Goal: Information Seeking & Learning: Learn about a topic

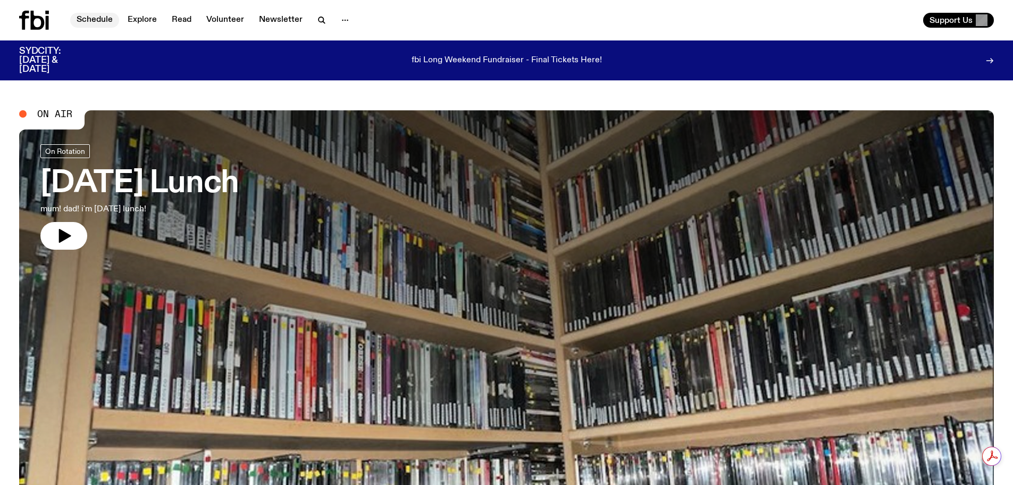
click at [102, 23] on link "Schedule" at bounding box center [94, 20] width 49 height 15
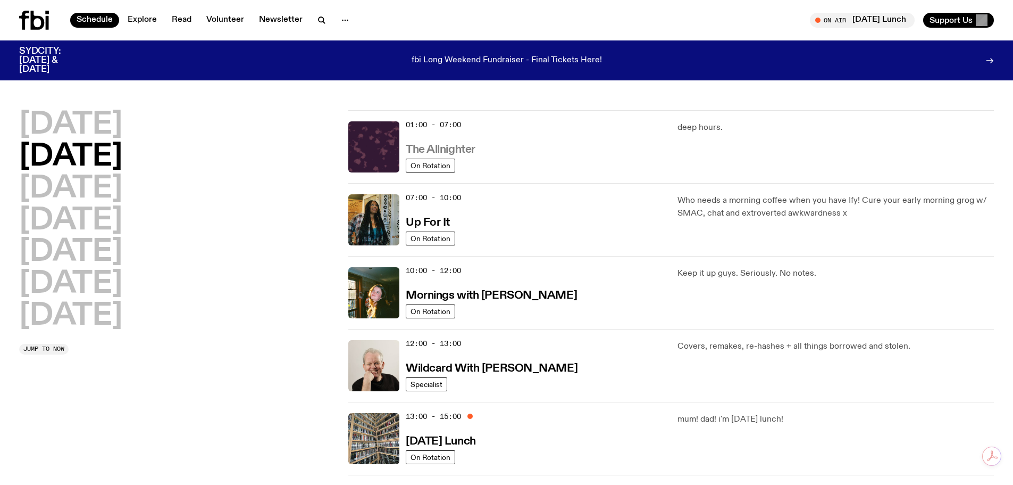
click at [442, 147] on h3 "The Allnighter" at bounding box center [441, 149] width 70 height 11
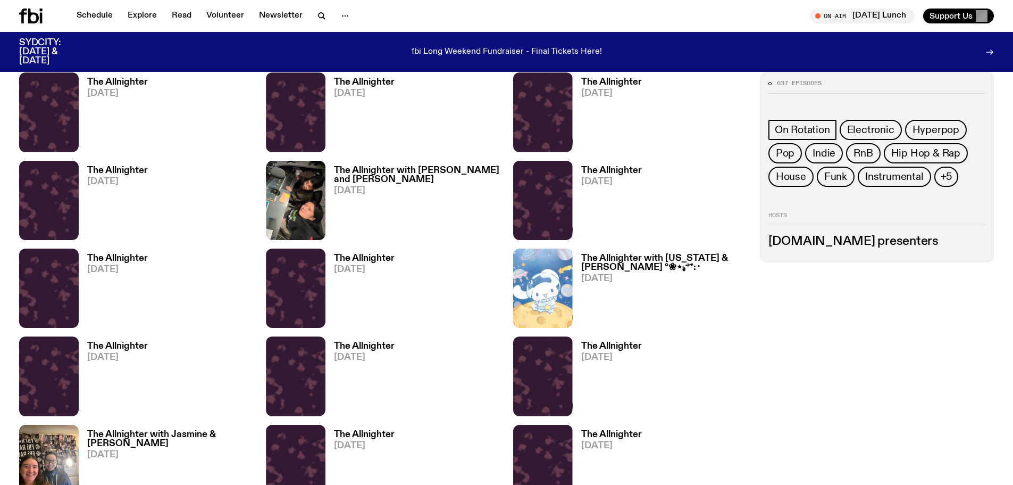
scroll to position [686, 0]
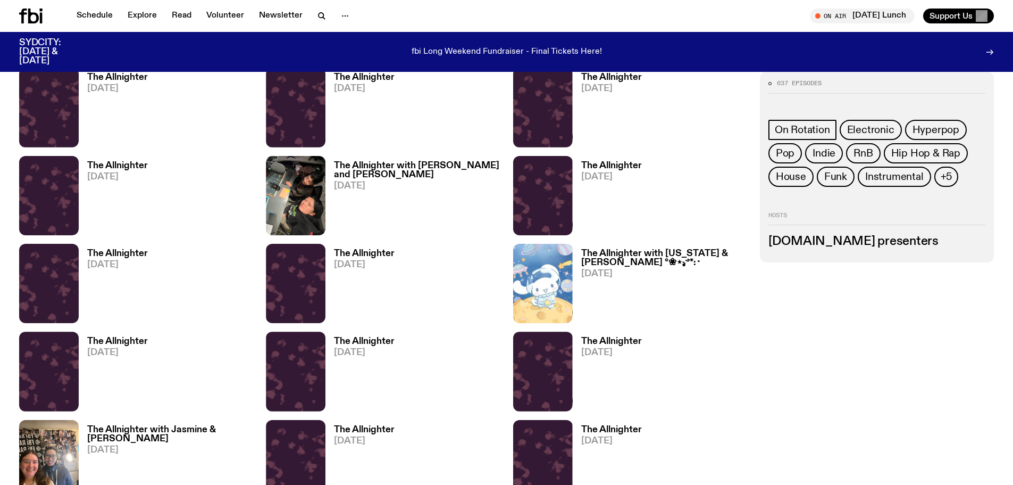
click at [123, 80] on h3 "The Allnighter" at bounding box center [117, 77] width 61 height 9
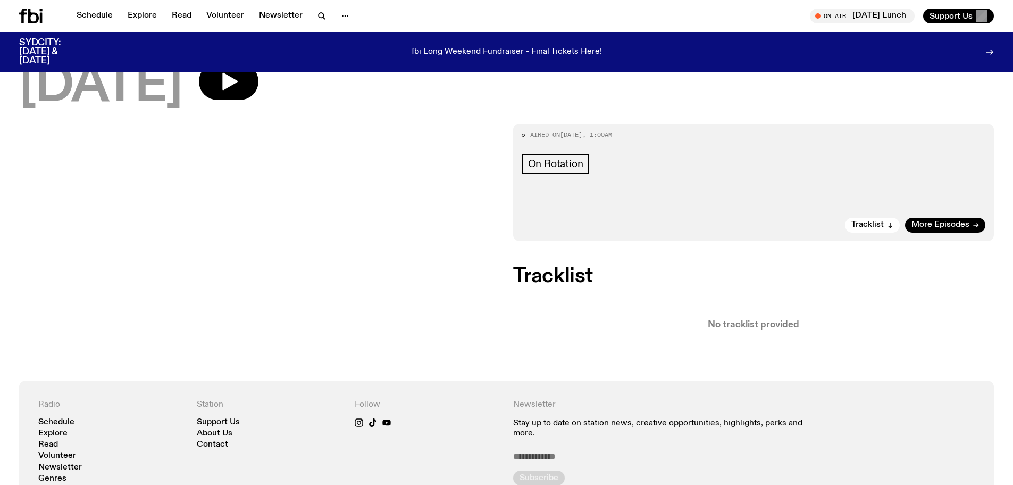
scroll to position [104, 0]
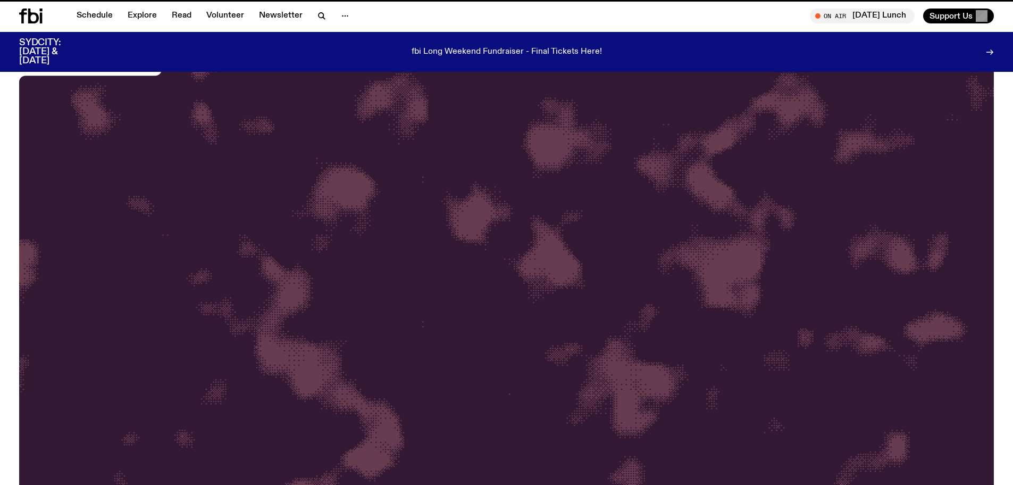
scroll to position [686, 0]
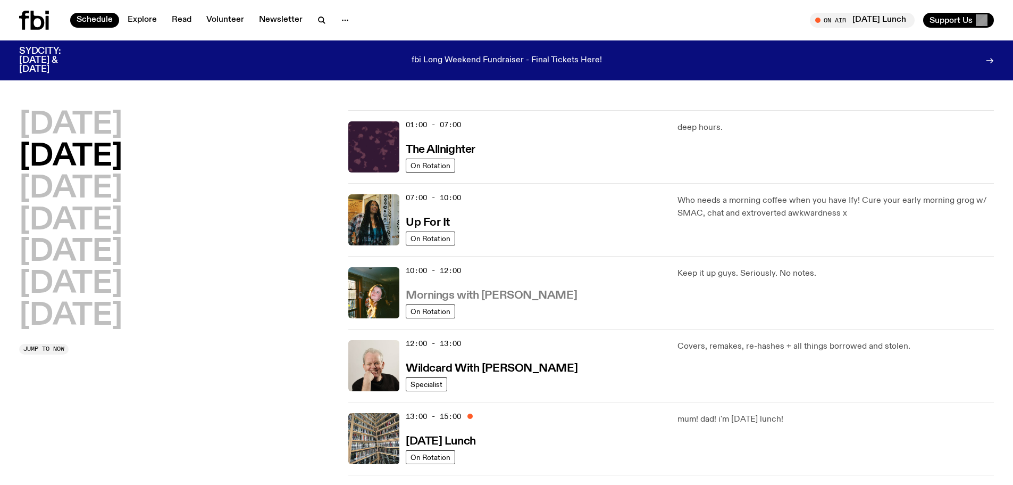
click at [488, 291] on h3 "Mornings with [PERSON_NAME]" at bounding box center [491, 295] width 171 height 11
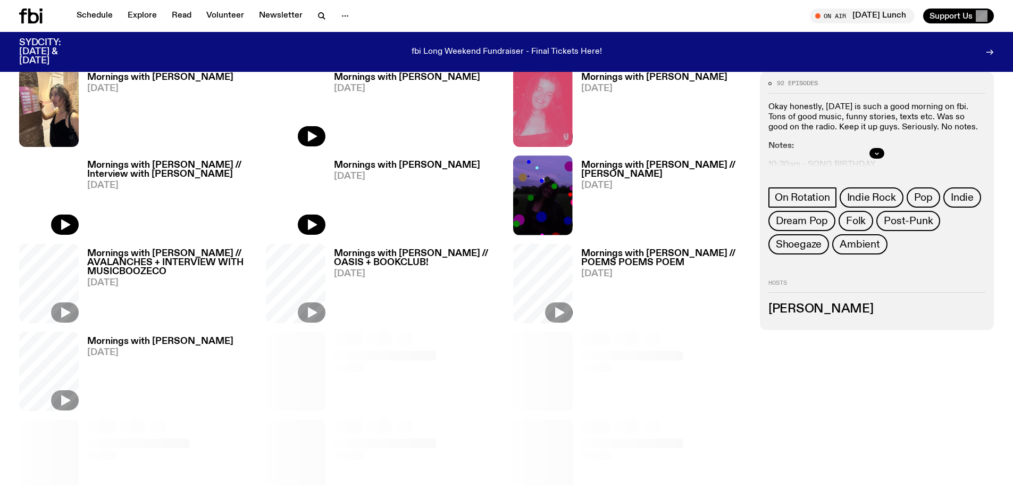
scroll to position [576, 0]
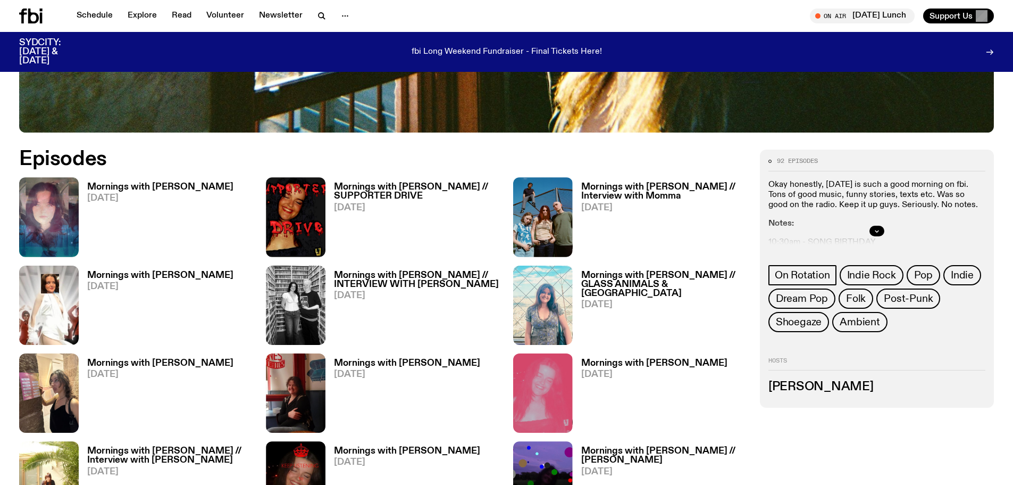
click at [130, 190] on h3 "Mornings with [PERSON_NAME]" at bounding box center [160, 186] width 146 height 9
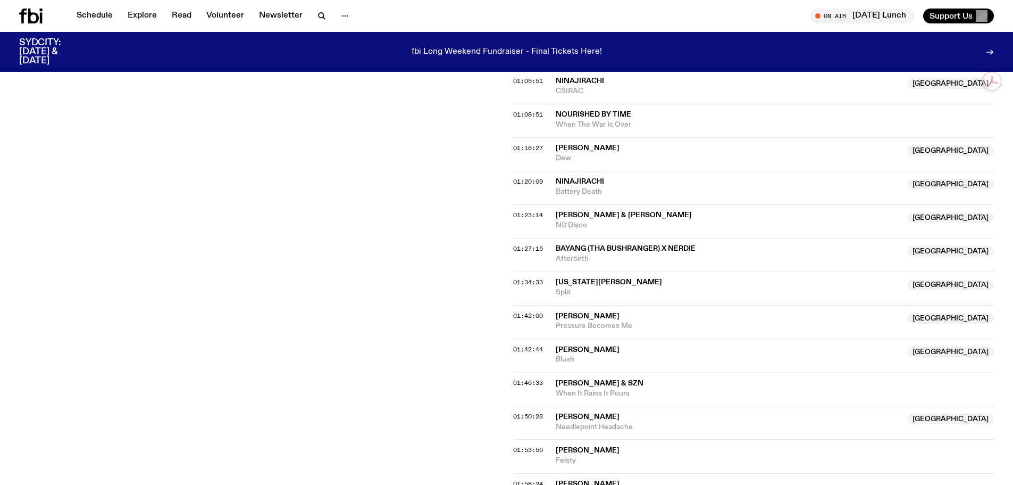
scroll to position [1058, 0]
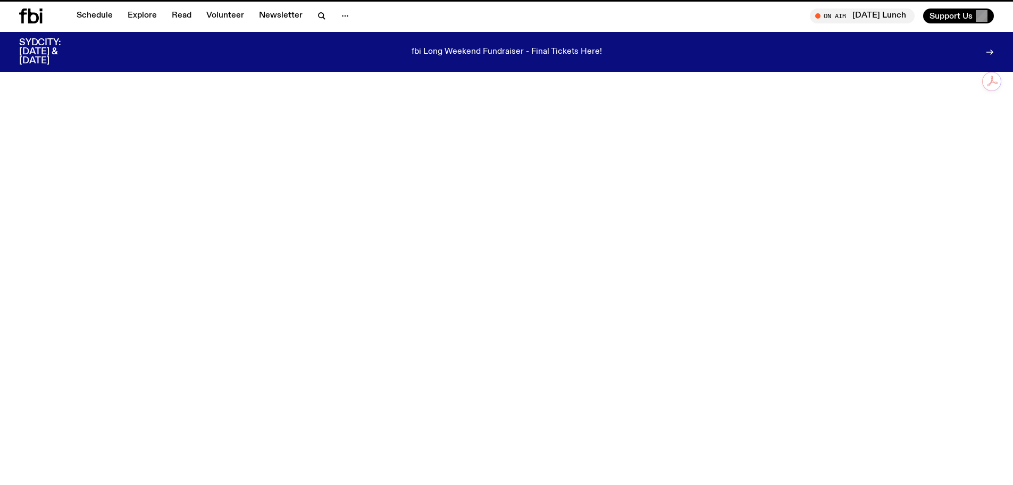
scroll to position [576, 0]
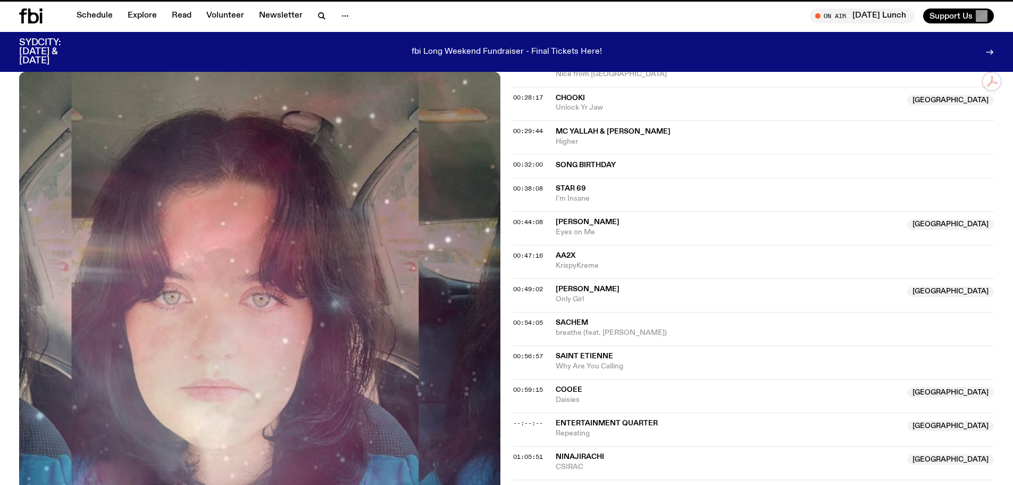
scroll to position [1058, 0]
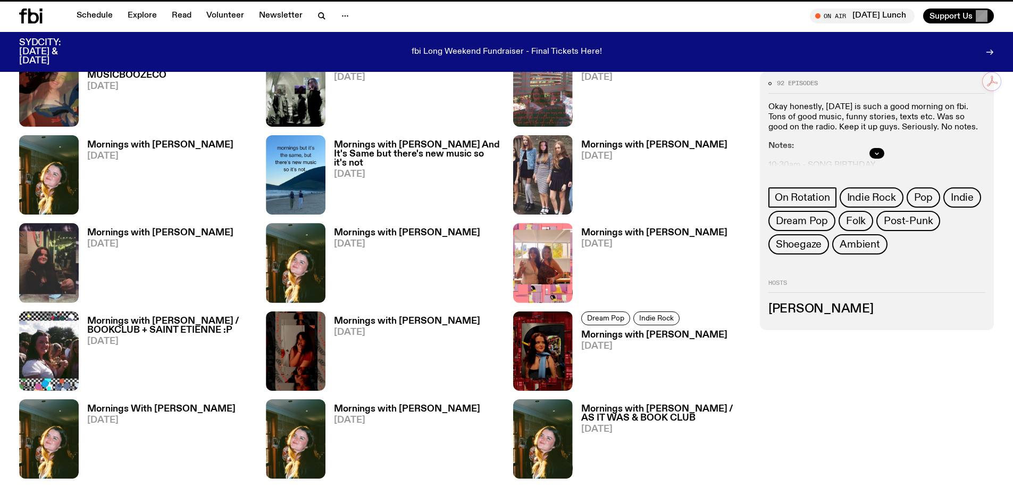
scroll to position [576, 0]
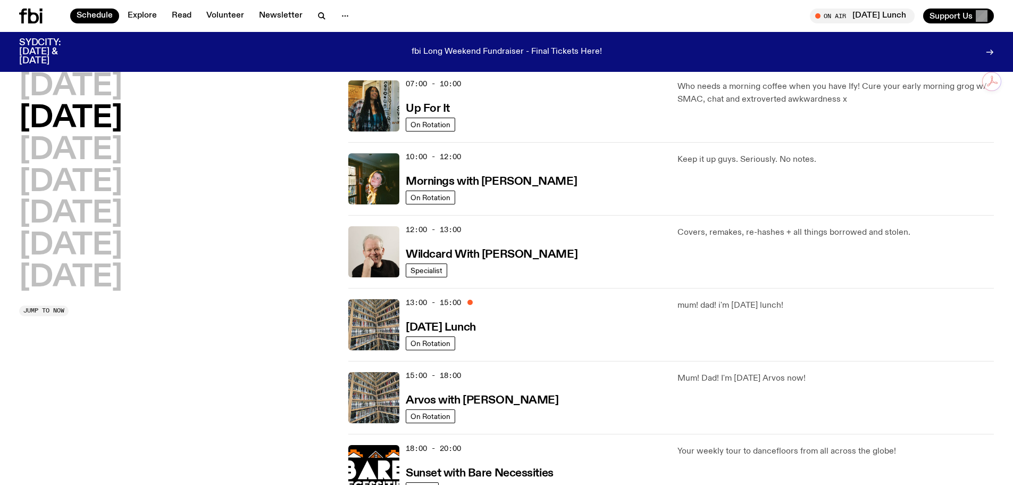
scroll to position [159, 0]
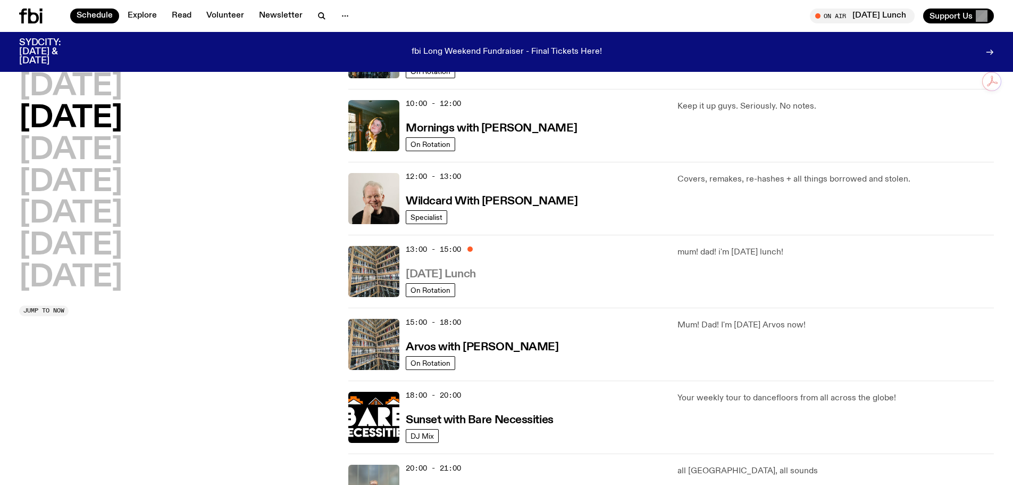
click at [475, 270] on h3 "[DATE] Lunch" at bounding box center [441, 274] width 70 height 11
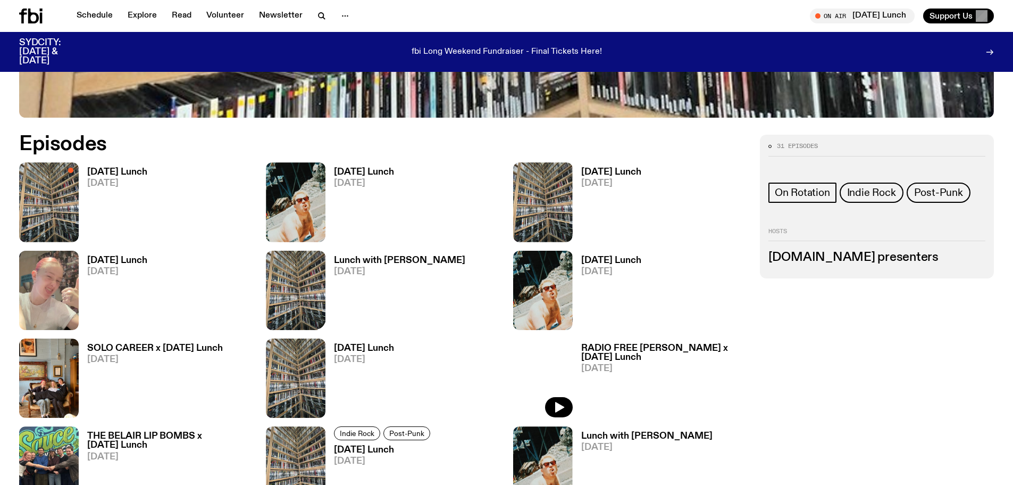
scroll to position [579, 0]
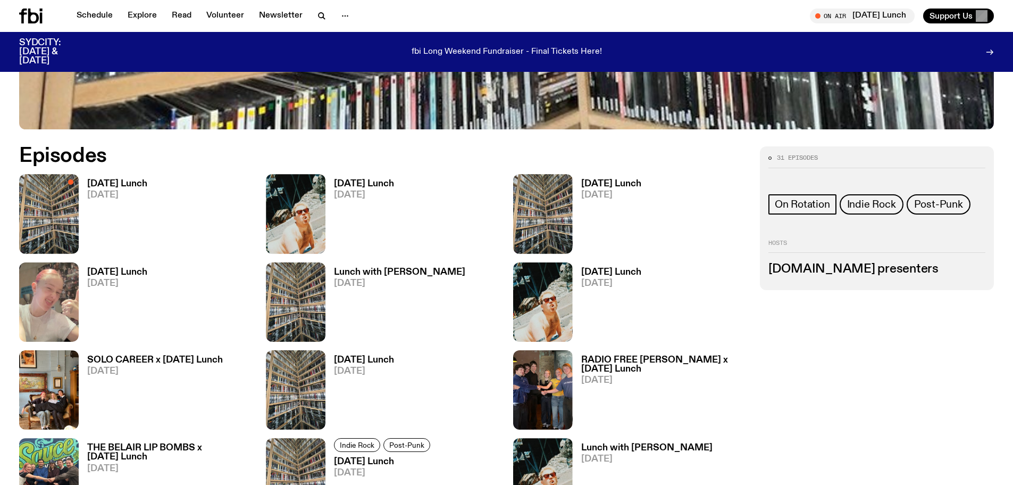
click at [117, 180] on h3 "[DATE] Lunch" at bounding box center [117, 183] width 60 height 9
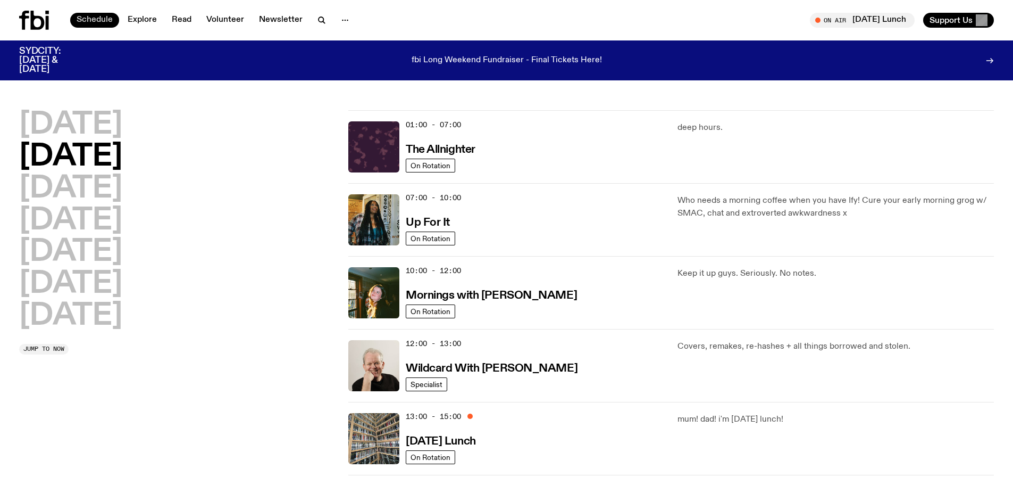
click at [92, 19] on link "Schedule" at bounding box center [94, 20] width 49 height 15
click at [48, 16] on icon at bounding box center [47, 23] width 3 height 14
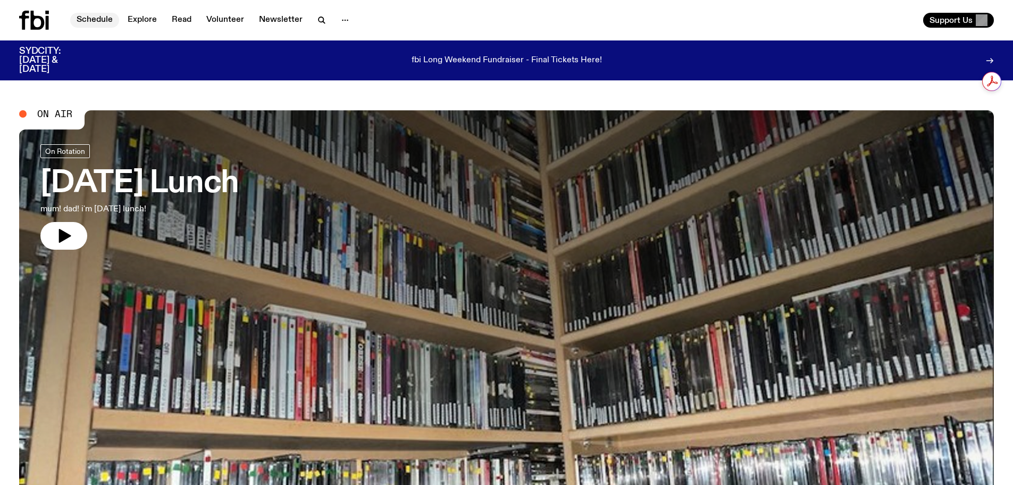
click at [107, 20] on link "Schedule" at bounding box center [94, 20] width 49 height 15
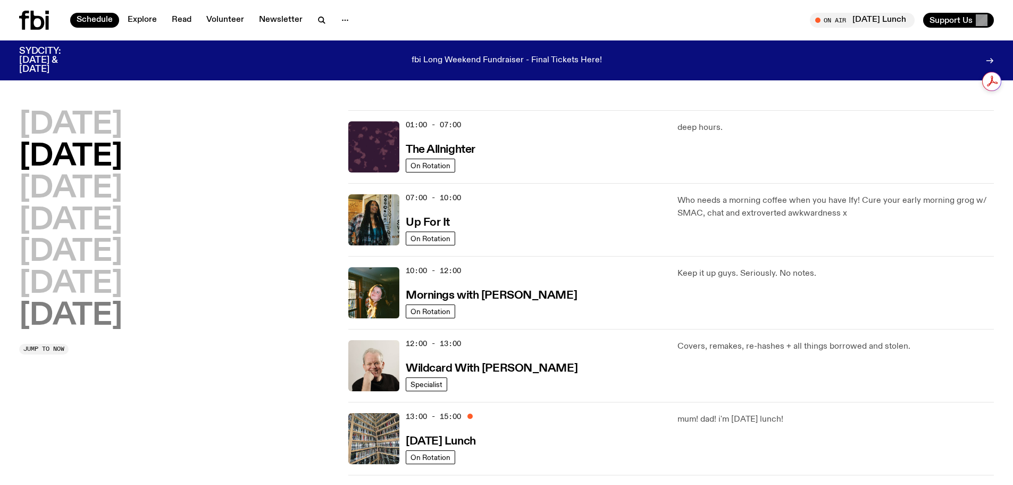
click at [102, 310] on h2 "[DATE]" at bounding box center [70, 316] width 103 height 30
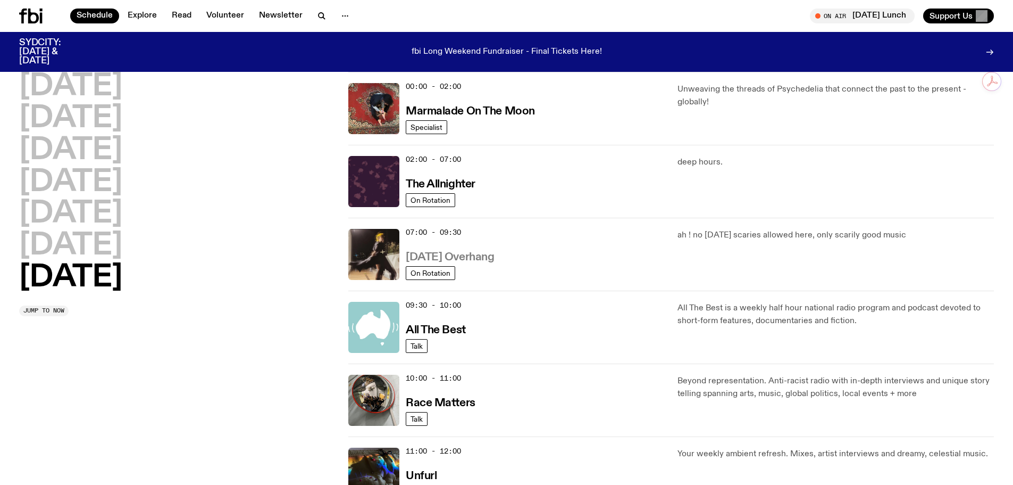
click at [486, 260] on h3 "[DATE] Overhang" at bounding box center [450, 257] width 88 height 11
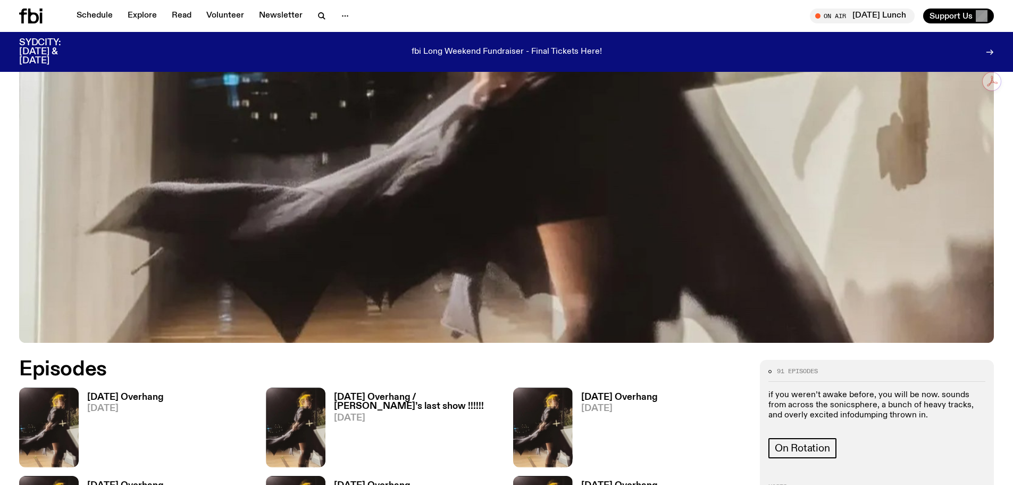
scroll to position [526, 0]
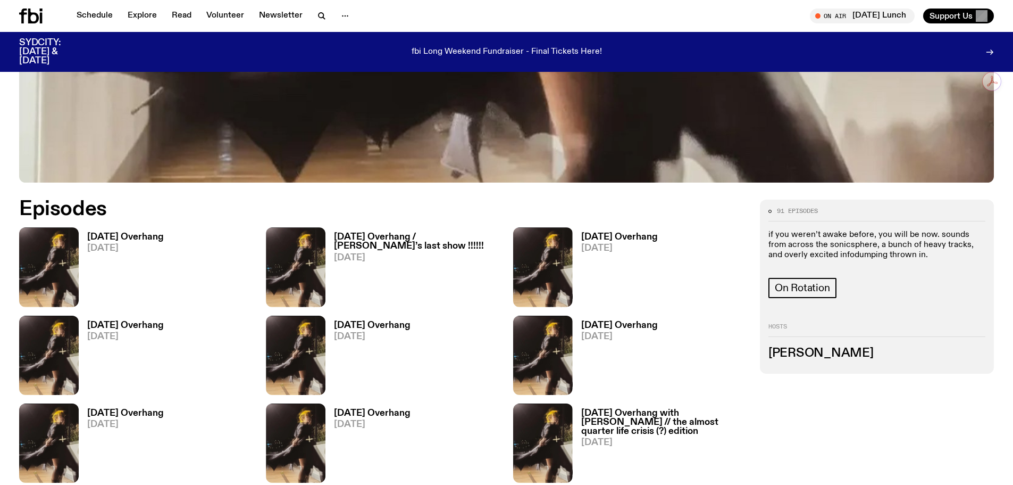
click at [137, 233] on h3 "[DATE] Overhang" at bounding box center [125, 236] width 77 height 9
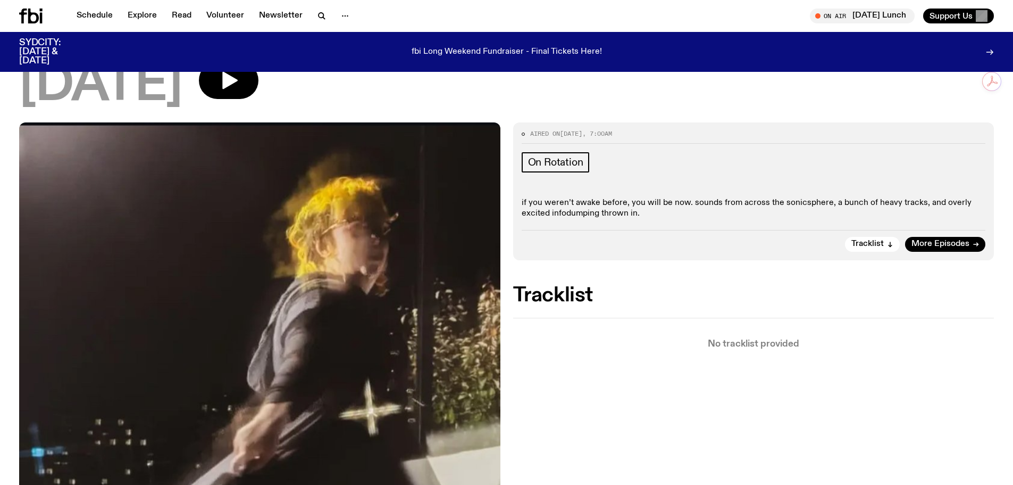
scroll to position [207, 0]
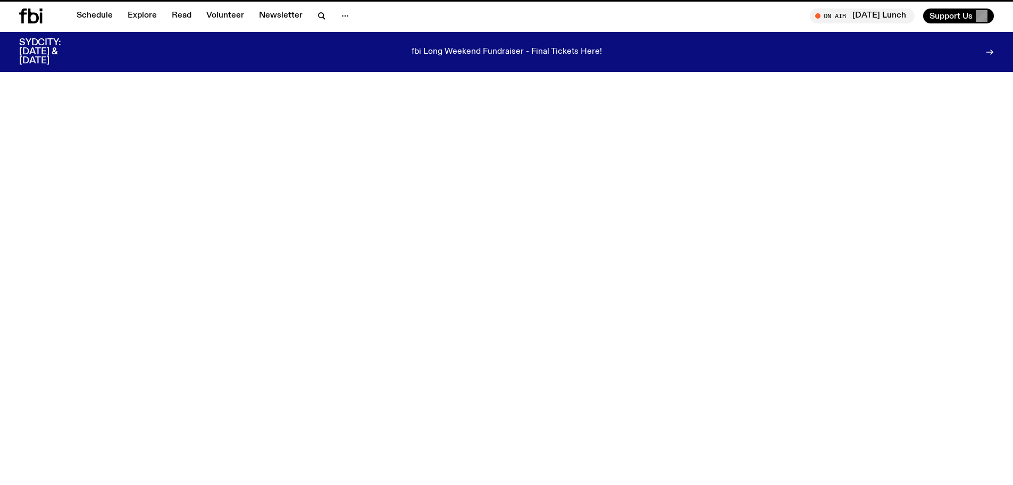
scroll to position [526, 0]
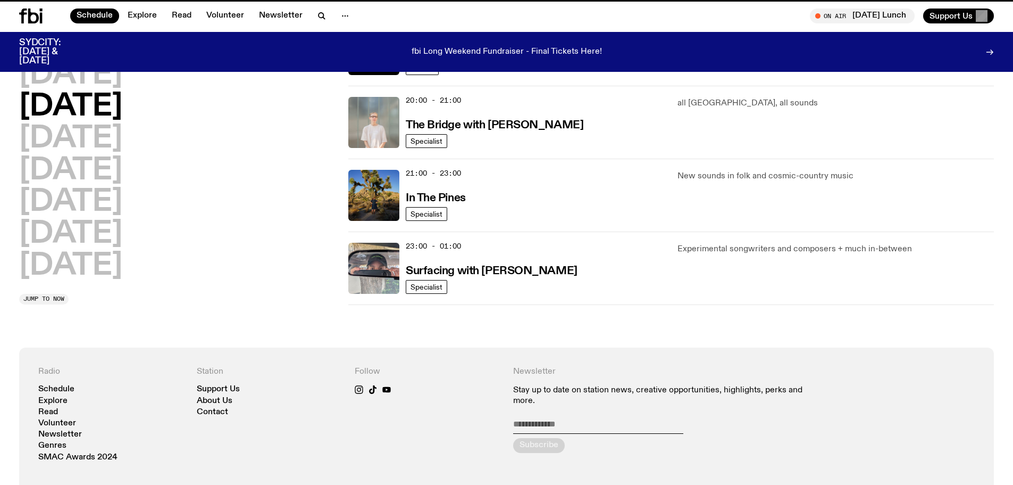
scroll to position [30, 0]
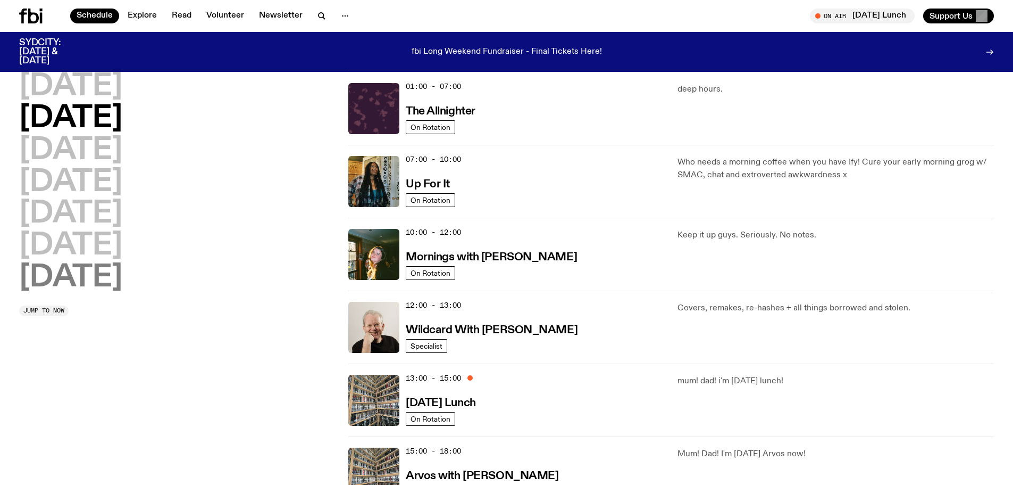
click at [107, 273] on h2 "[DATE]" at bounding box center [70, 278] width 103 height 30
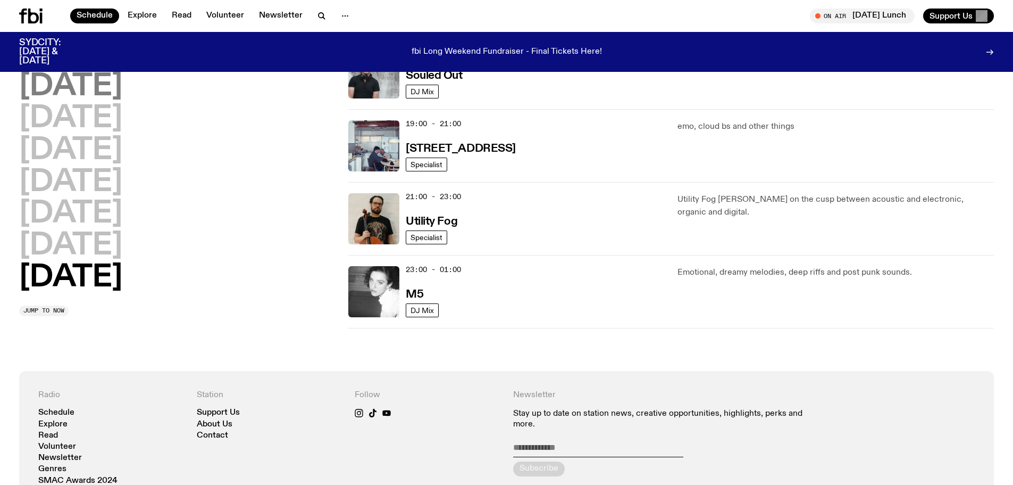
click at [90, 82] on h2 "[DATE]" at bounding box center [70, 87] width 103 height 30
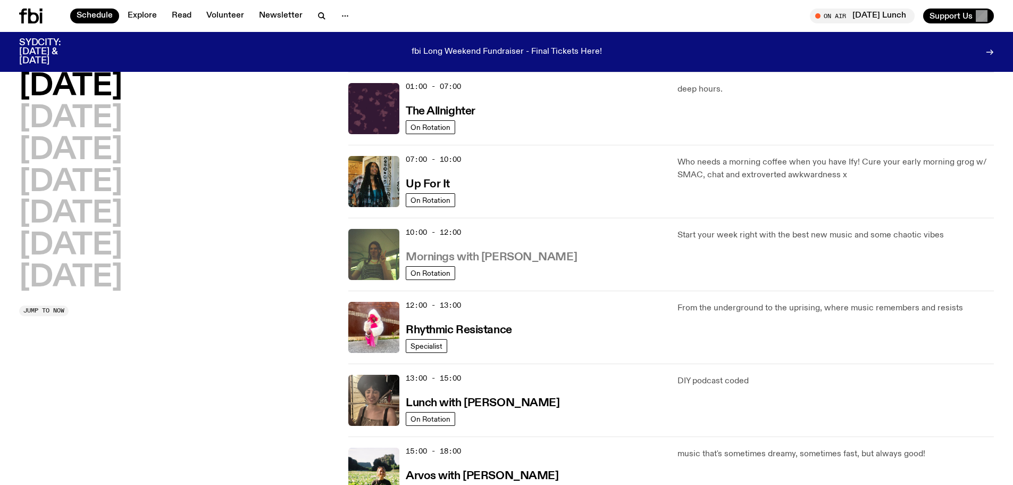
click at [491, 258] on h3 "Mornings with [PERSON_NAME]" at bounding box center [491, 257] width 171 height 11
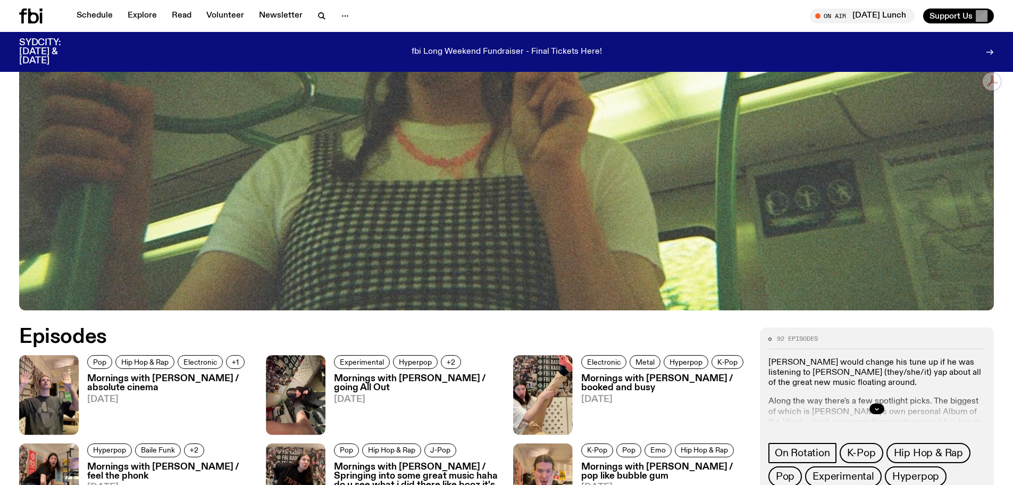
scroll to position [578, 0]
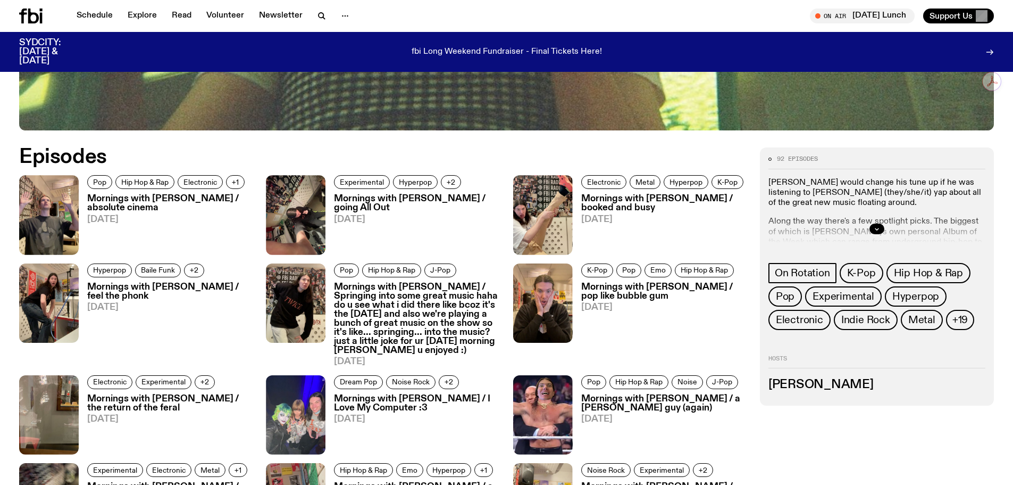
click at [174, 198] on h3 "Mornings with [PERSON_NAME] / absolute cinema" at bounding box center [170, 203] width 166 height 18
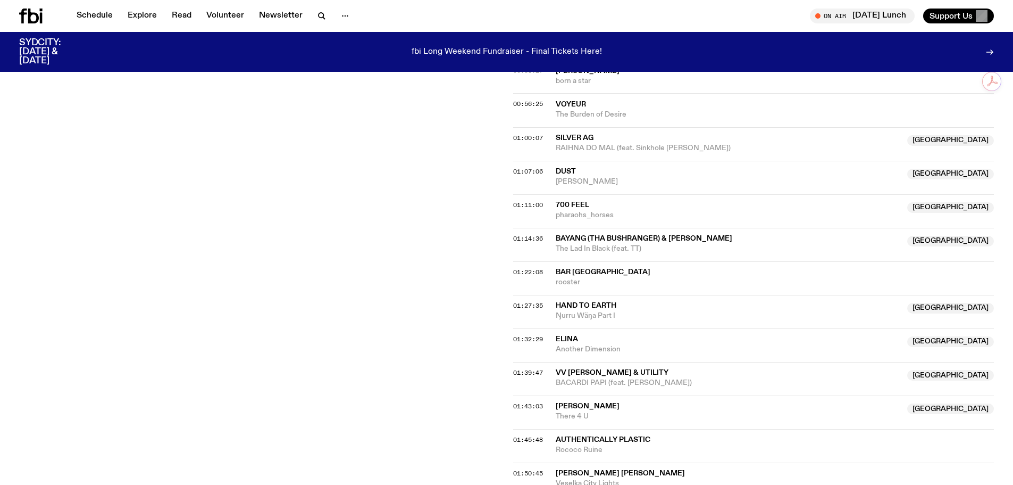
scroll to position [686, 0]
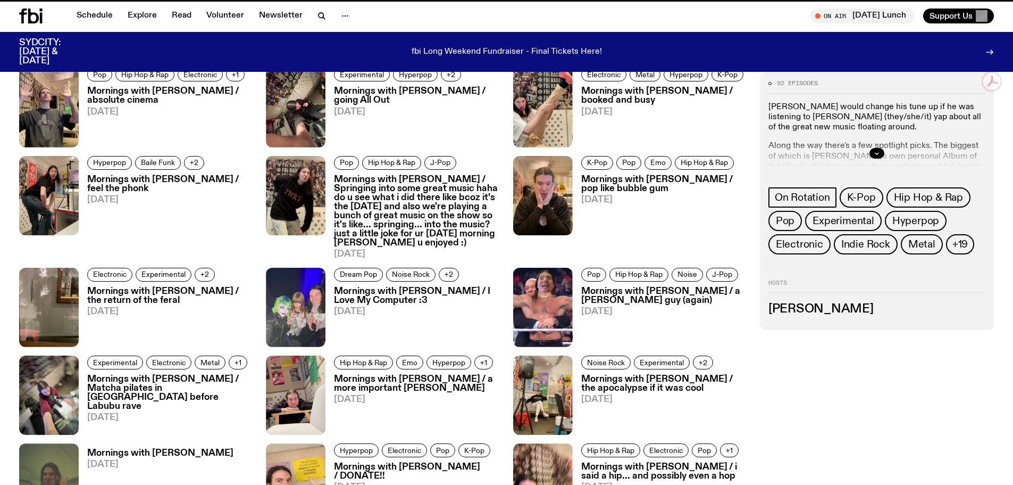
scroll to position [578, 0]
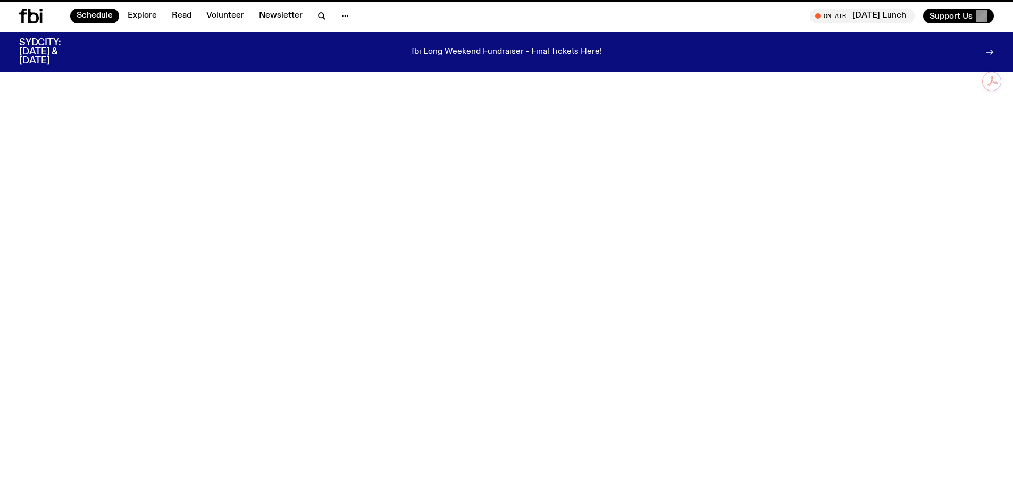
scroll to position [30, 0]
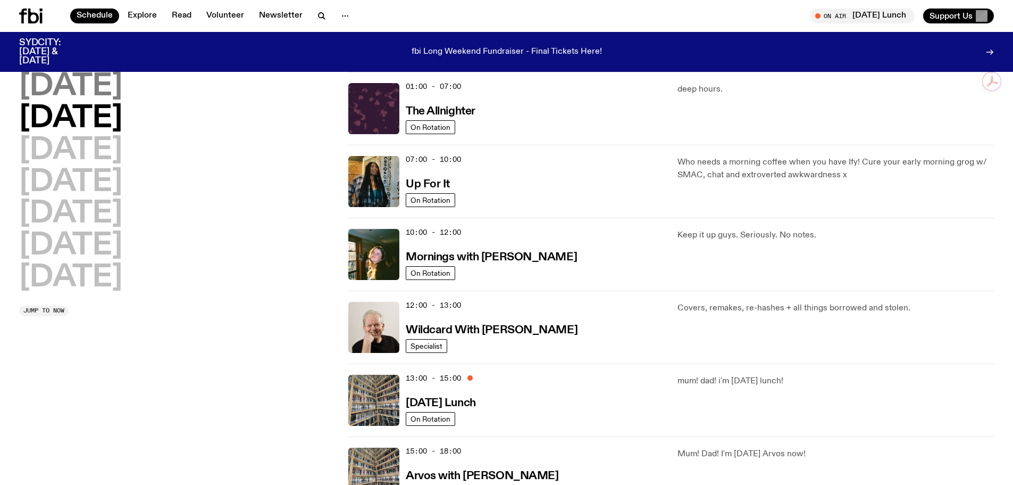
click at [81, 89] on h2 "[DATE]" at bounding box center [70, 87] width 103 height 30
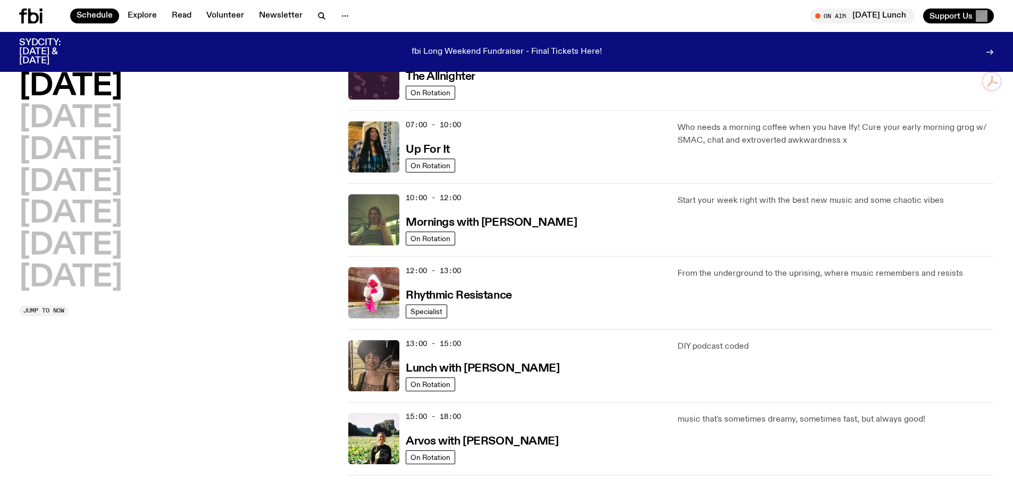
scroll to position [83, 0]
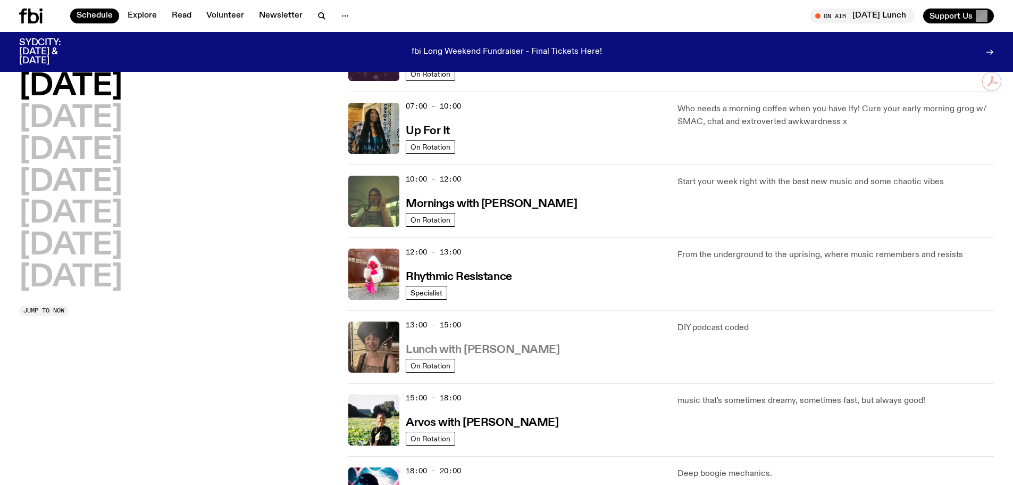
click at [506, 347] on h3 "Lunch with [PERSON_NAME]" at bounding box center [483, 349] width 154 height 11
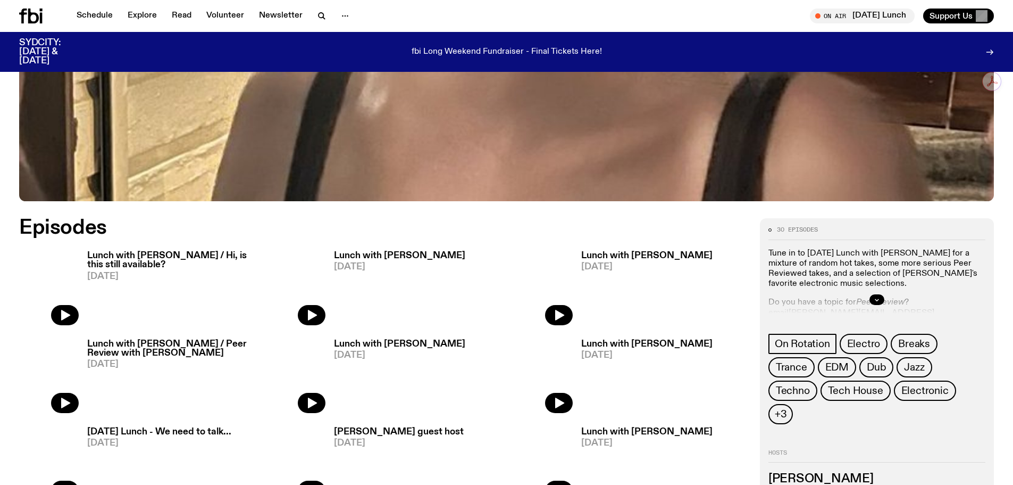
scroll to position [526, 0]
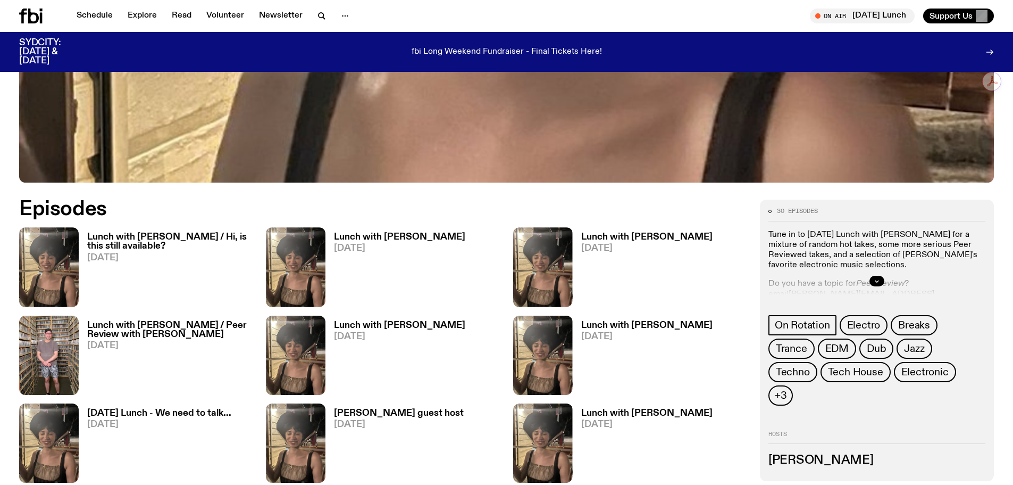
click at [190, 233] on h3 "Lunch with [PERSON_NAME] / Hi, is this still available?" at bounding box center [170, 241] width 166 height 18
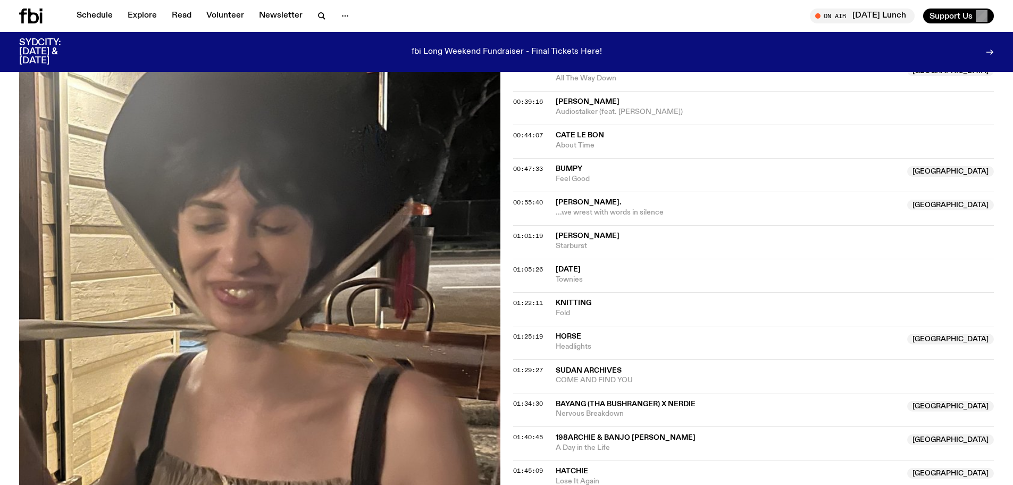
scroll to position [633, 0]
drag, startPoint x: 596, startPoint y: 437, endPoint x: 554, endPoint y: 437, distance: 42.0
click at [554, 437] on div "01:40:45 198archie & Banjo [PERSON_NAME] NSW A Day in the Life NSW" at bounding box center [753, 443] width 481 height 34
copy div "198archie"
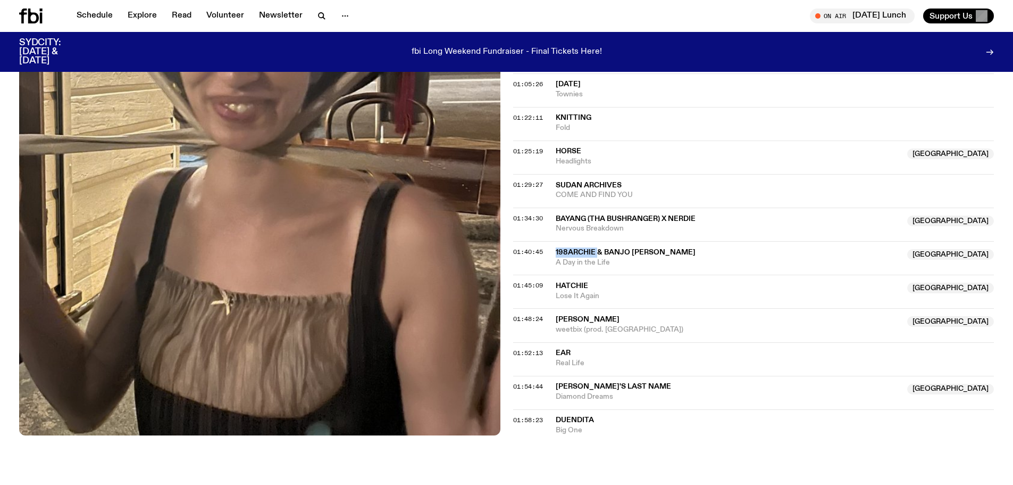
scroll to position [846, 0]
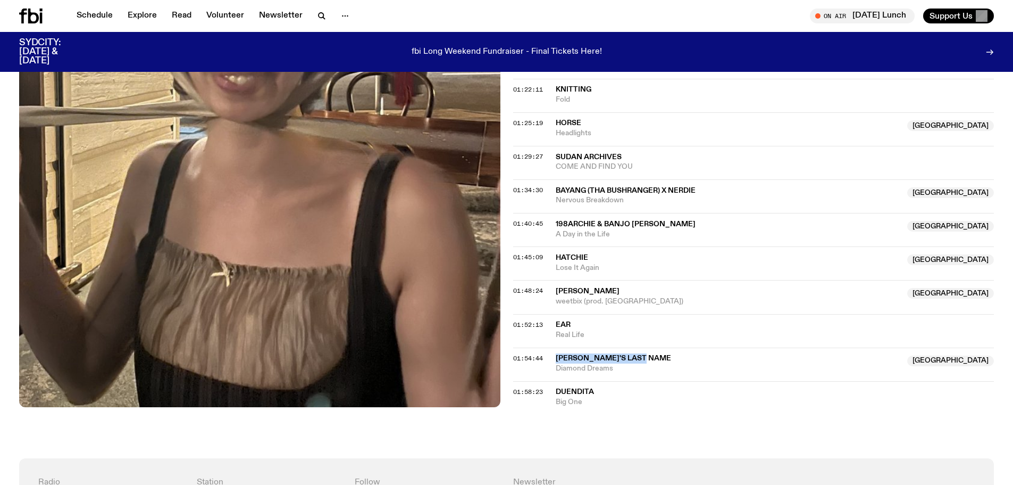
drag, startPoint x: 650, startPoint y: 358, endPoint x: 555, endPoint y: 358, distance: 95.2
click at [555, 358] on div "01:54:44 [PERSON_NAME]'s Last Name NSW Diamond Dreams [GEOGRAPHIC_DATA]" at bounding box center [753, 364] width 481 height 34
copy div "[PERSON_NAME]'s Last Name"
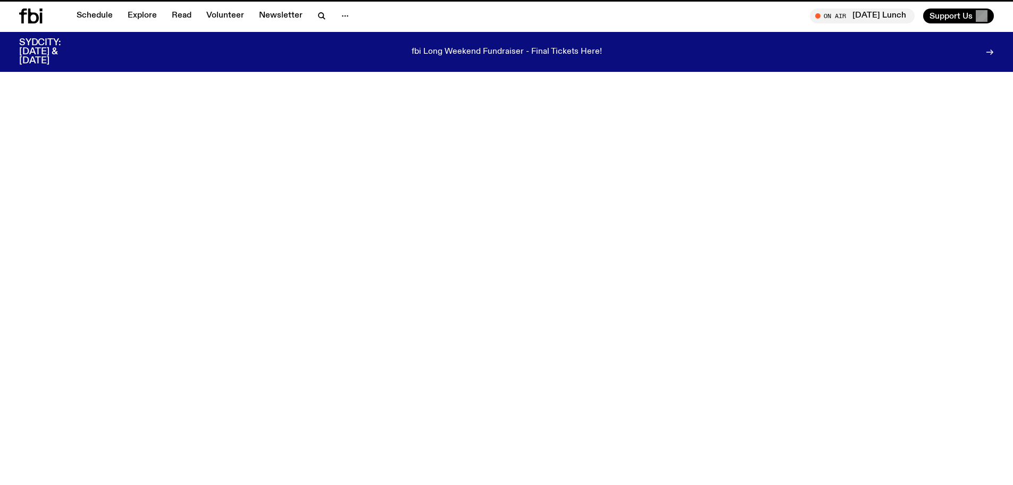
scroll to position [526, 0]
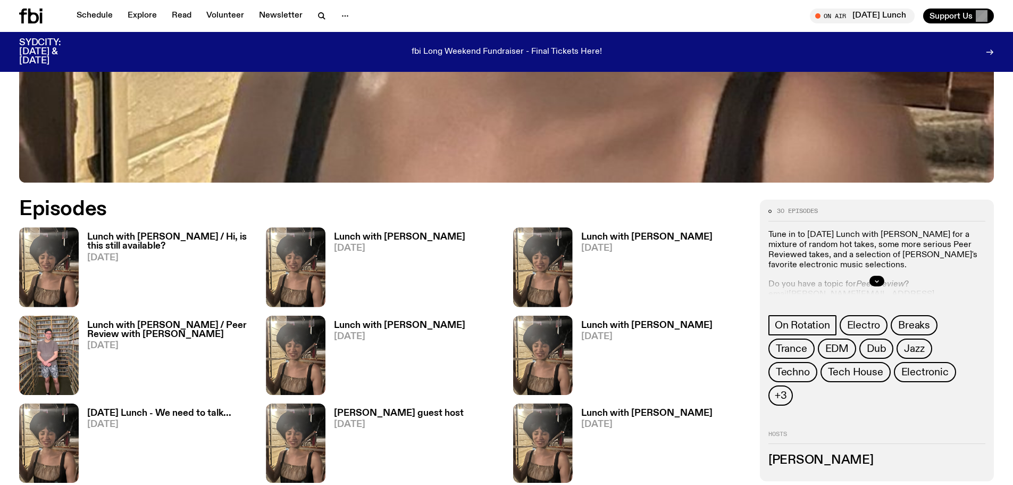
click at [410, 326] on h3 "Lunch with [PERSON_NAME]" at bounding box center [399, 325] width 131 height 9
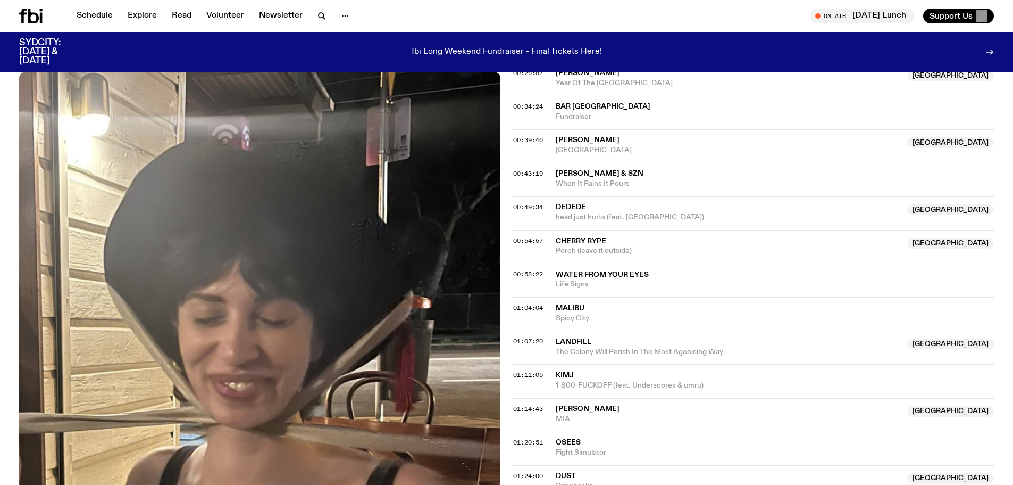
scroll to position [525, 0]
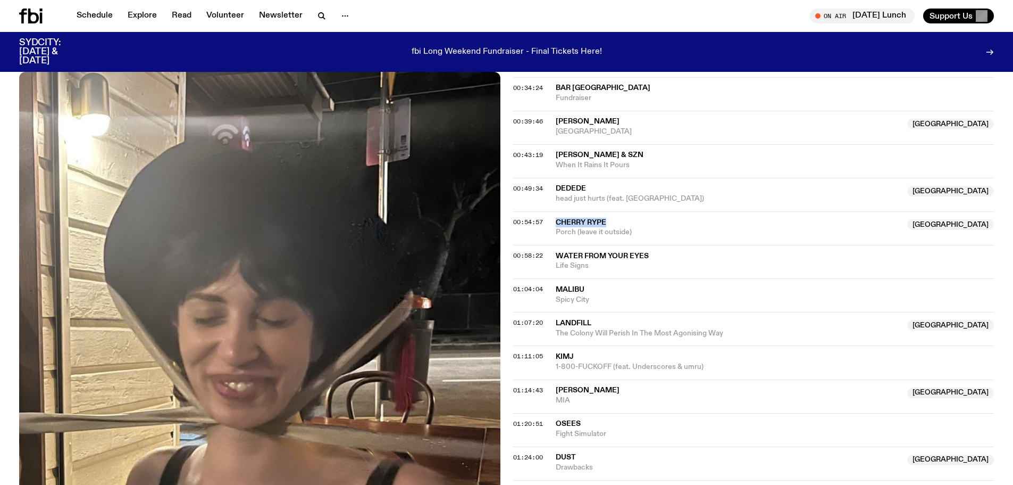
drag, startPoint x: 606, startPoint y: 212, endPoint x: 556, endPoint y: 212, distance: 49.5
click at [556, 219] on span "Cherry Rype" at bounding box center [581, 222] width 51 height 7
drag, startPoint x: 556, startPoint y: 212, endPoint x: 628, endPoint y: 206, distance: 72.0
click at [628, 211] on div "00:54:57 Cherry Rype NSW Porch (leave it outside) [GEOGRAPHIC_DATA]" at bounding box center [753, 228] width 481 height 34
drag, startPoint x: 607, startPoint y: 211, endPoint x: 552, endPoint y: 211, distance: 55.8
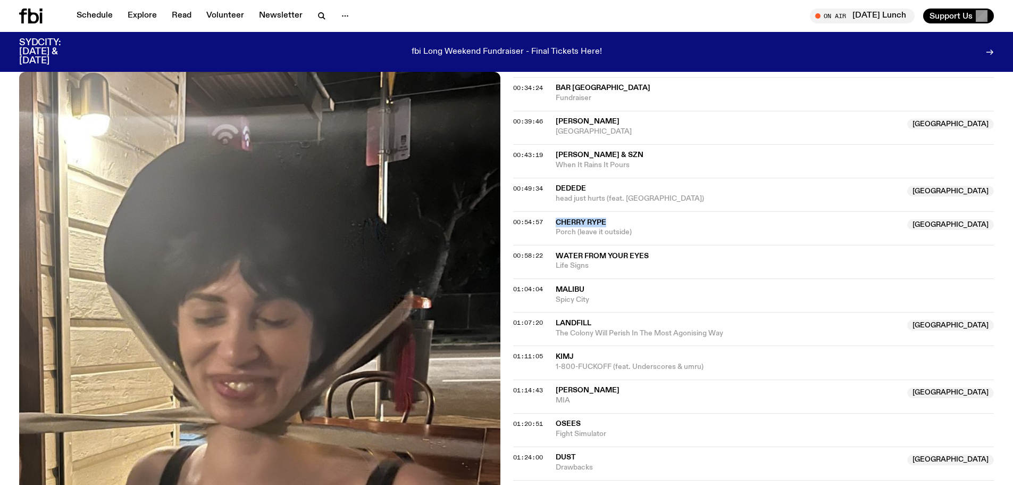
click at [552, 211] on div "00:54:57 Cherry Rype NSW Porch (leave it outside) [GEOGRAPHIC_DATA]" at bounding box center [753, 228] width 481 height 34
copy div "Cherry Rype"
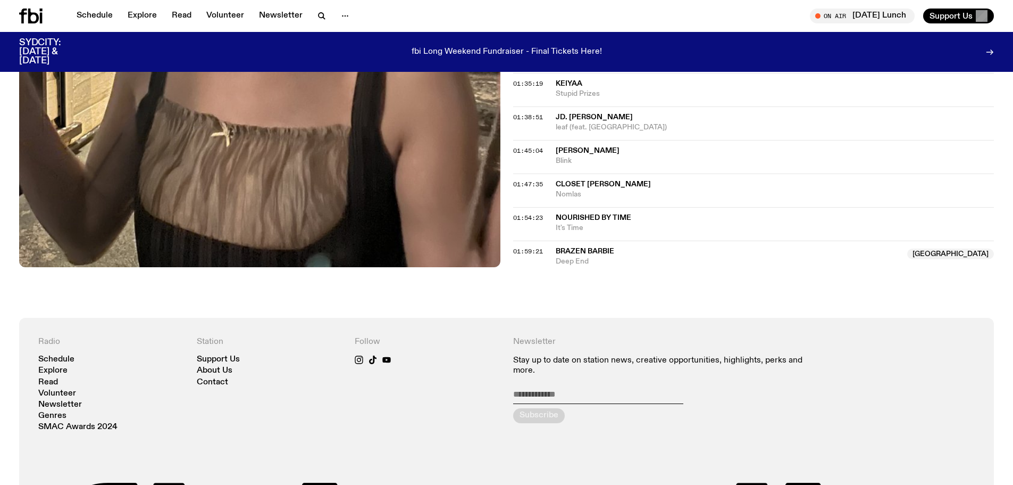
scroll to position [1004, 0]
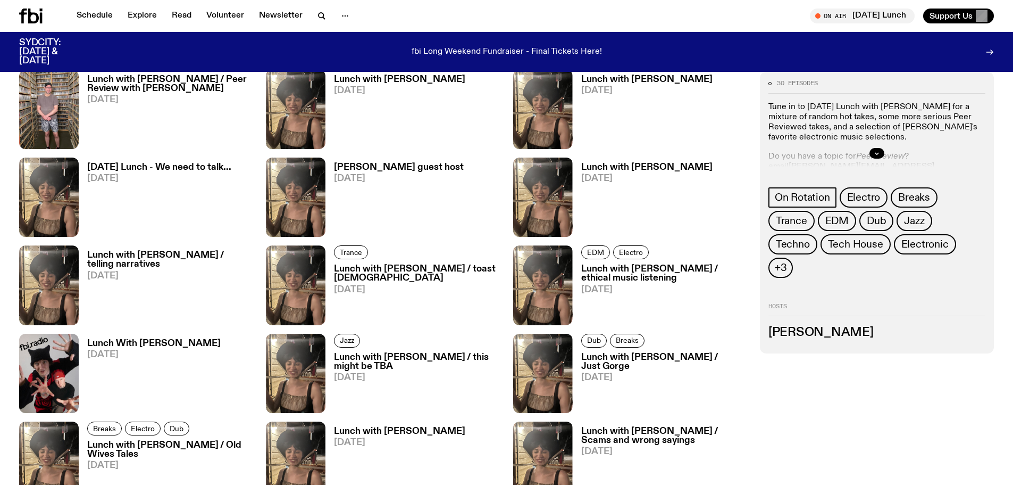
scroll to position [792, 0]
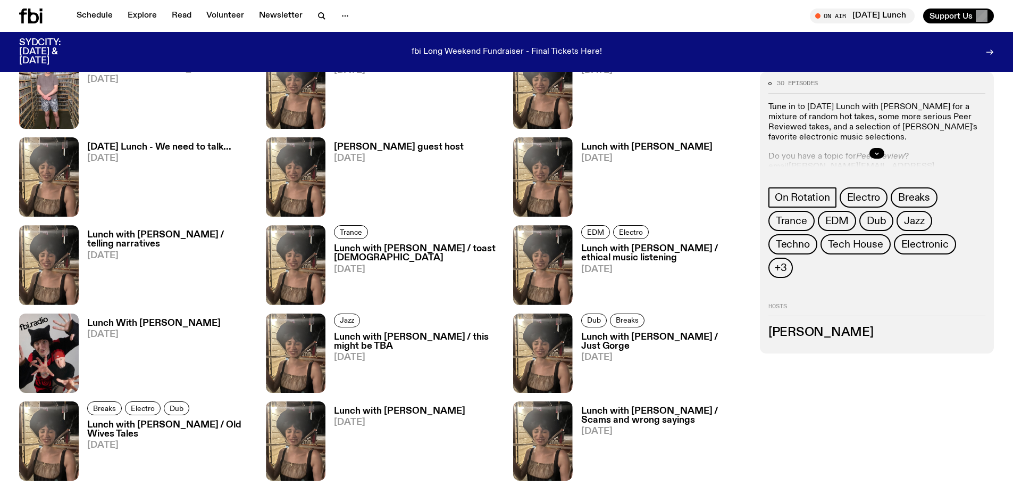
click at [360, 341] on h3 "Lunch with [PERSON_NAME] / this might be TBA" at bounding box center [417, 341] width 166 height 18
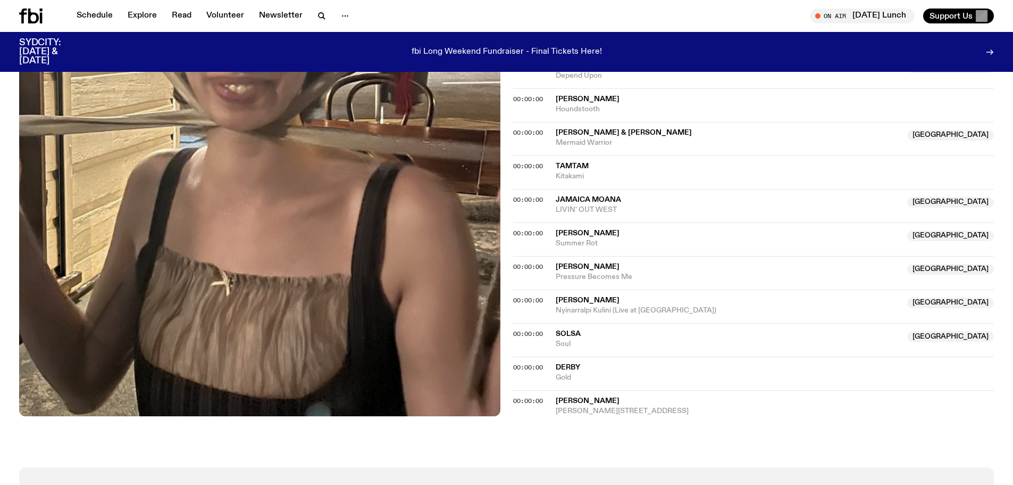
scroll to position [952, 0]
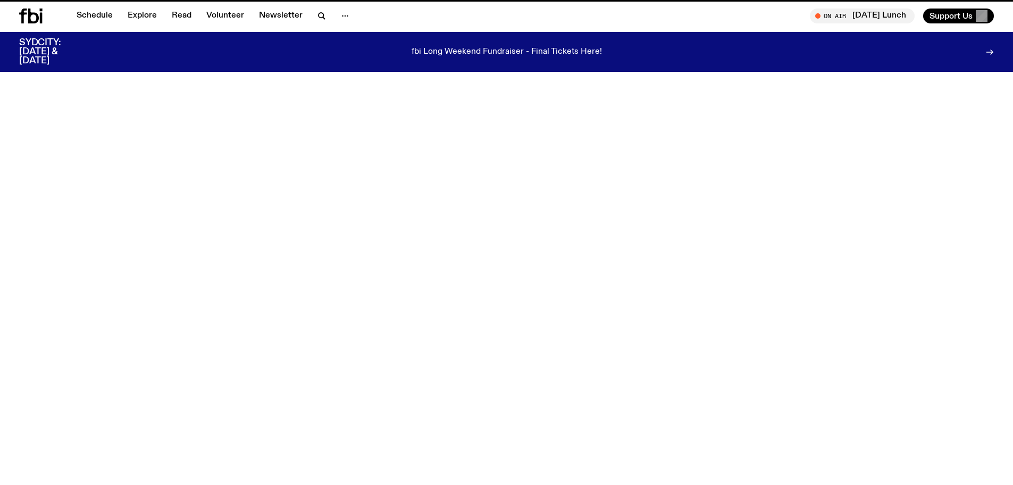
scroll to position [792, 0]
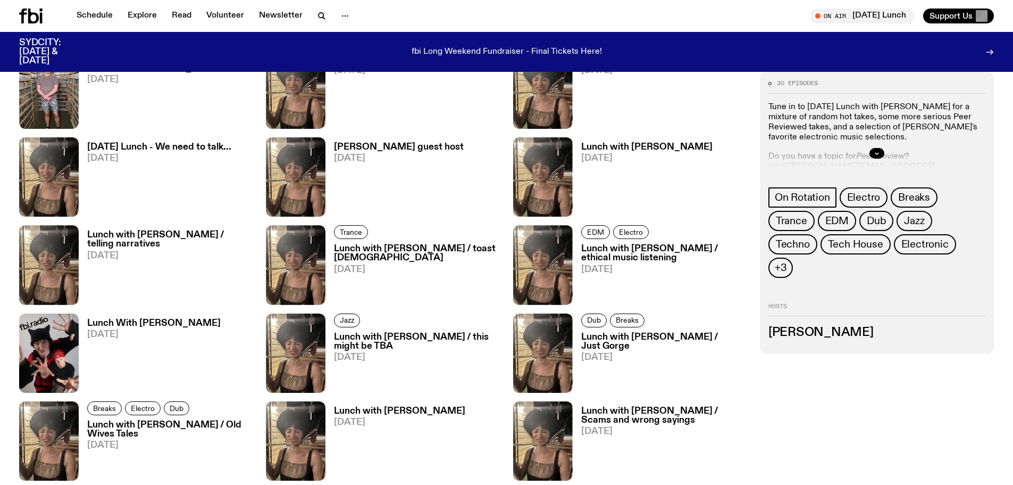
click at [631, 409] on h3 "Lunch with [PERSON_NAME] / Scams and wrong sayings" at bounding box center [664, 415] width 166 height 18
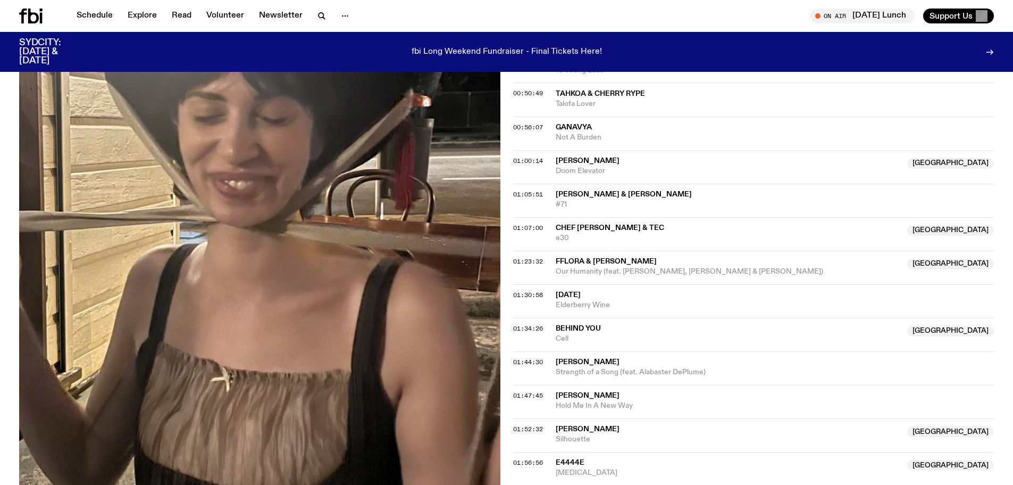
scroll to position [896, 0]
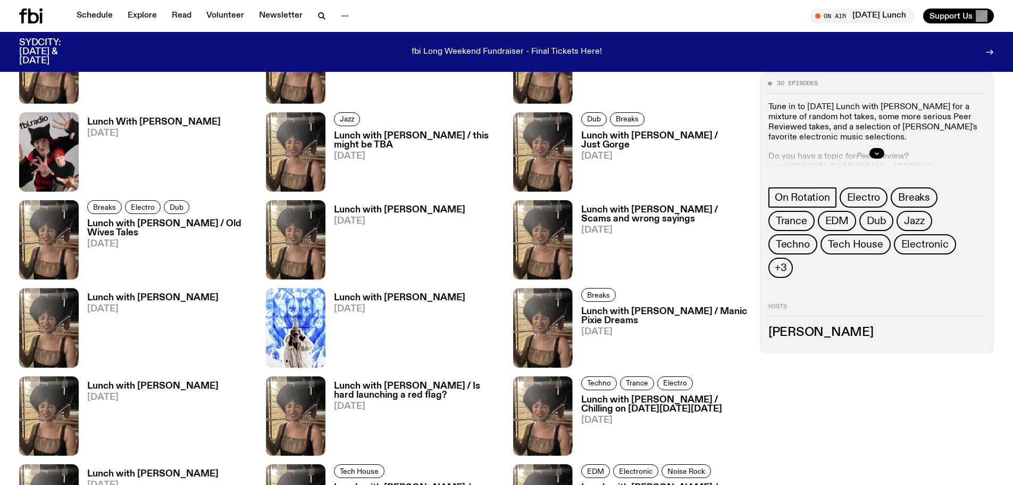
scroll to position [1005, 0]
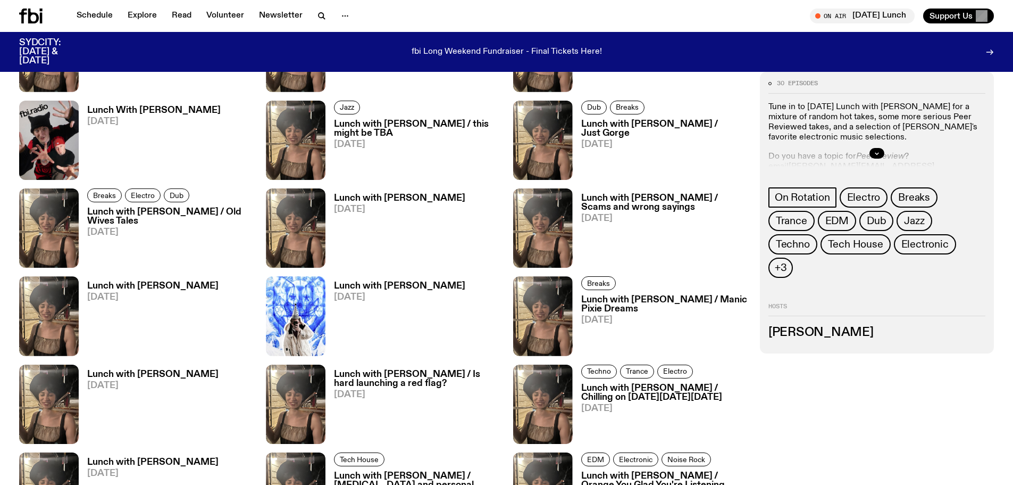
click at [365, 381] on h3 "Lunch with [PERSON_NAME] / Is hard launching a red flag?" at bounding box center [417, 379] width 166 height 18
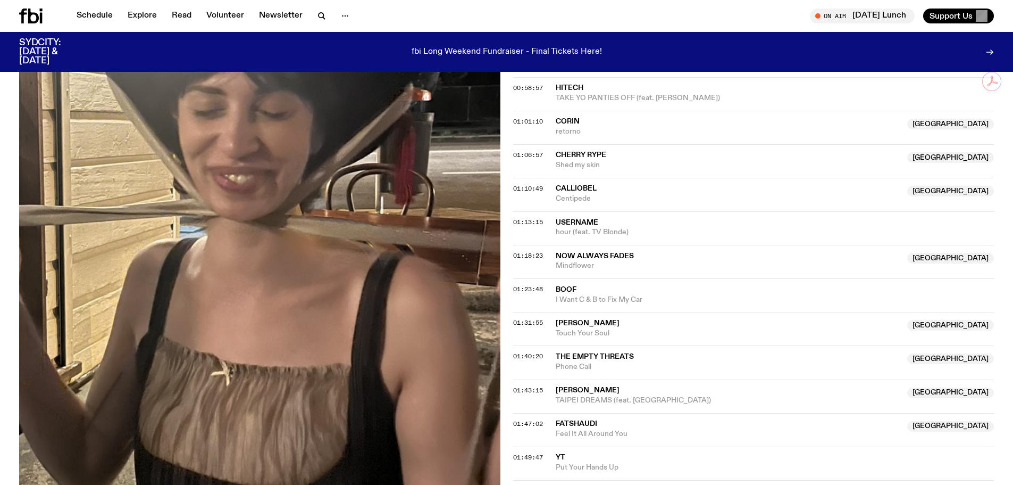
scroll to position [845, 0]
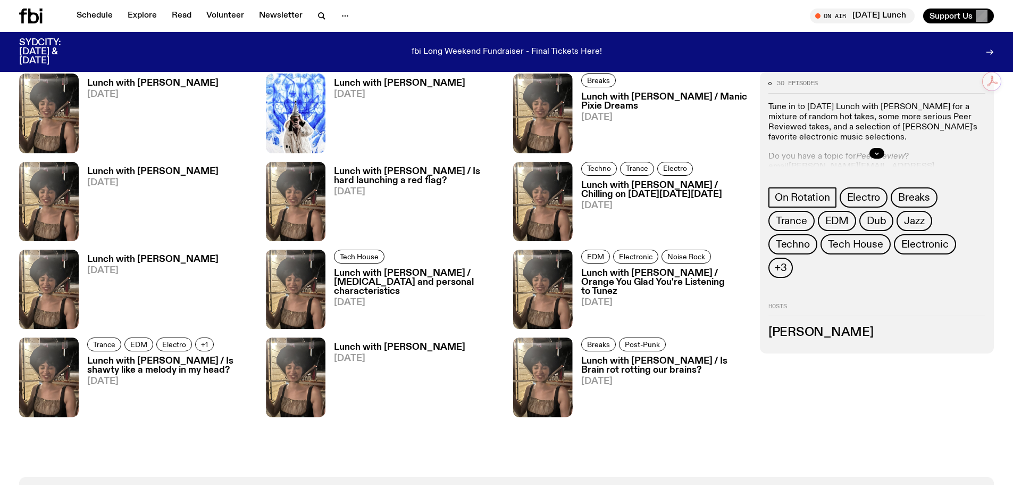
scroll to position [1271, 0]
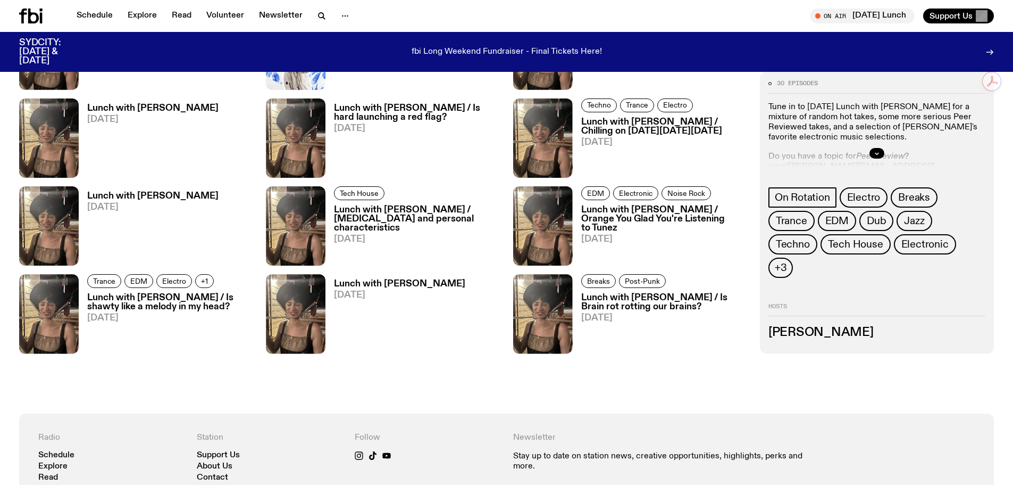
click at [199, 296] on h3 "Lunch with [PERSON_NAME] / Is shawty like a melody in my head?" at bounding box center [170, 302] width 166 height 18
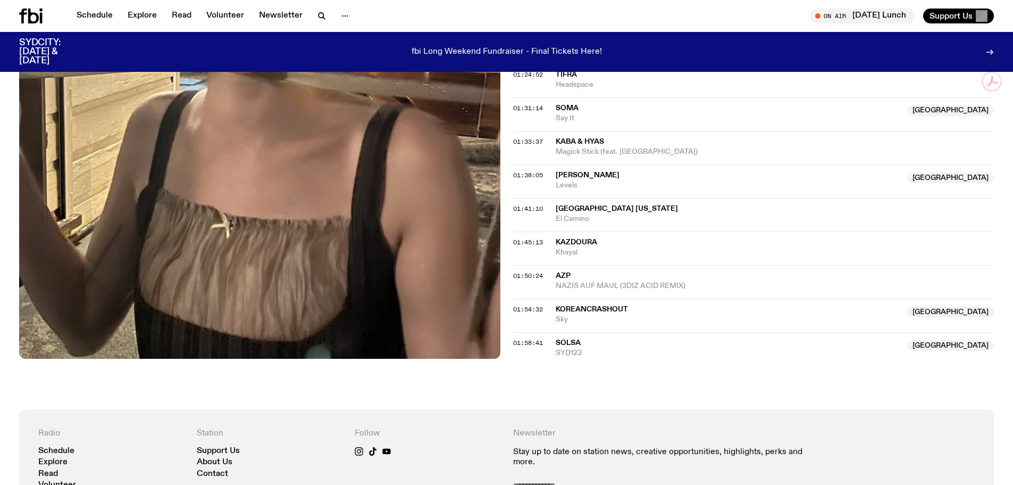
scroll to position [1218, 0]
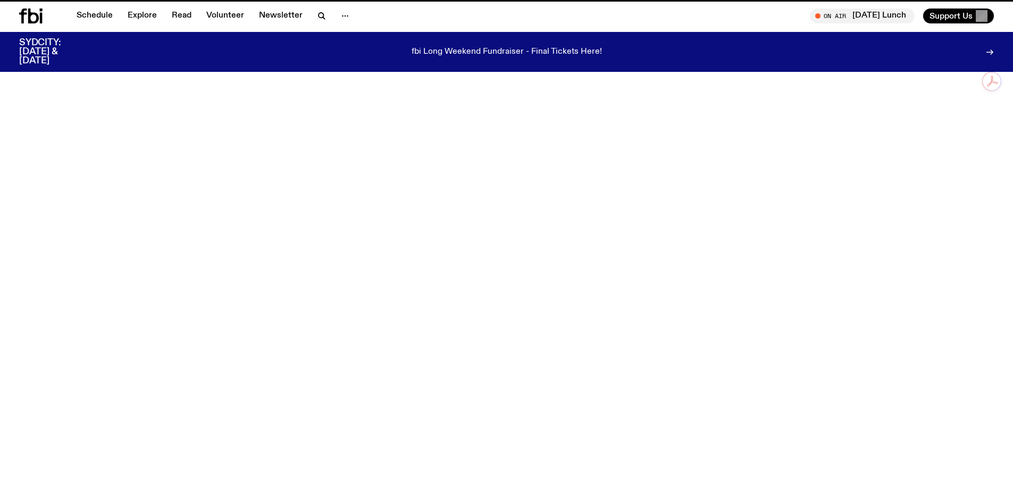
scroll to position [1271, 0]
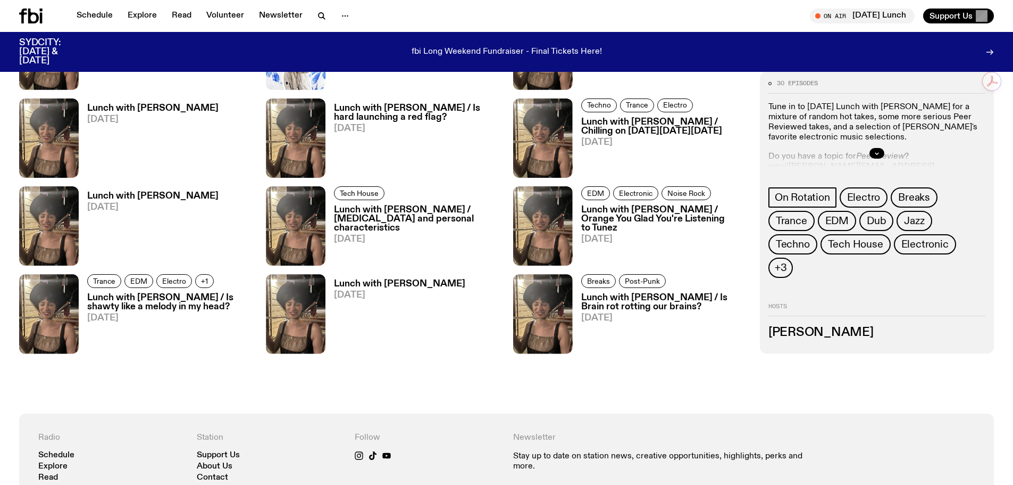
click at [600, 307] on h3 "Lunch with [PERSON_NAME] / Is Brain rot rotting our brains?" at bounding box center [664, 302] width 166 height 18
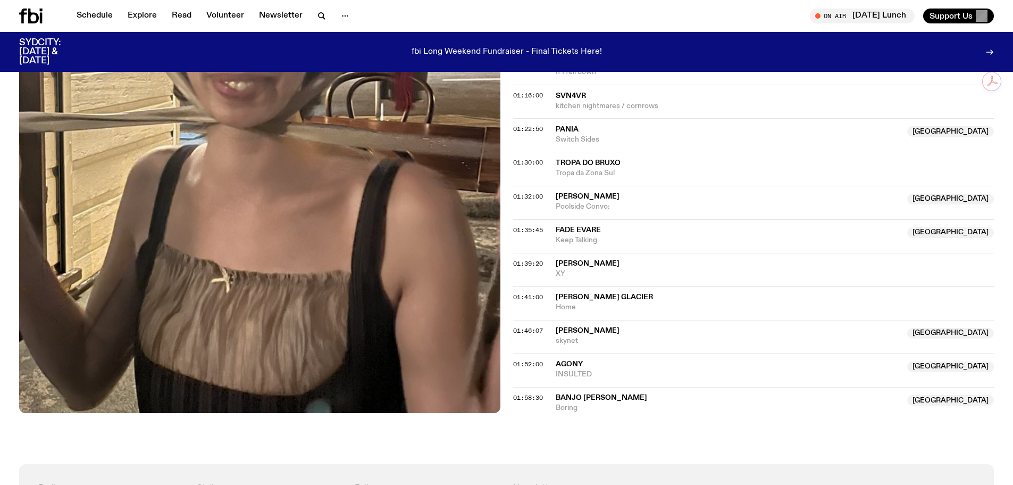
scroll to position [1005, 0]
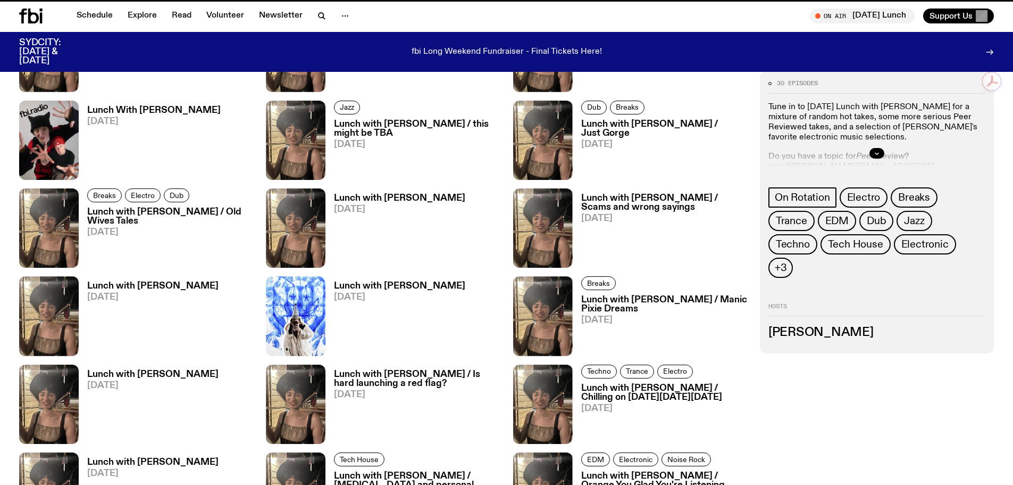
scroll to position [1271, 0]
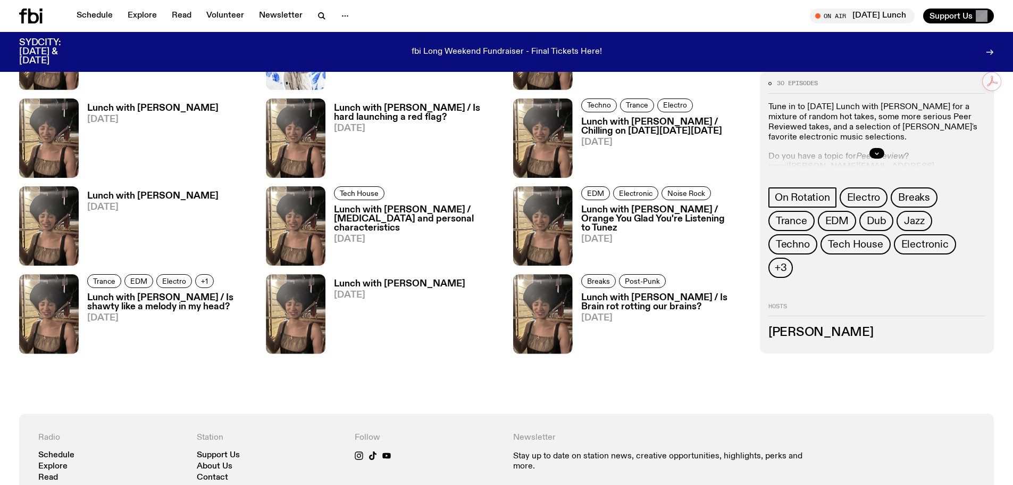
click at [412, 284] on h3 "Lunch with [PERSON_NAME]" at bounding box center [399, 283] width 131 height 9
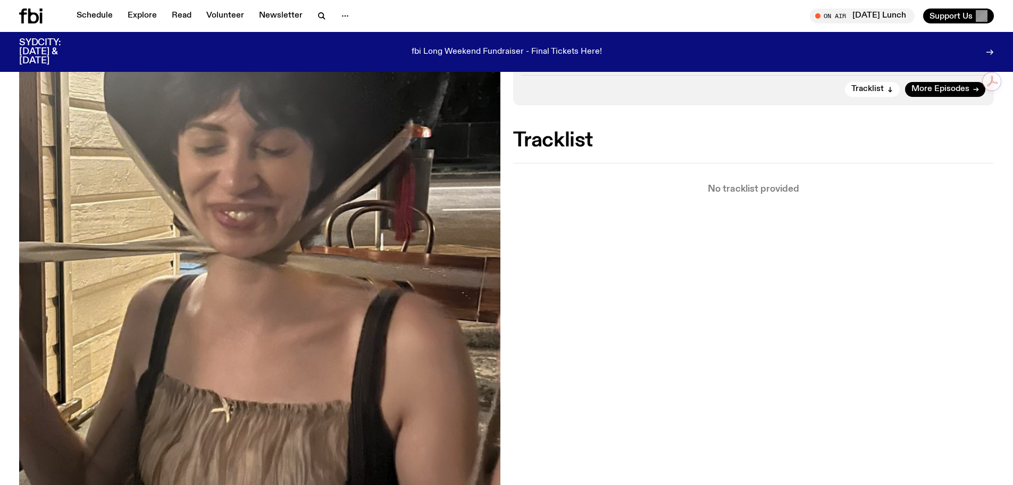
scroll to position [473, 0]
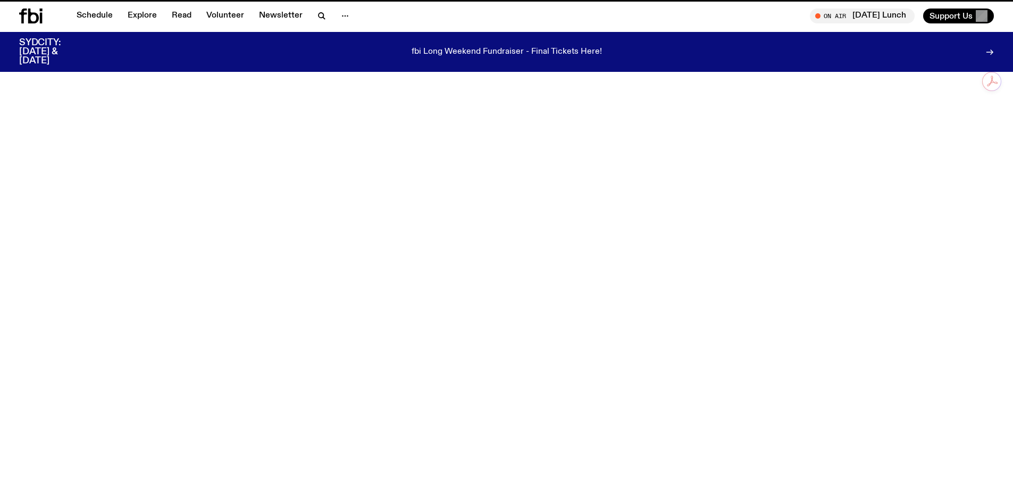
scroll to position [1271, 0]
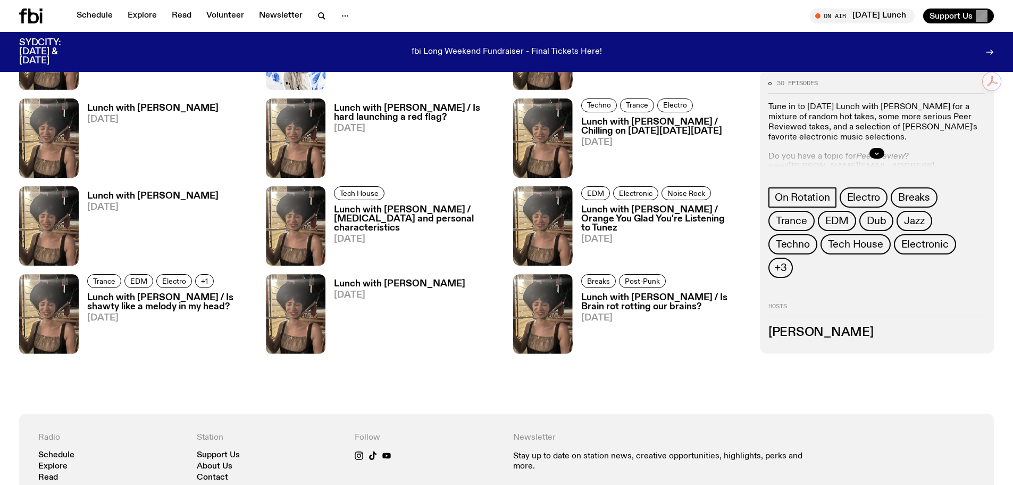
click at [126, 190] on div "Lunch with [PERSON_NAME] [DATE]" at bounding box center [149, 225] width 140 height 79
click at [176, 198] on h3 "Lunch with [PERSON_NAME]" at bounding box center [152, 195] width 131 height 9
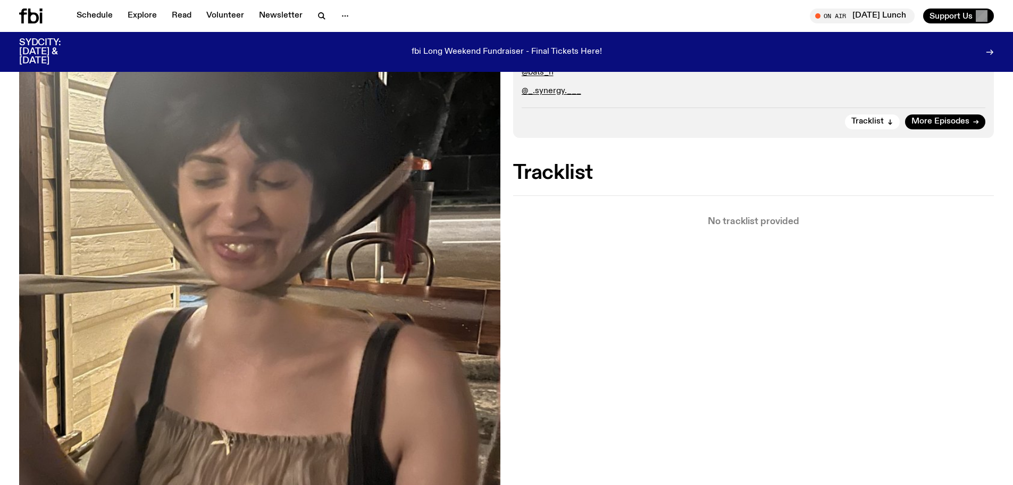
scroll to position [312, 0]
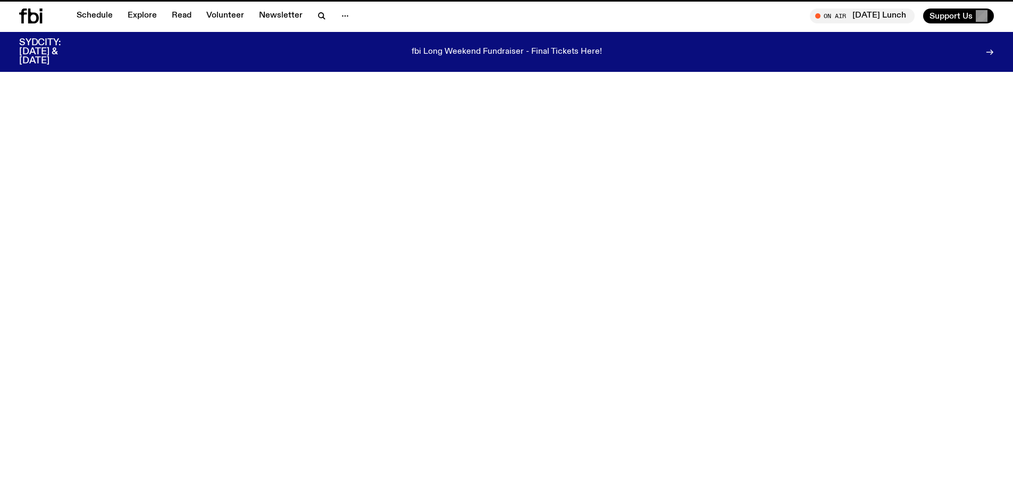
scroll to position [1271, 0]
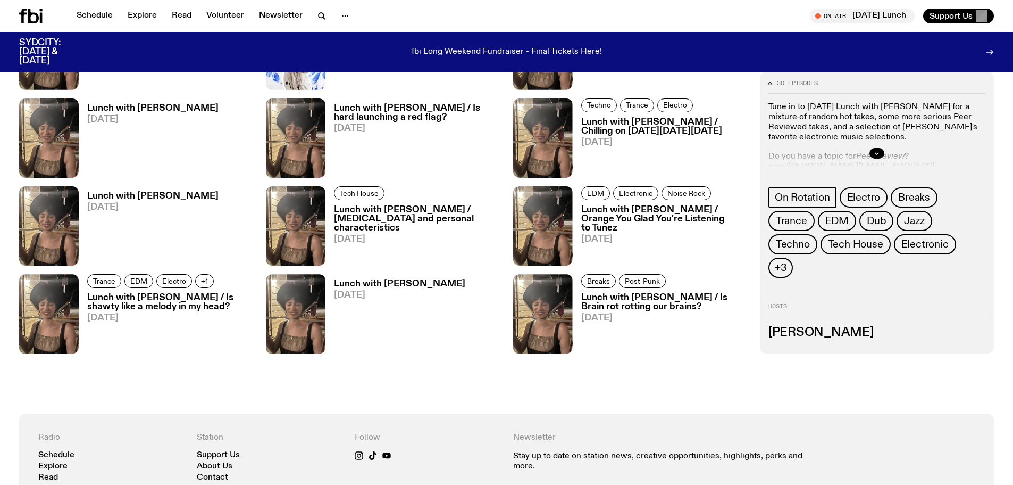
click at [110, 113] on link "Lunch with [PERSON_NAME] [DATE]" at bounding box center [149, 141] width 140 height 74
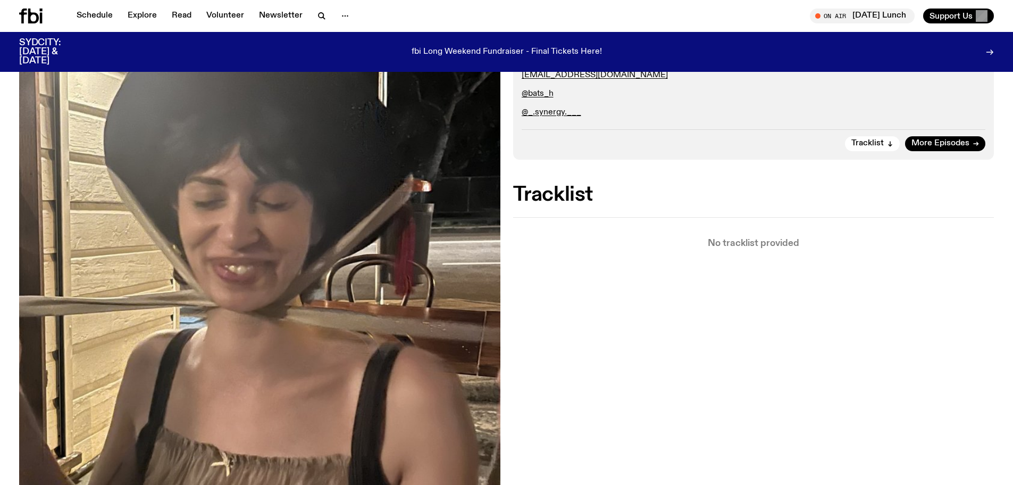
scroll to position [260, 0]
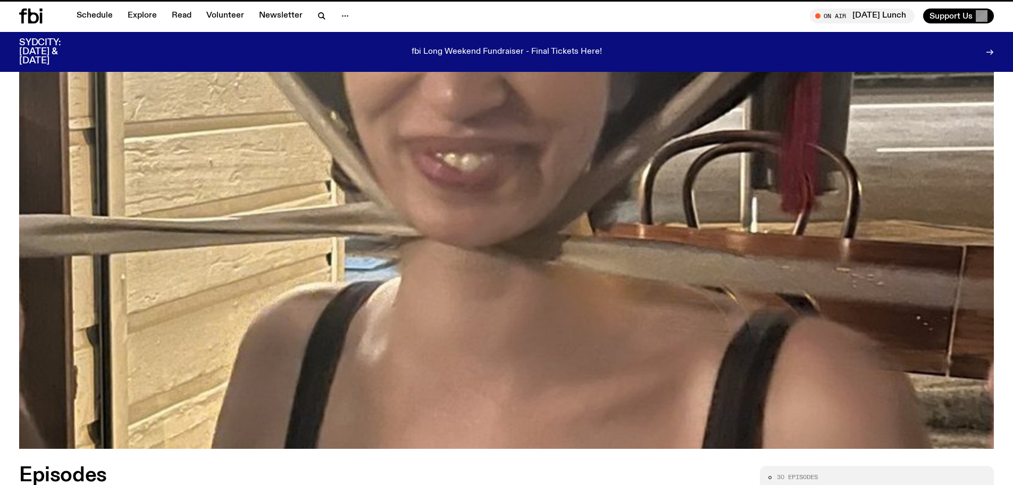
scroll to position [1271, 0]
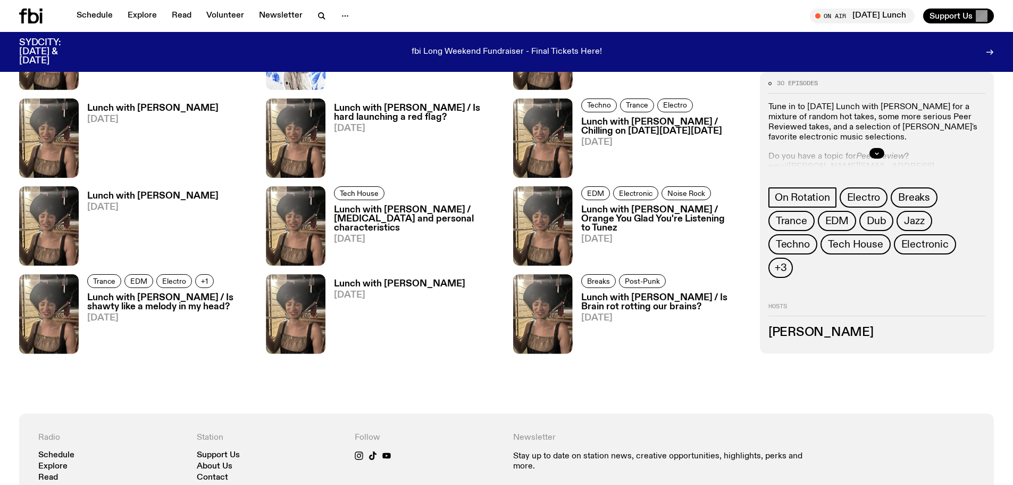
click at [396, 116] on h3 "Lunch with [PERSON_NAME] / Is hard launching a red flag?" at bounding box center [417, 113] width 166 height 18
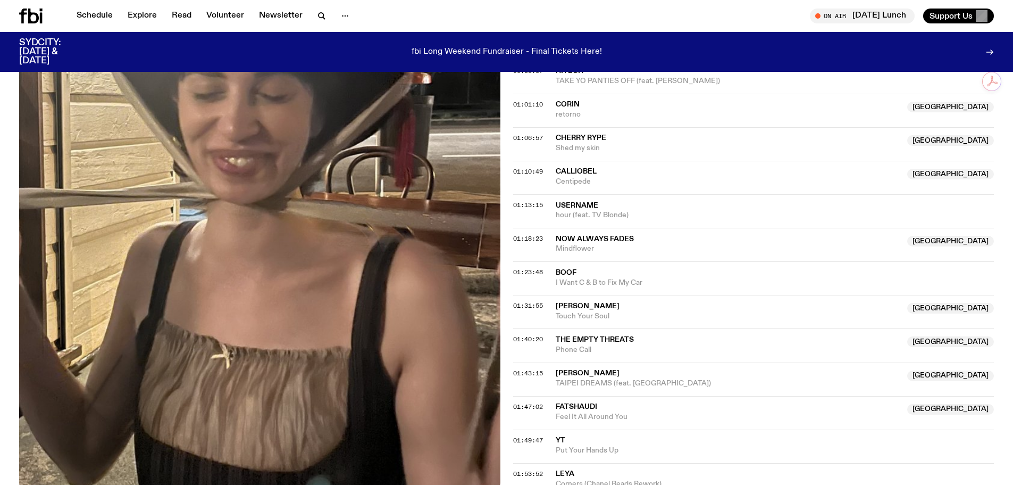
scroll to position [898, 0]
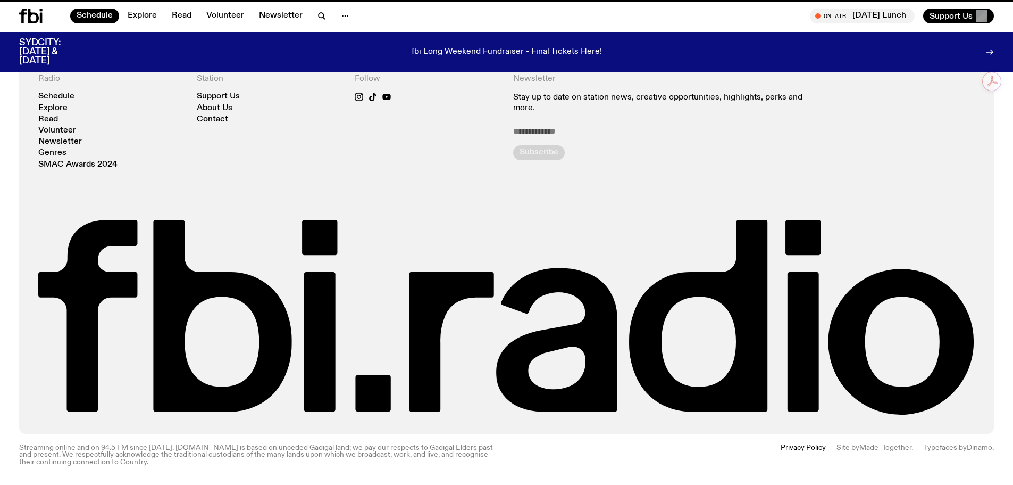
scroll to position [83, 0]
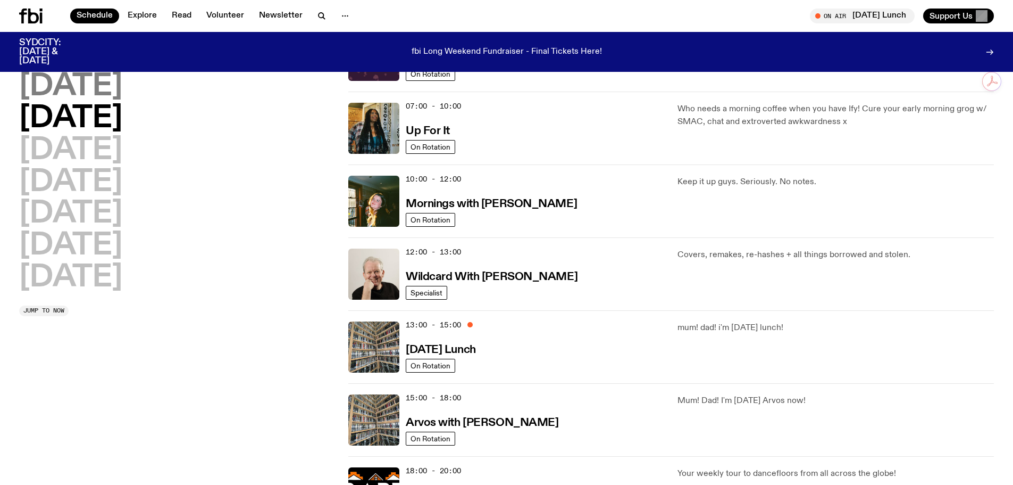
click at [114, 88] on h2 "[DATE]" at bounding box center [70, 87] width 103 height 30
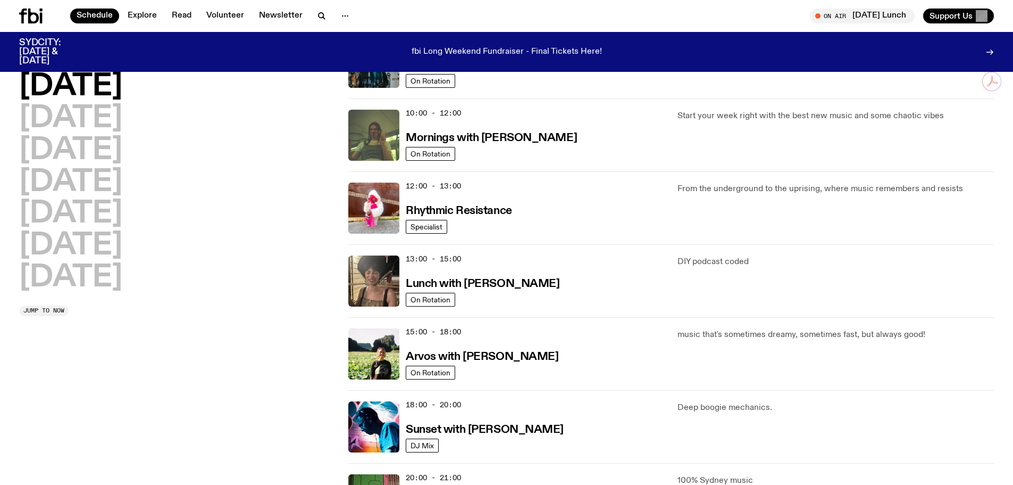
scroll to position [243, 0]
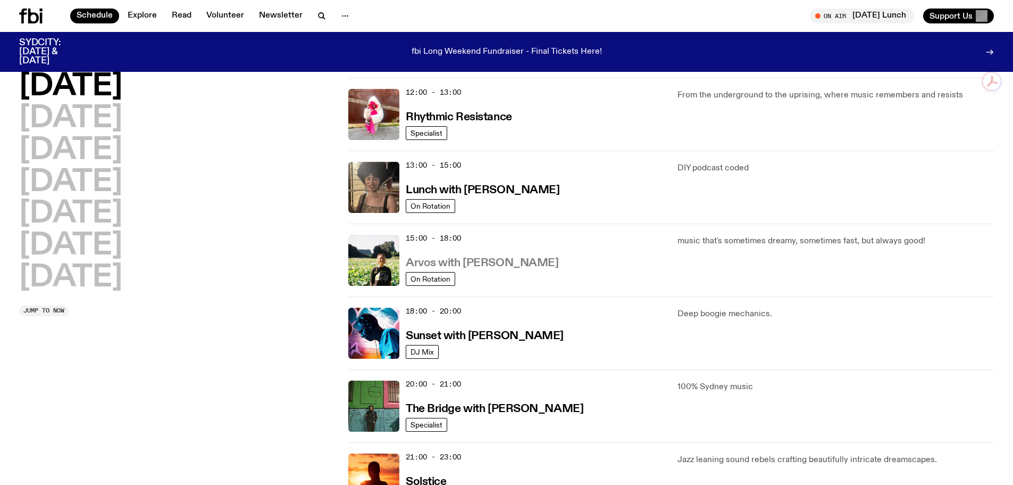
click at [496, 260] on h3 "Arvos with [PERSON_NAME]" at bounding box center [482, 262] width 153 height 11
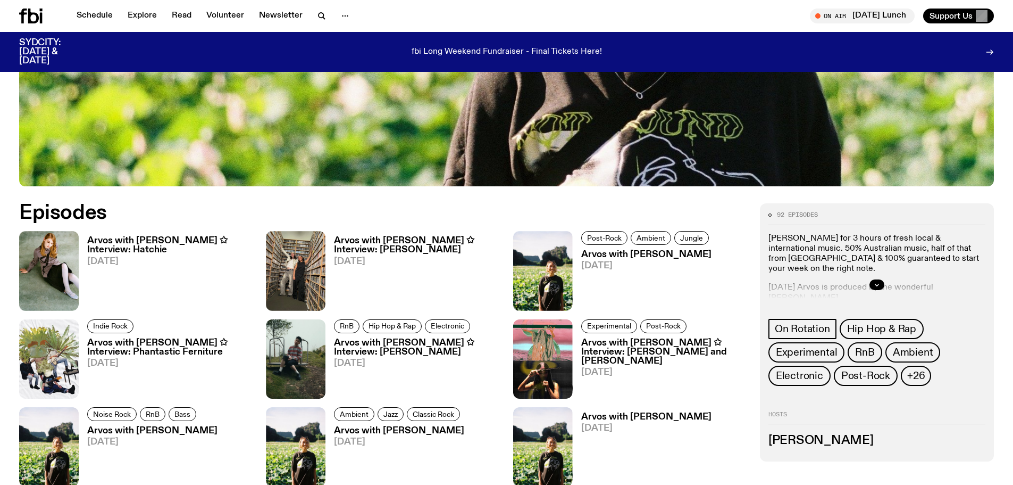
scroll to position [525, 0]
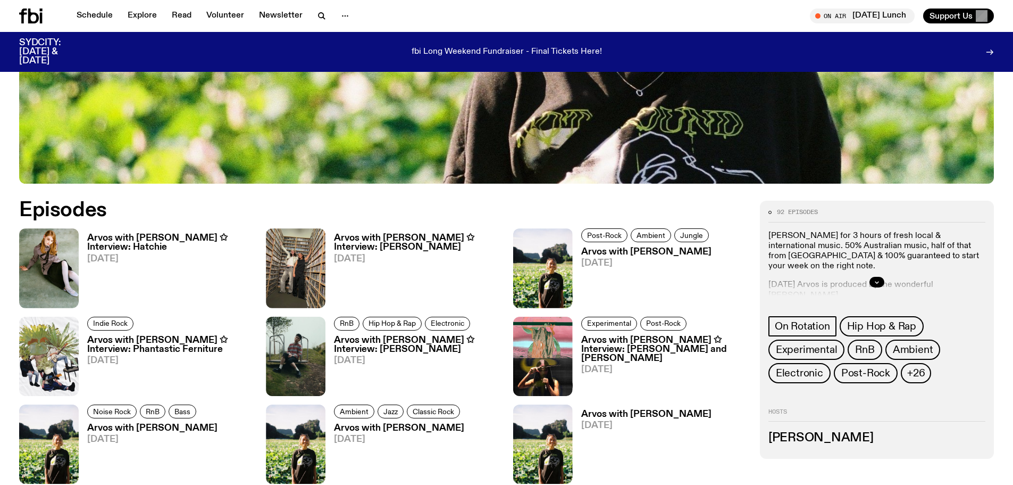
click at [170, 235] on h3 "Arvos with [PERSON_NAME] ✩ Interview: Hatchie" at bounding box center [170, 243] width 166 height 18
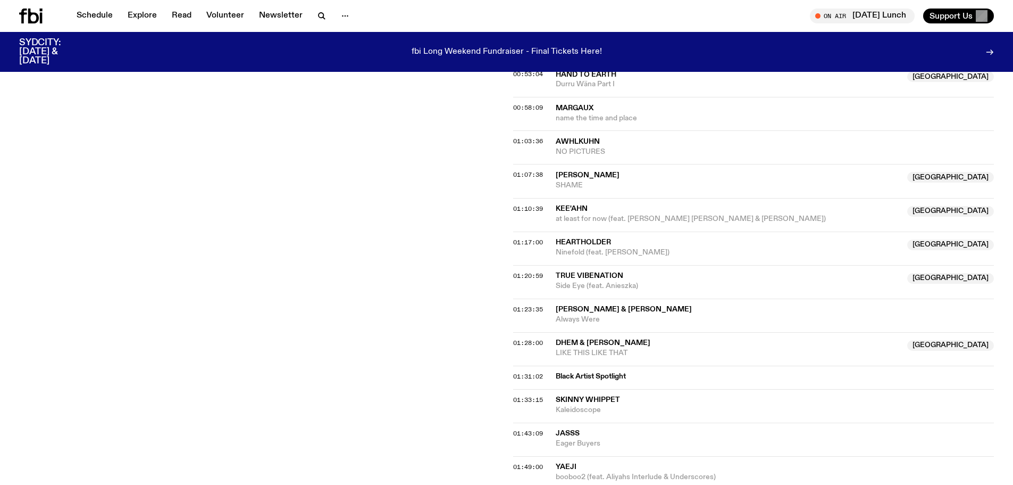
scroll to position [740, 0]
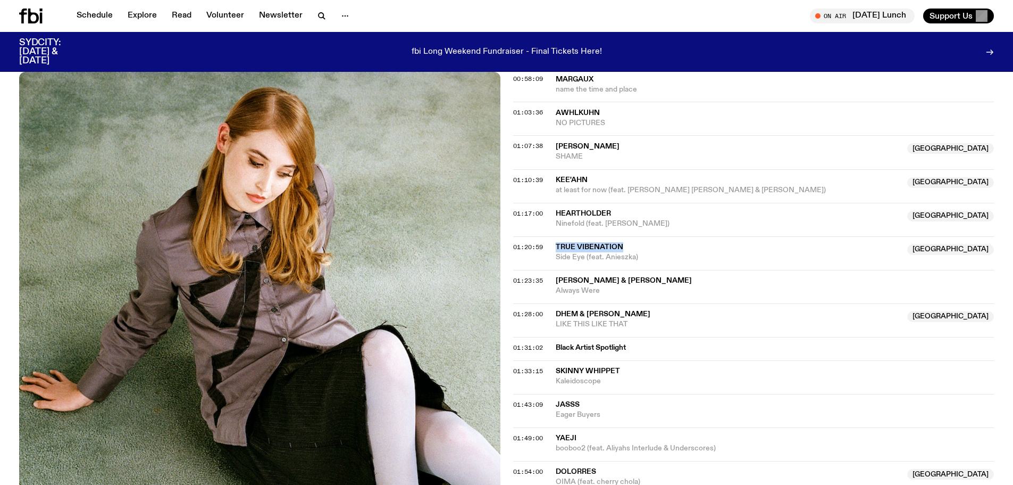
drag, startPoint x: 625, startPoint y: 246, endPoint x: 557, endPoint y: 246, distance: 67.6
click at [557, 246] on span "True Vibenation" at bounding box center [729, 247] width 346 height 10
drag, startPoint x: 557, startPoint y: 246, endPoint x: 761, endPoint y: 241, distance: 203.2
click at [761, 242] on span "True Vibenation" at bounding box center [729, 247] width 346 height 10
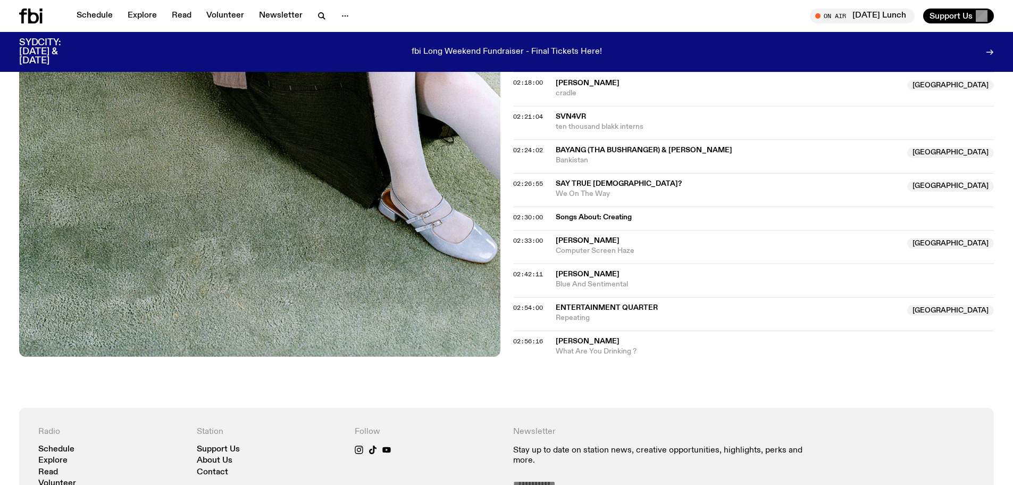
scroll to position [1378, 0]
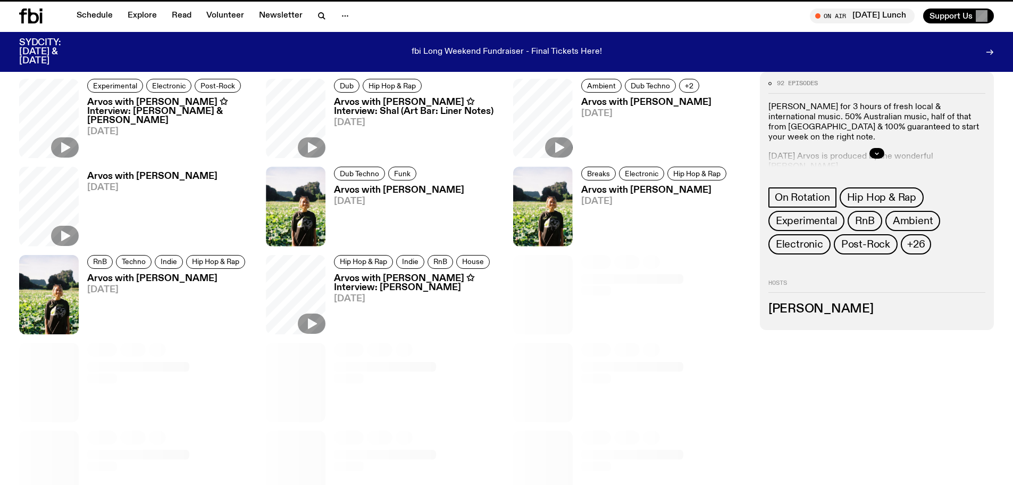
scroll to position [525, 0]
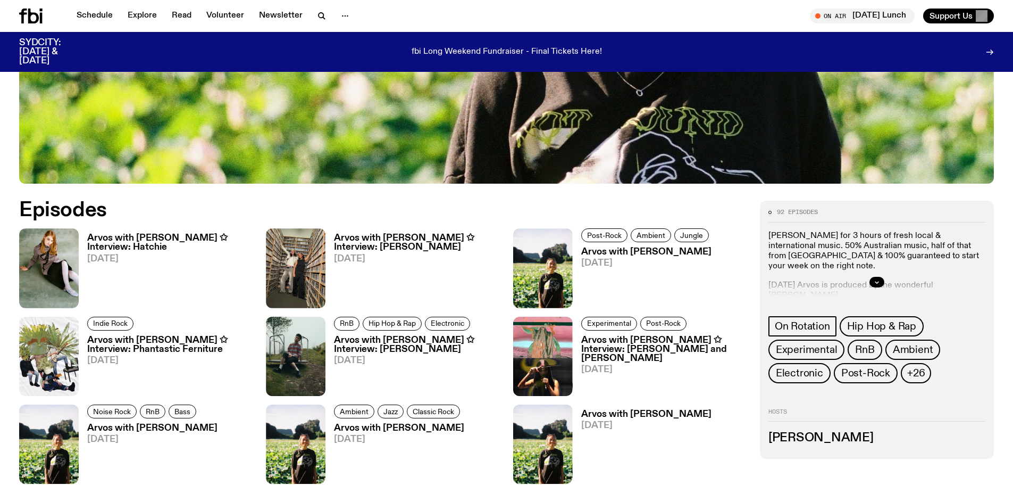
click at [370, 239] on h3 "Arvos with [PERSON_NAME] ✩ Interview: [PERSON_NAME]" at bounding box center [417, 243] width 166 height 18
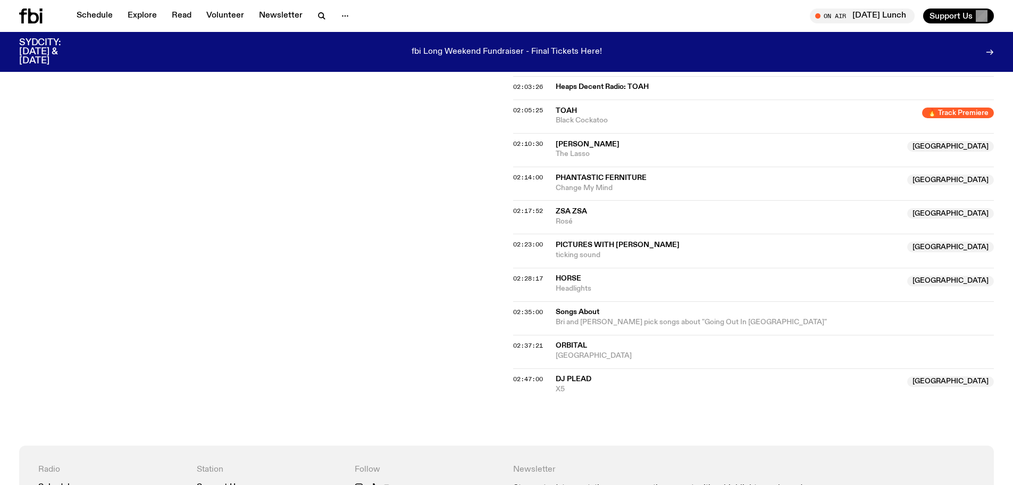
scroll to position [1218, 0]
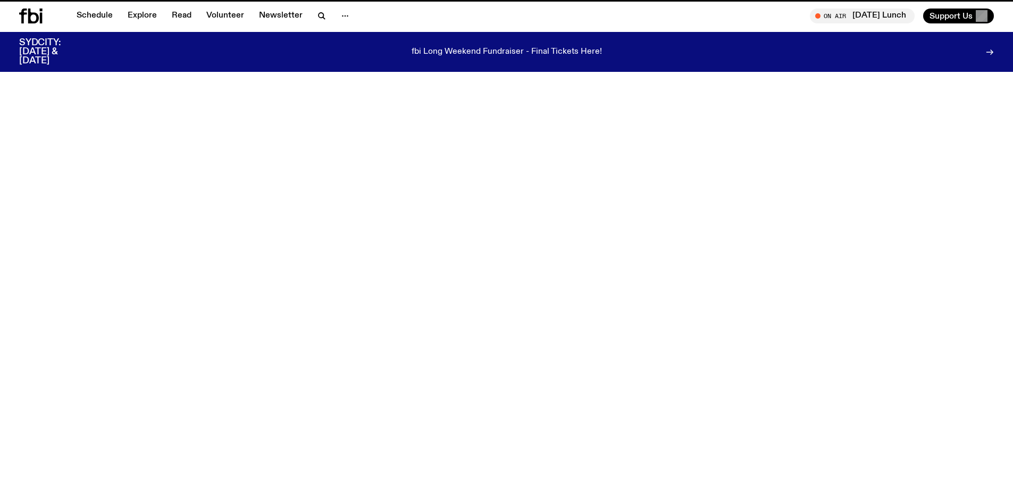
scroll to position [525, 0]
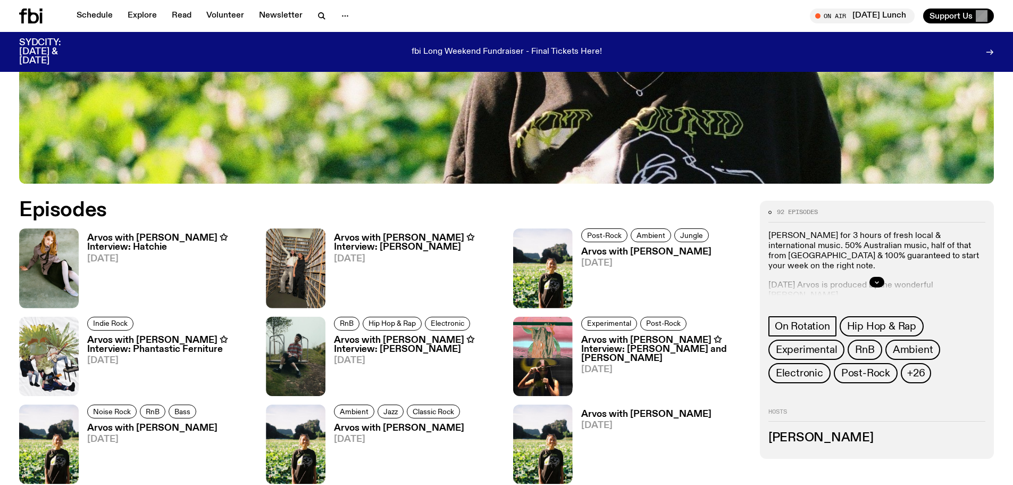
click at [609, 249] on h3 "Arvos with [PERSON_NAME]" at bounding box center [646, 251] width 131 height 9
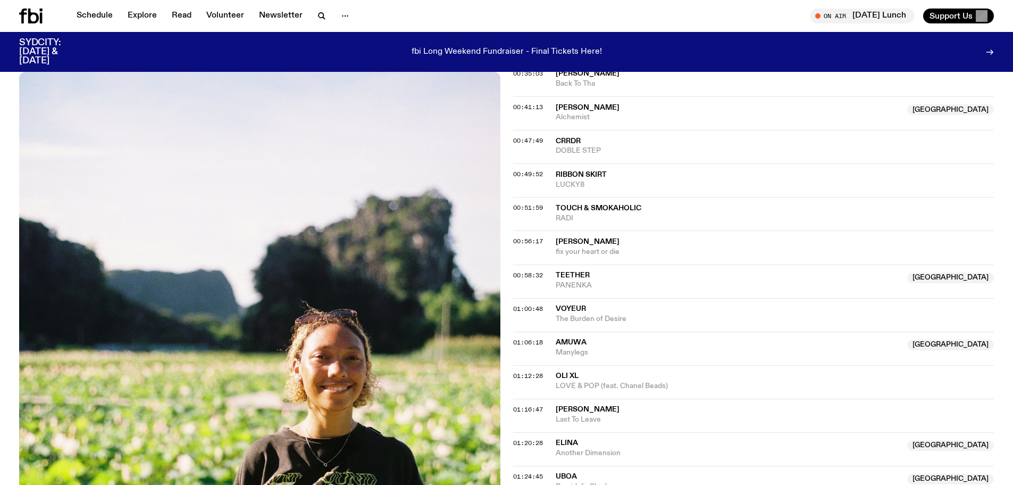
scroll to position [793, 0]
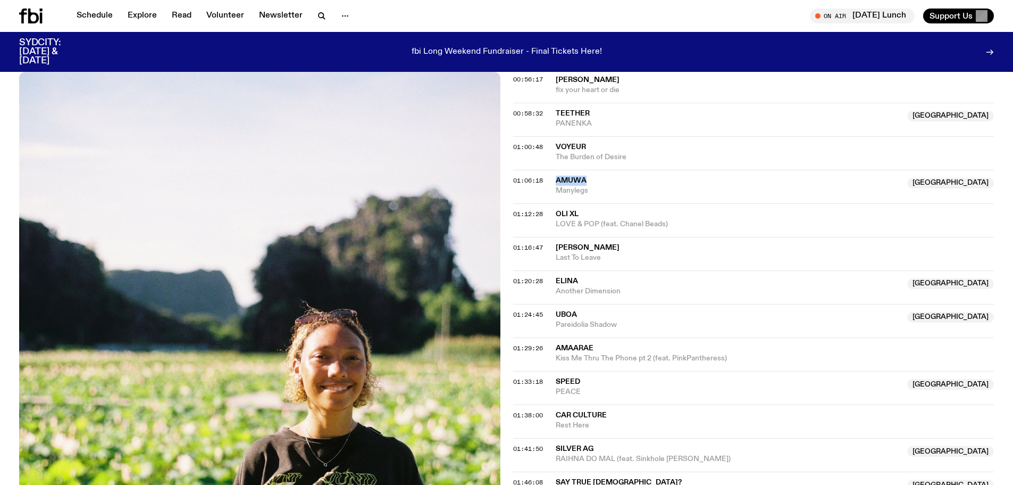
drag, startPoint x: 589, startPoint y: 180, endPoint x: 557, endPoint y: 180, distance: 32.4
click at [557, 180] on span "amuwa" at bounding box center [729, 181] width 346 height 10
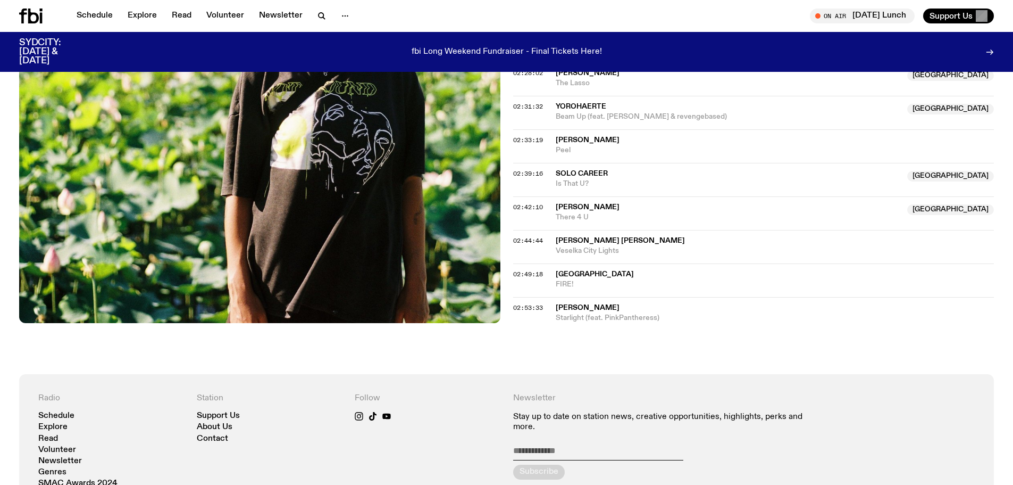
scroll to position [1538, 0]
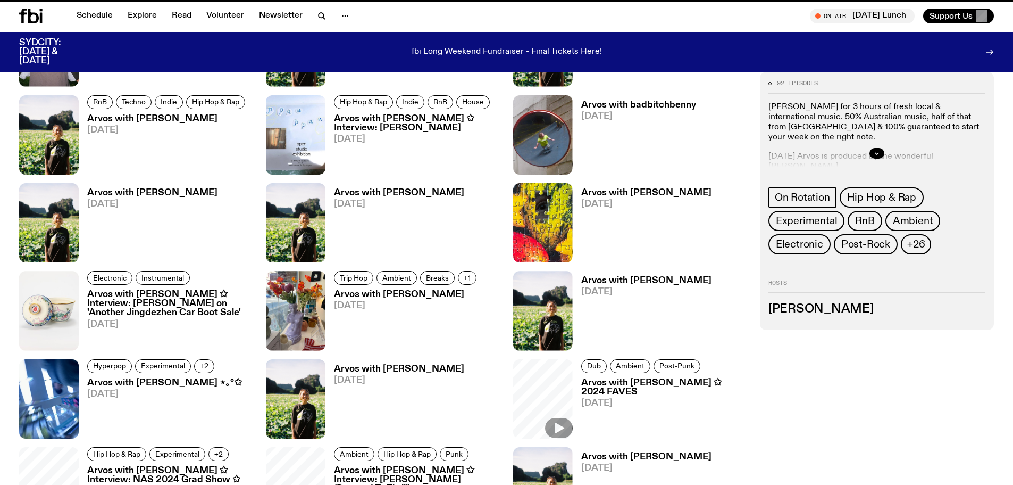
scroll to position [525, 0]
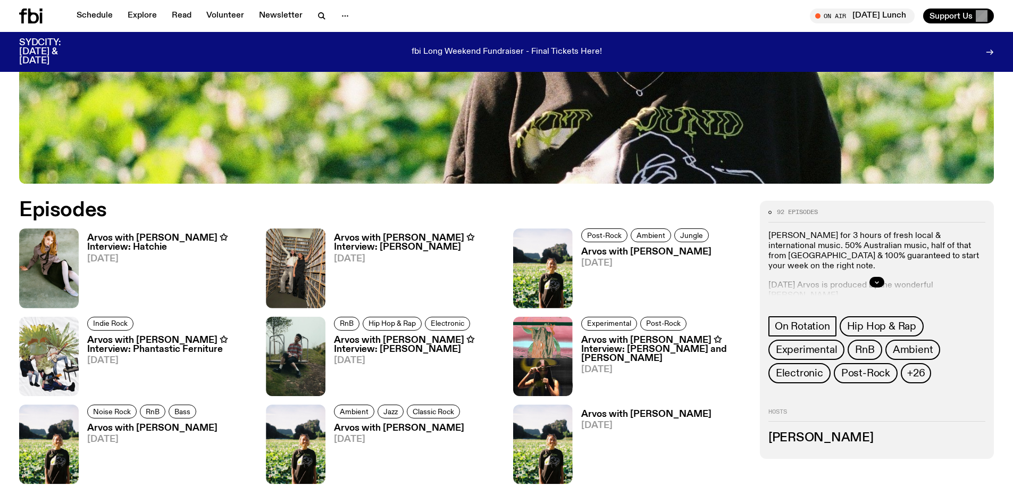
click at [158, 333] on div "Indie Rock" at bounding box center [170, 324] width 166 height 17
click at [157, 339] on h3 "Arvos with [PERSON_NAME] ✩ Interview: Phantastic Ferniture" at bounding box center [170, 345] width 166 height 18
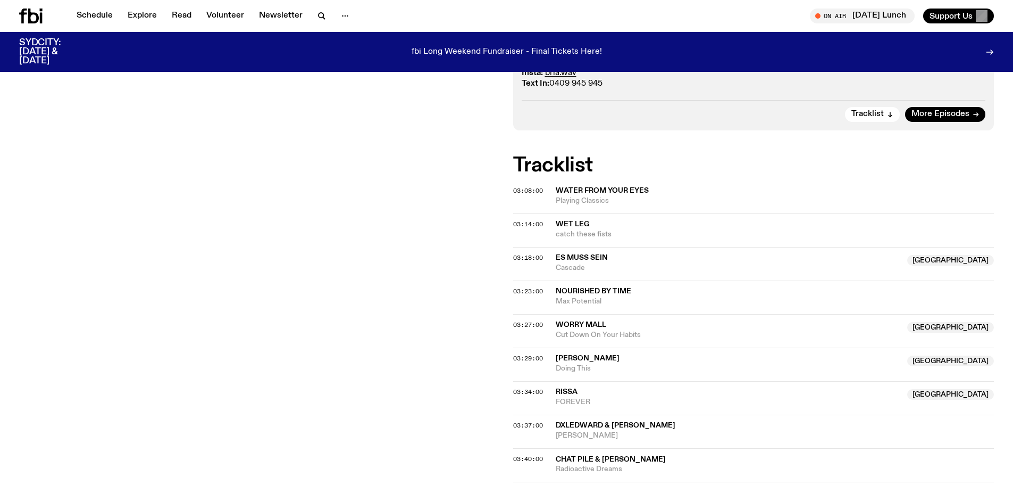
scroll to position [421, 0]
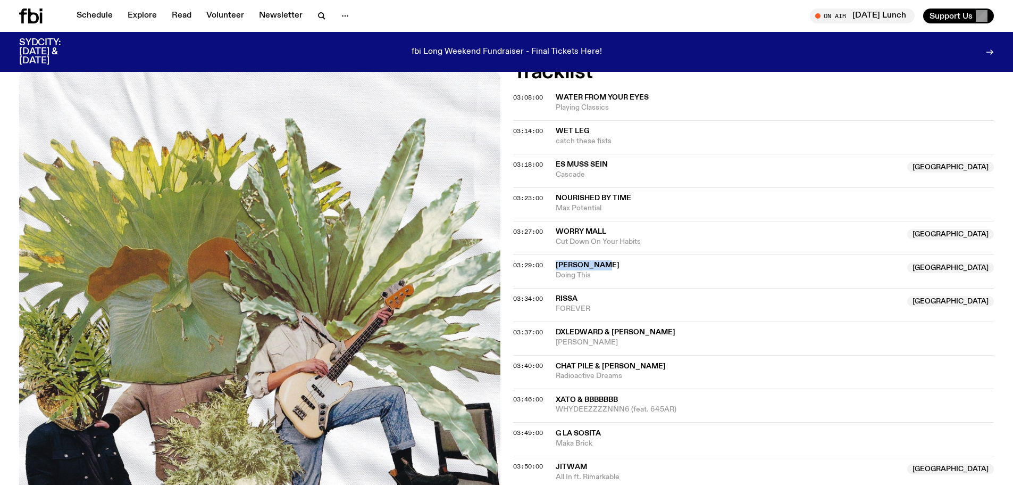
drag, startPoint x: 606, startPoint y: 266, endPoint x: 553, endPoint y: 265, distance: 52.7
click at [553, 265] on div "03:29:00 [PERSON_NAME] [GEOGRAPHIC_DATA] Doing This [GEOGRAPHIC_DATA]" at bounding box center [753, 271] width 481 height 34
copy div "[PERSON_NAME]"
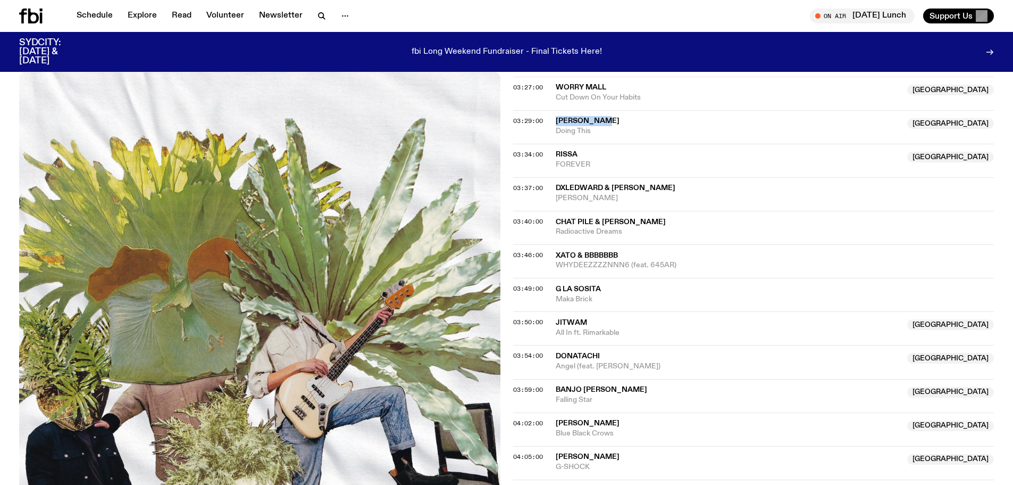
scroll to position [633, 0]
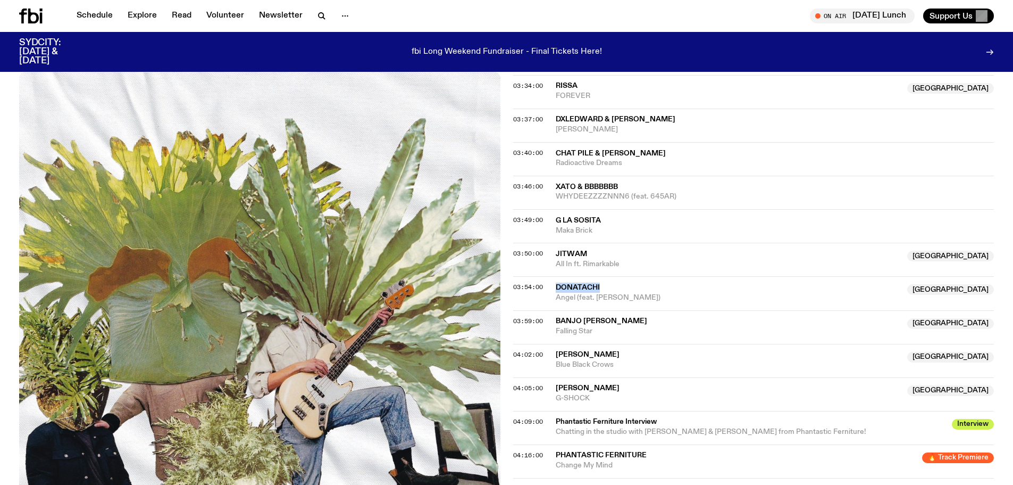
drag, startPoint x: 602, startPoint y: 285, endPoint x: 554, endPoint y: 284, distance: 48.4
click at [554, 284] on div "03:54:00 Donatachi NSW Angel (feat. [PERSON_NAME]) [GEOGRAPHIC_DATA]" at bounding box center [753, 293] width 481 height 34
copy div "Donatachi"
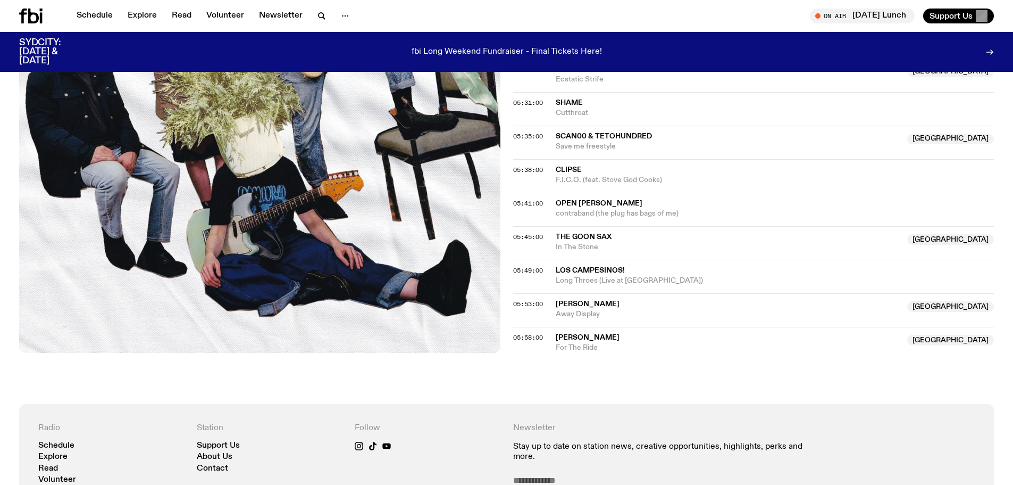
scroll to position [1591, 0]
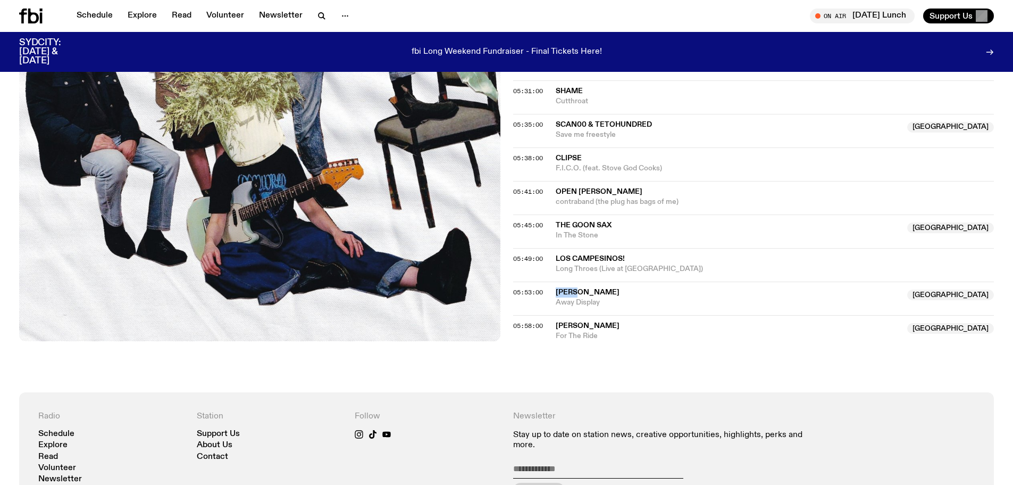
drag, startPoint x: 581, startPoint y: 292, endPoint x: 558, endPoint y: 293, distance: 23.4
click at [558, 293] on span "[PERSON_NAME]" at bounding box center [729, 292] width 346 height 10
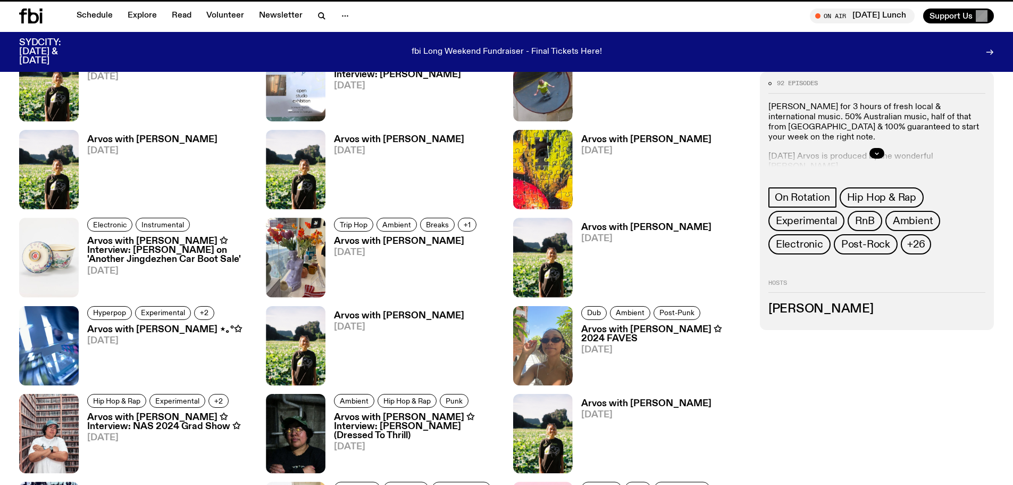
scroll to position [525, 0]
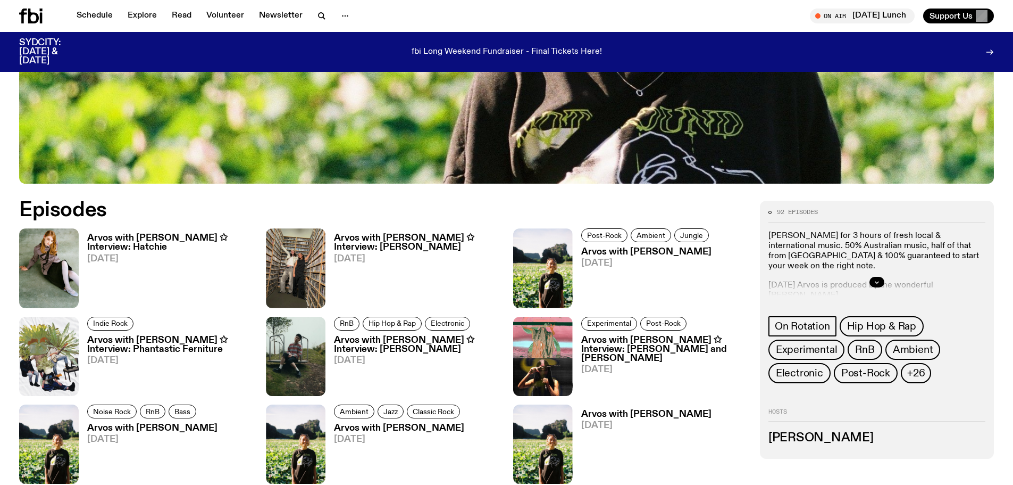
click at [373, 337] on h3 "Arvos with [PERSON_NAME] ✩ Interview: [PERSON_NAME]" at bounding box center [417, 345] width 166 height 18
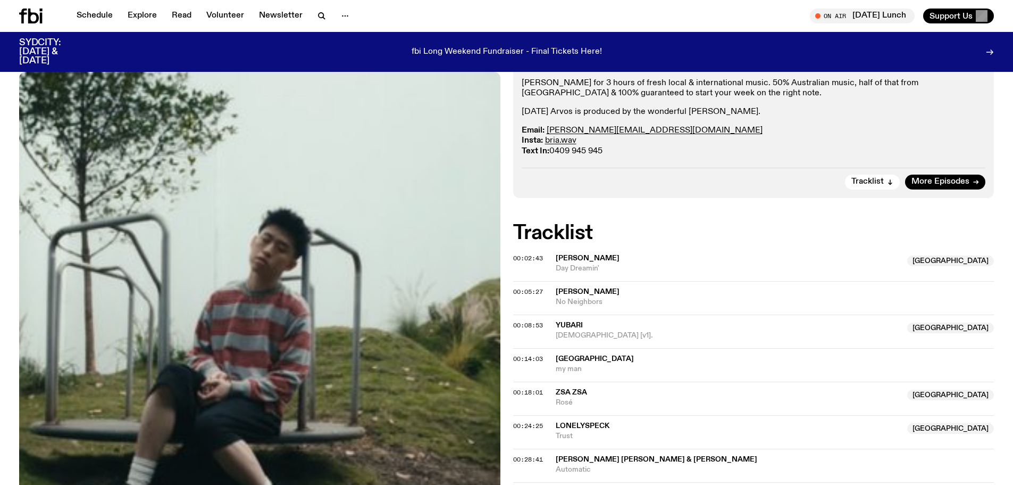
scroll to position [366, 0]
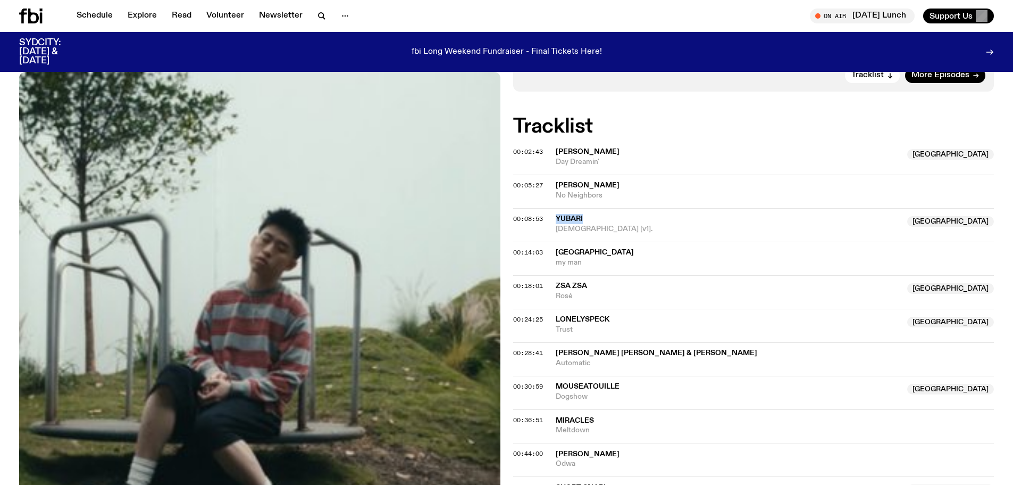
drag, startPoint x: 586, startPoint y: 219, endPoint x: 555, endPoint y: 219, distance: 31.4
click at [555, 219] on div "00:08:53 yubari NSW Suntouchər [v1]. [GEOGRAPHIC_DATA]" at bounding box center [753, 225] width 481 height 34
copy div "yubari"
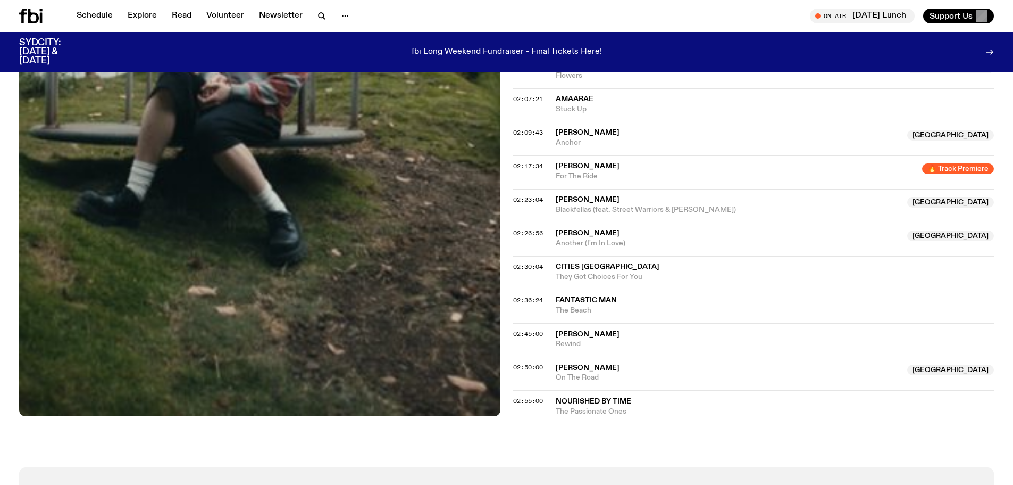
scroll to position [1218, 0]
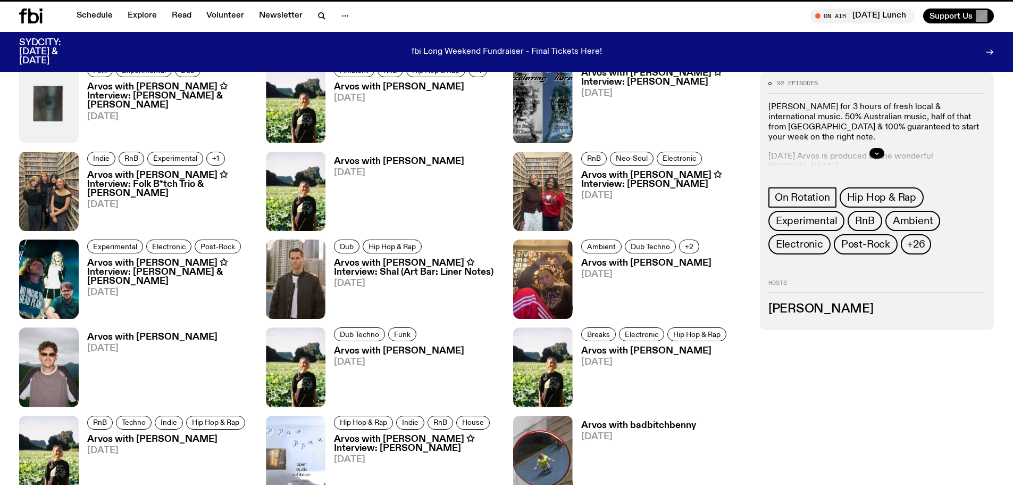
scroll to position [525, 0]
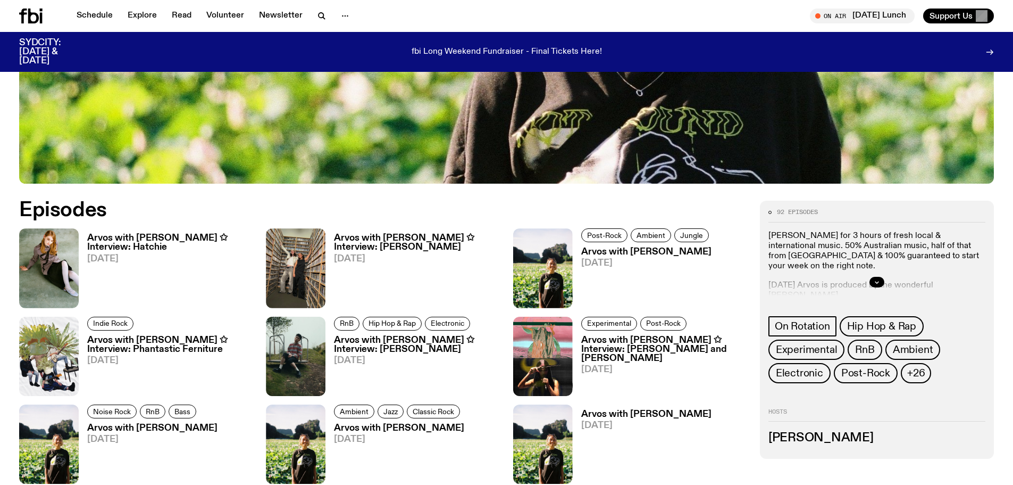
click at [597, 351] on h3 "Arvos with [PERSON_NAME] ✩ Interview: [PERSON_NAME] and [PERSON_NAME]" at bounding box center [664, 349] width 166 height 27
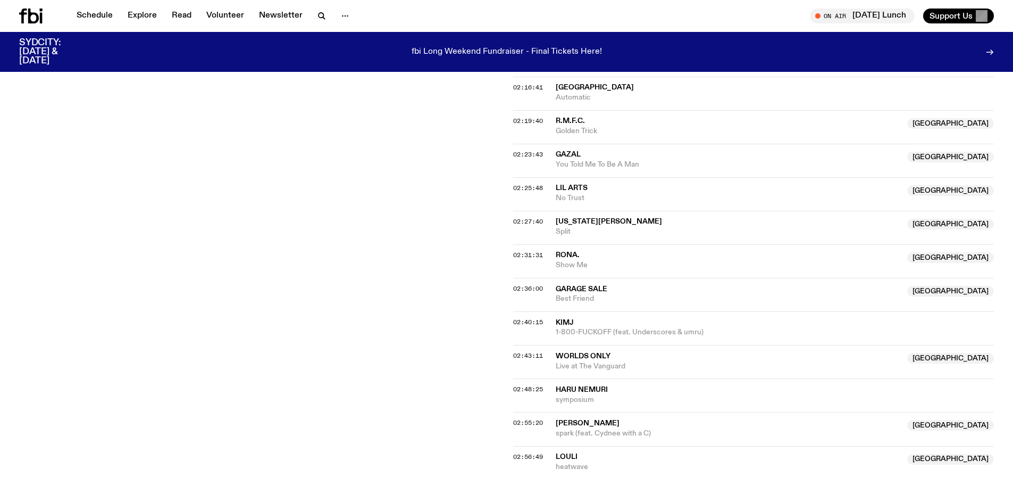
scroll to position [1218, 0]
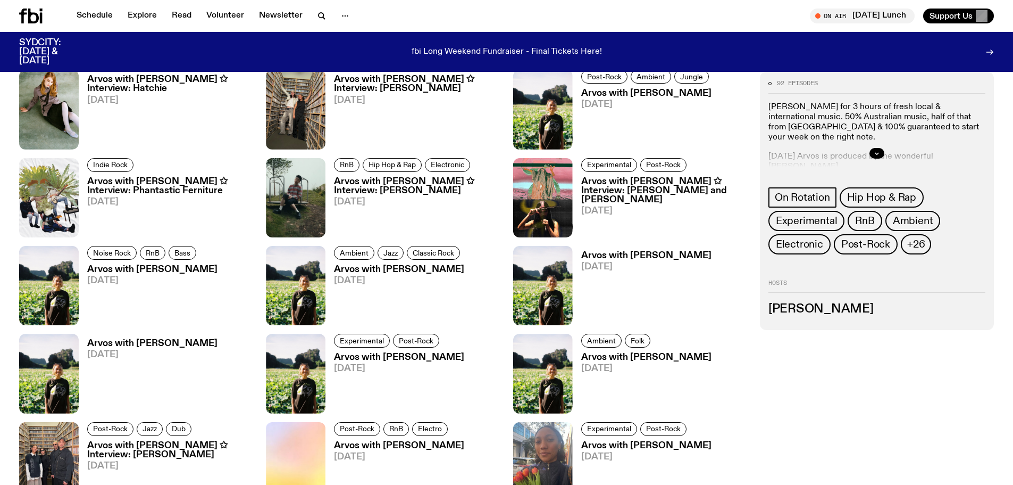
scroll to position [685, 0]
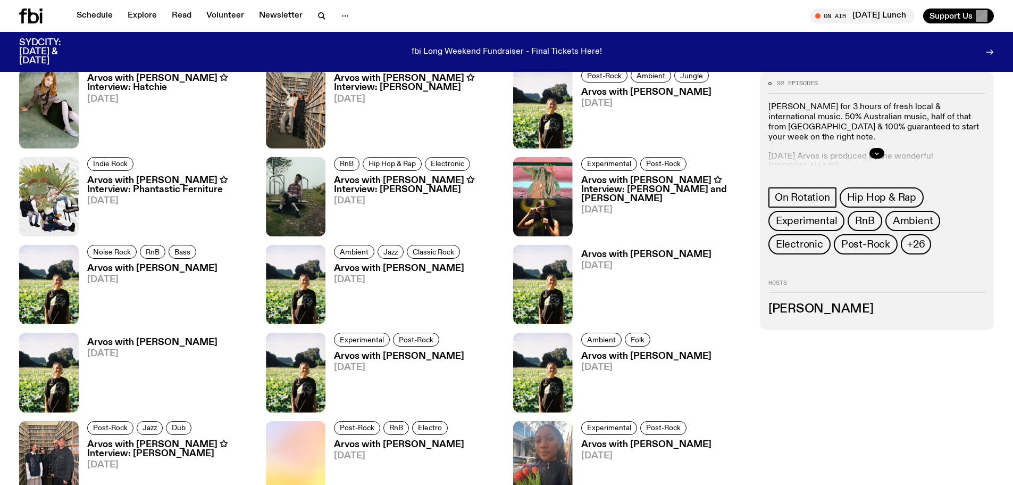
click at [119, 275] on span "[DATE]" at bounding box center [152, 279] width 130 height 9
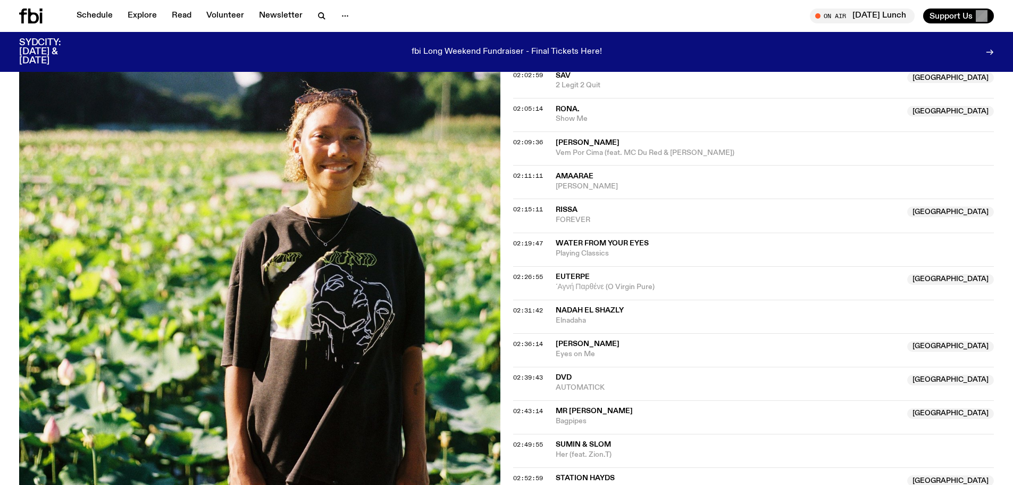
scroll to position [1377, 0]
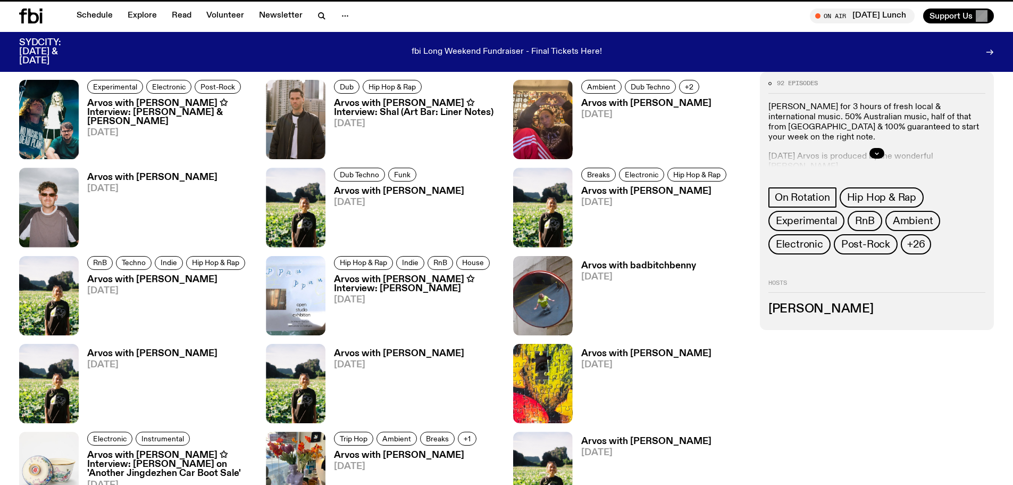
scroll to position [685, 0]
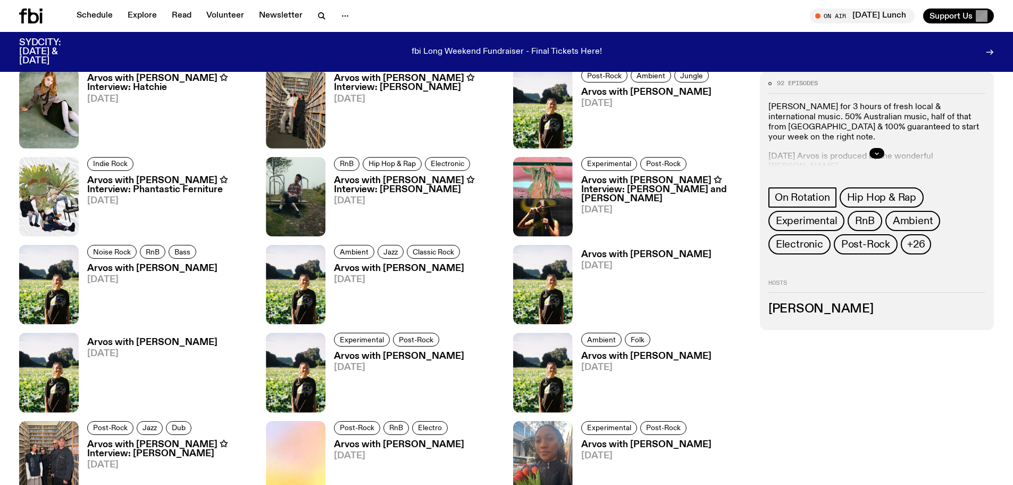
click at [426, 362] on link "Arvos with [PERSON_NAME] [DATE]" at bounding box center [395, 382] width 139 height 60
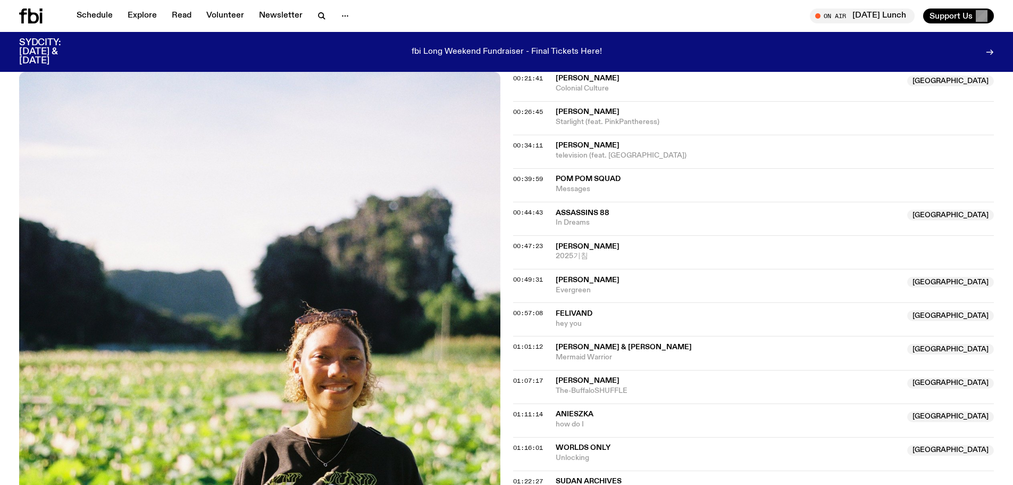
scroll to position [579, 0]
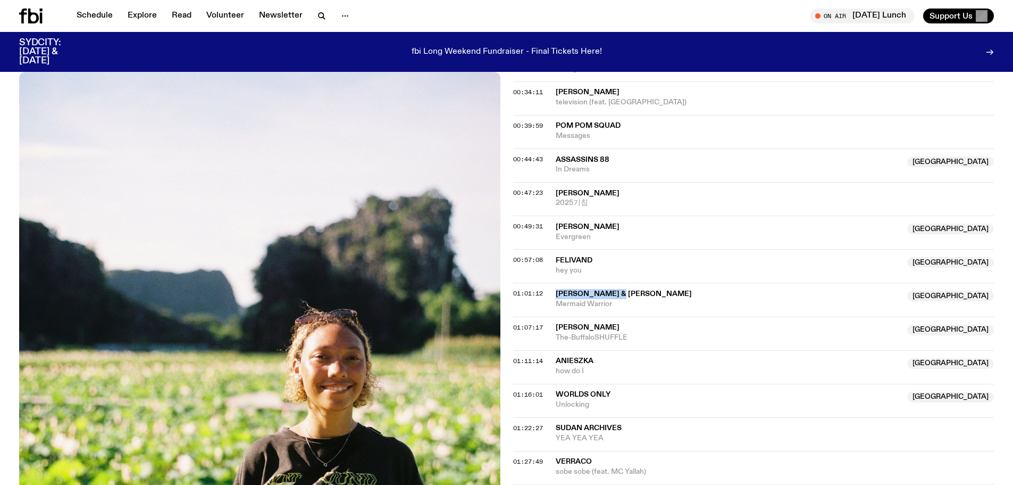
drag, startPoint x: 628, startPoint y: 294, endPoint x: 553, endPoint y: 291, distance: 75.6
click at [553, 291] on div "01:01:12 [PERSON_NAME] & [PERSON_NAME] NSW Mermaid Warrior [GEOGRAPHIC_DATA]" at bounding box center [753, 299] width 481 height 34
copy div "[PERSON_NAME] & [PERSON_NAME]"
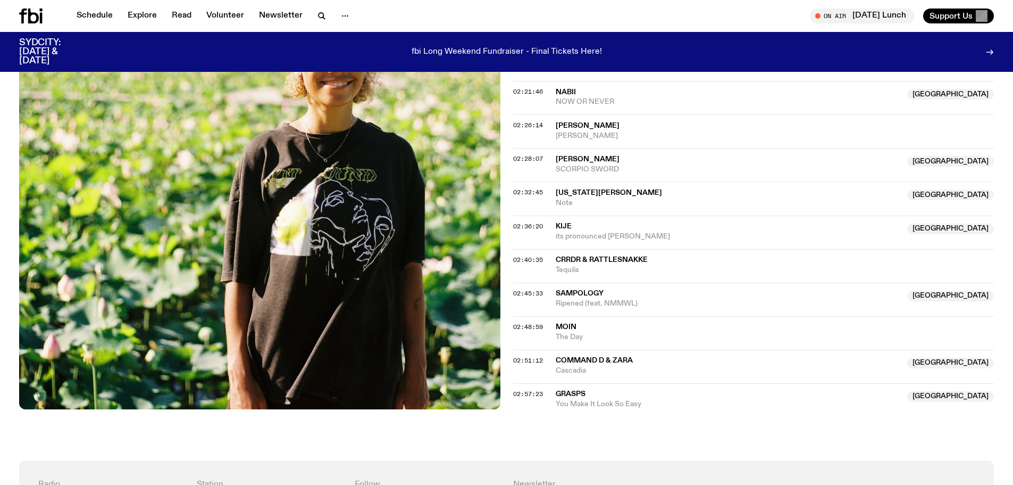
scroll to position [1377, 0]
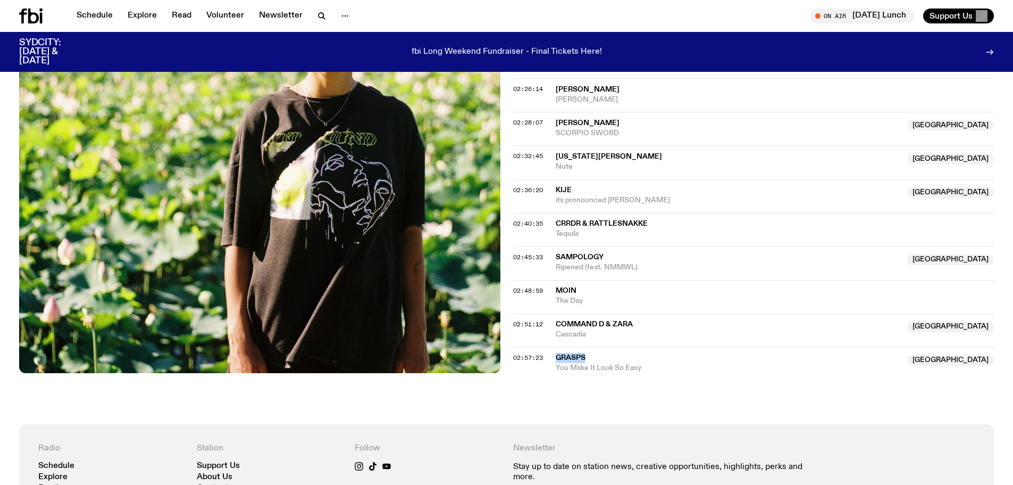
drag, startPoint x: 579, startPoint y: 356, endPoint x: 557, endPoint y: 356, distance: 22.3
click at [557, 356] on span "Grasps" at bounding box center [729, 358] width 346 height 10
drag, startPoint x: 557, startPoint y: 356, endPoint x: 603, endPoint y: 358, distance: 45.8
click at [603, 358] on span "Grasps" at bounding box center [729, 358] width 346 height 10
click at [596, 353] on div "Copied" at bounding box center [729, 363] width 346 height 20
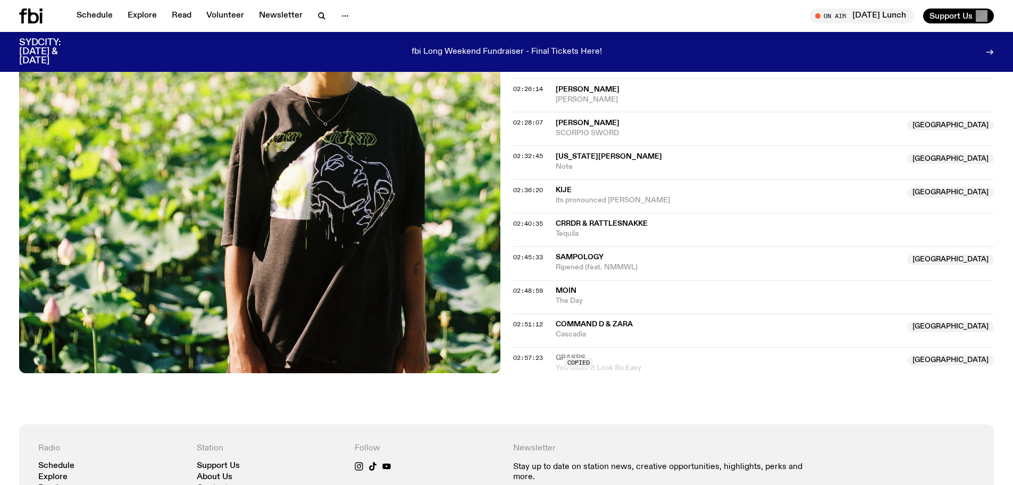
click at [643, 335] on span "Cascadia" at bounding box center [729, 334] width 346 height 10
drag, startPoint x: 587, startPoint y: 356, endPoint x: 555, endPoint y: 355, distance: 32.5
click at [555, 355] on div "02:57:23 Grasps [GEOGRAPHIC_DATA] You Make It Look So Easy [GEOGRAPHIC_DATA]" at bounding box center [753, 360] width 481 height 26
copy div "Grasps"
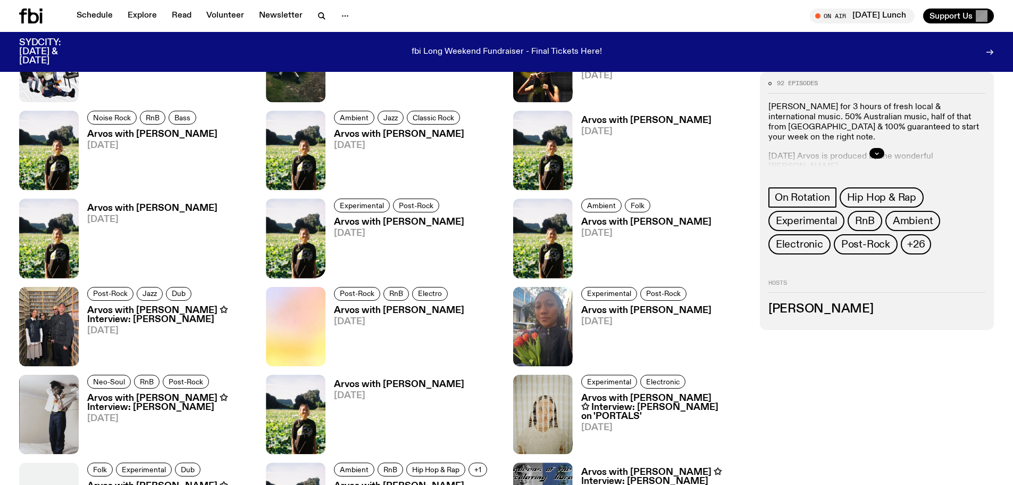
scroll to position [844, 0]
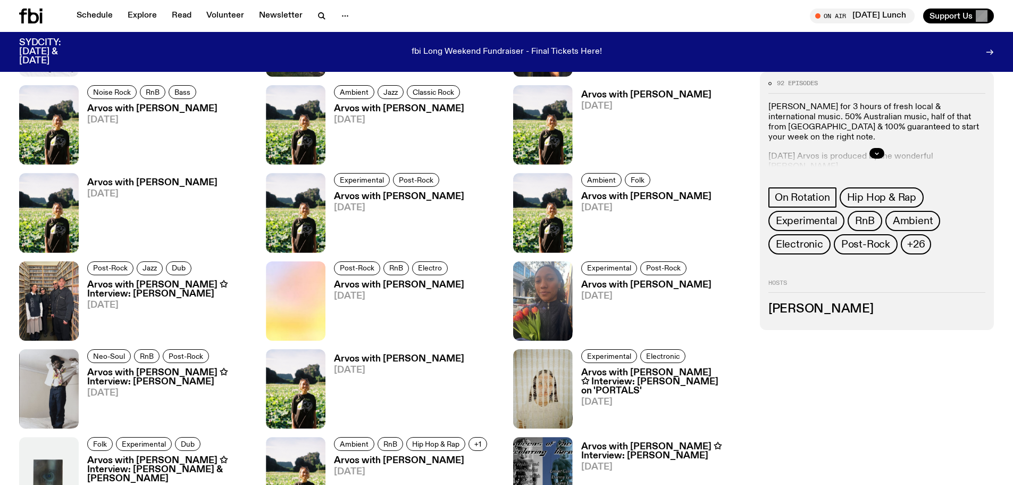
click at [348, 358] on h3 "Arvos with [PERSON_NAME]" at bounding box center [399, 358] width 130 height 9
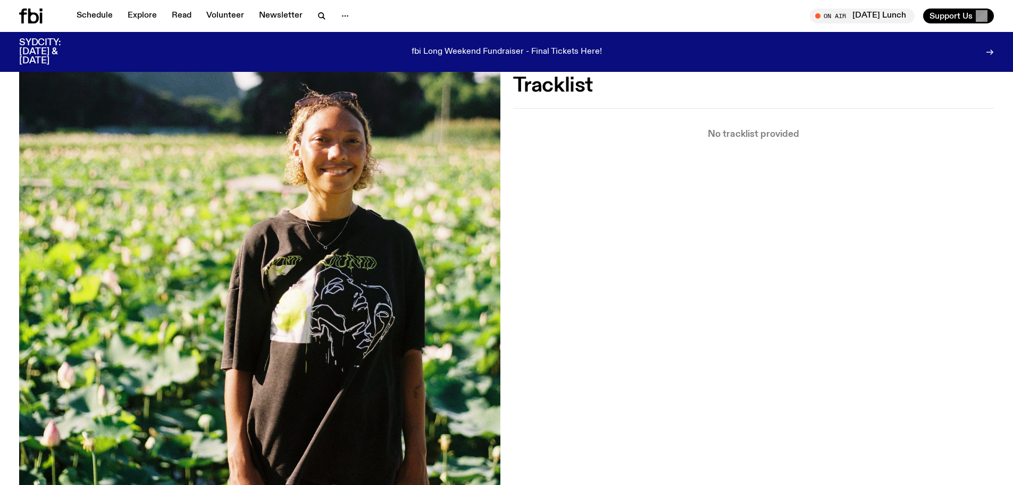
scroll to position [472, 0]
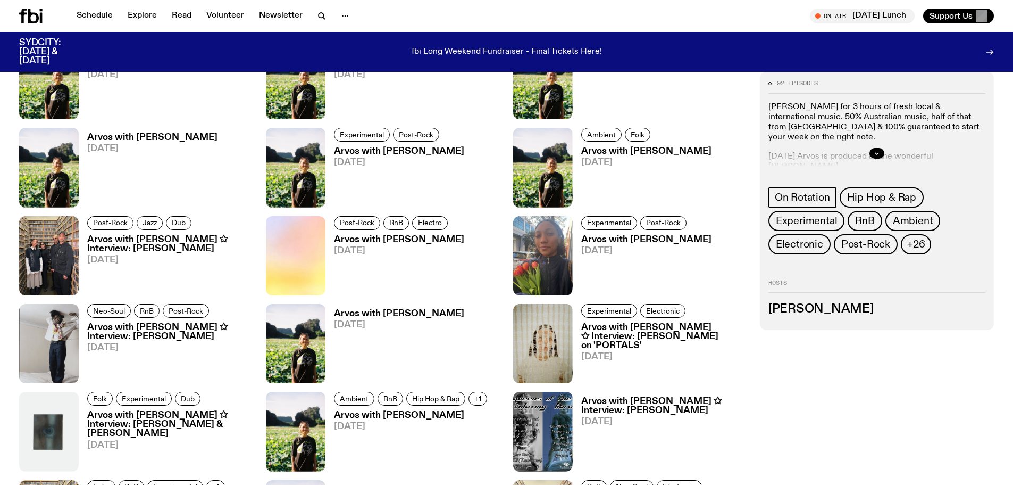
scroll to position [950, 0]
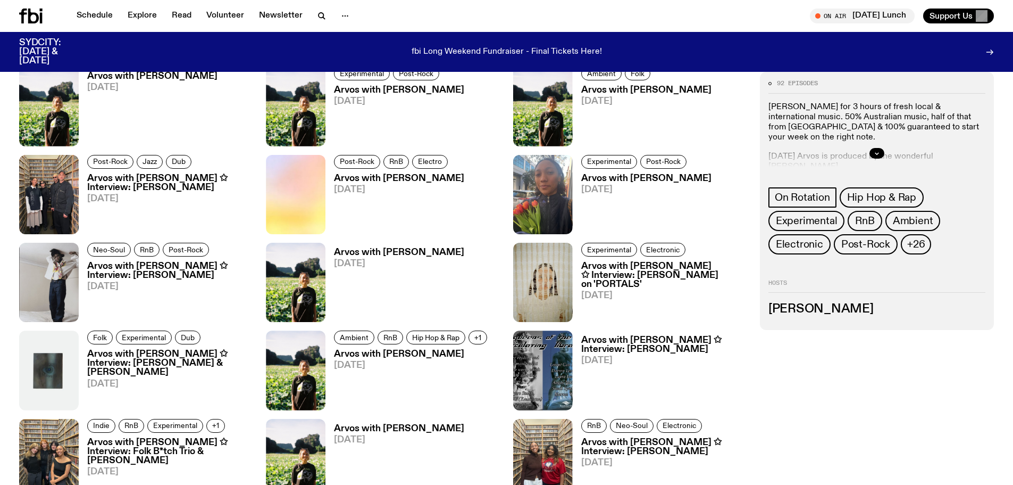
click at [122, 274] on h3 "Arvos with [PERSON_NAME] ✩ Interview: [PERSON_NAME]" at bounding box center [170, 271] width 166 height 18
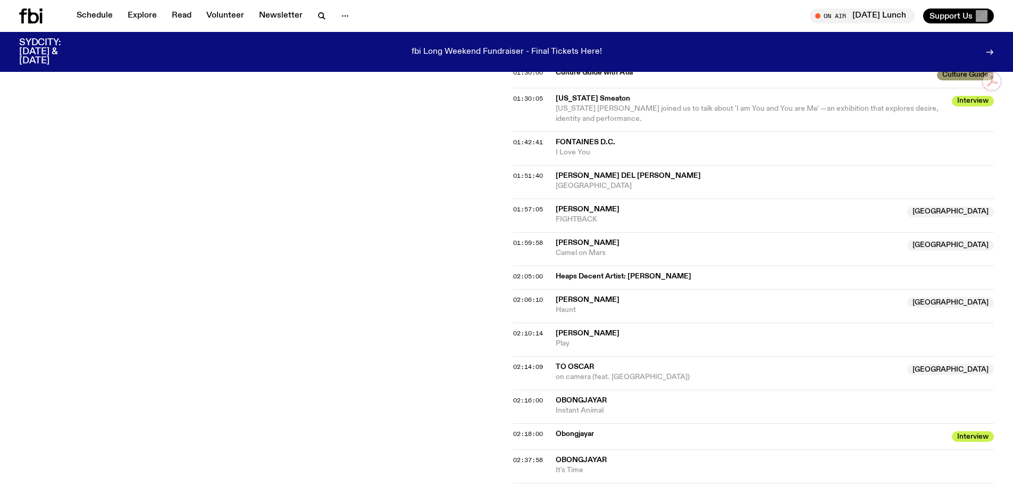
scroll to position [1325, 0]
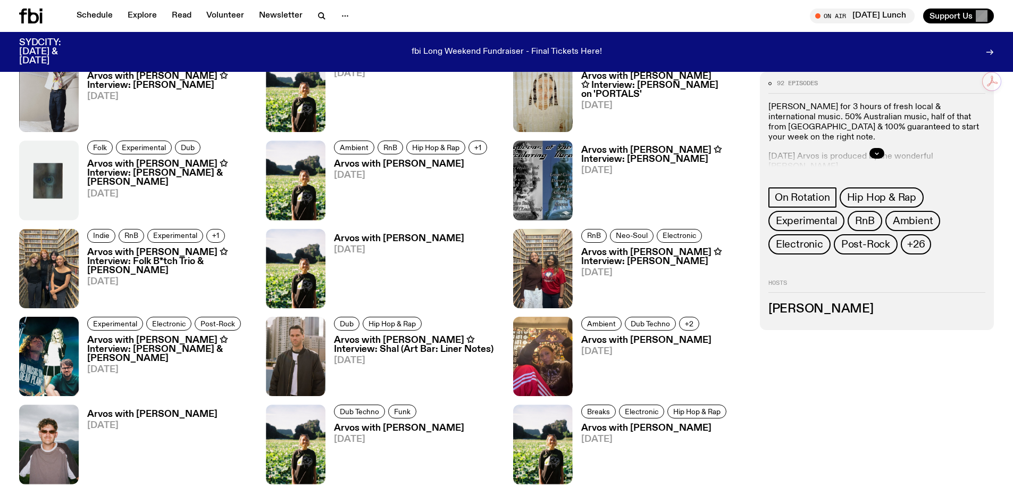
scroll to position [1163, 0]
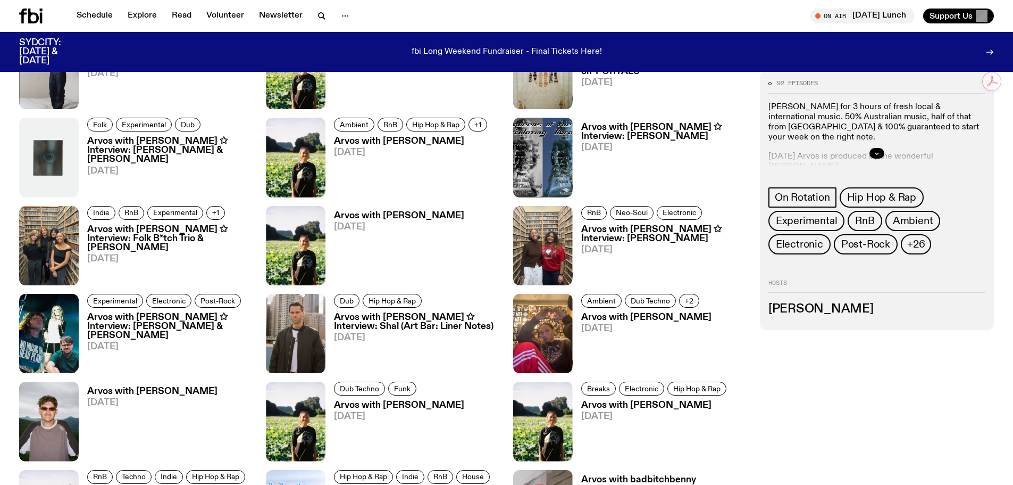
click at [364, 331] on link "Arvos with [PERSON_NAME] ✩ Interview: Shal (Art Bar: Liner Notes) [DATE]" at bounding box center [413, 343] width 174 height 60
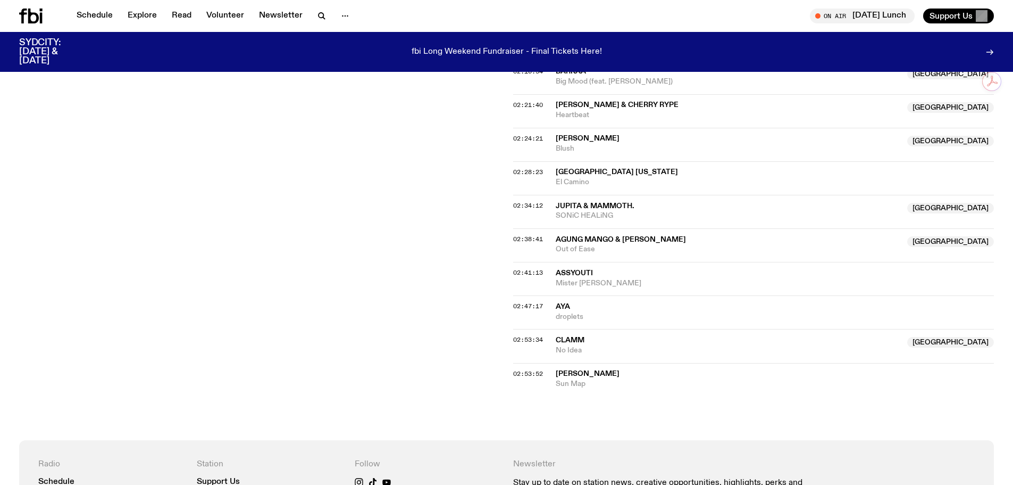
scroll to position [1430, 0]
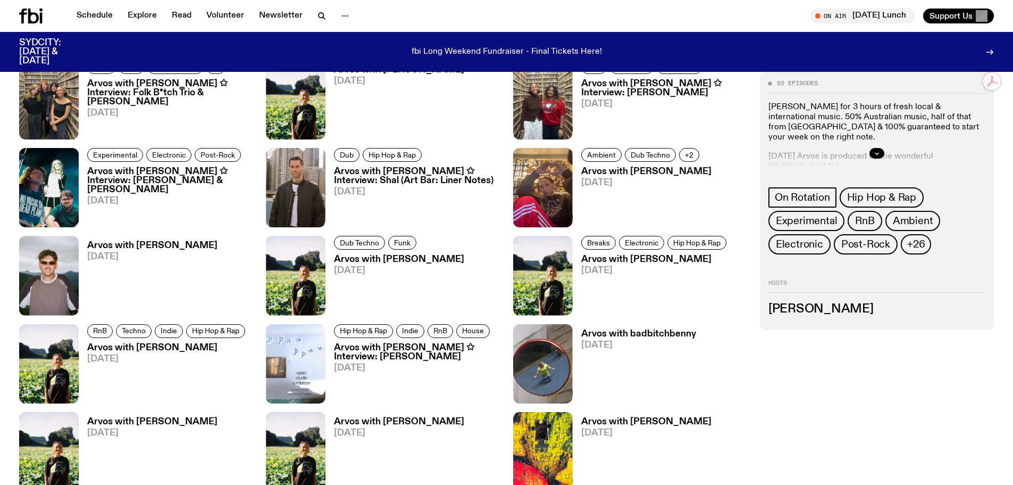
scroll to position [1323, 0]
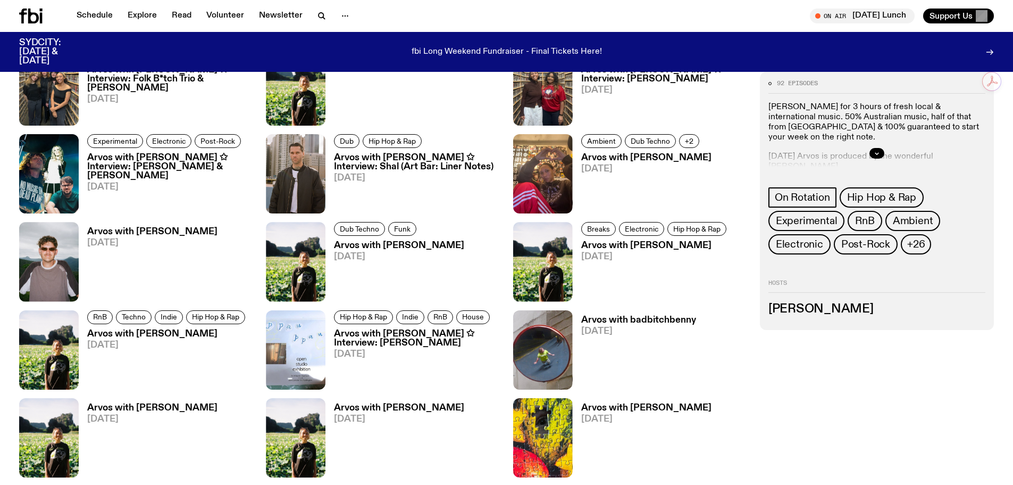
click at [630, 316] on h3 "Arvos with badbitchbenny" at bounding box center [638, 319] width 115 height 9
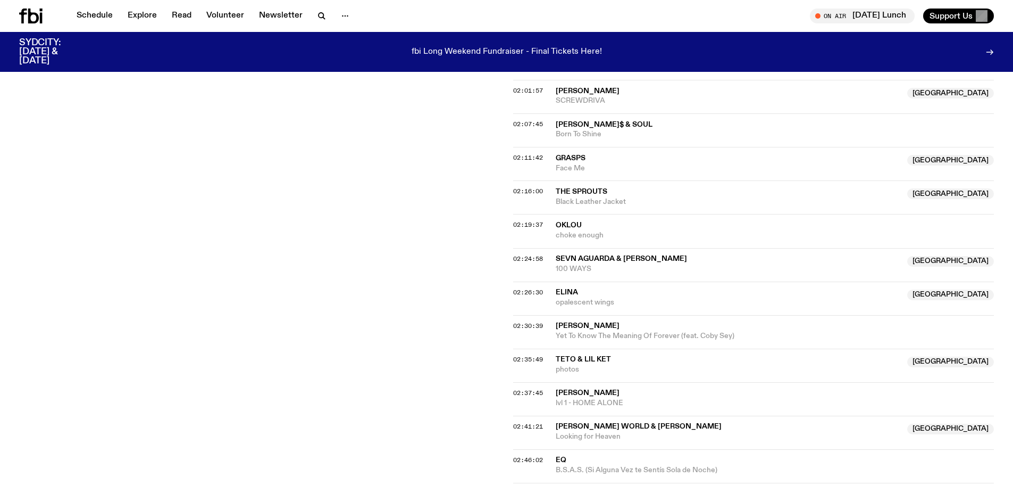
scroll to position [1537, 0]
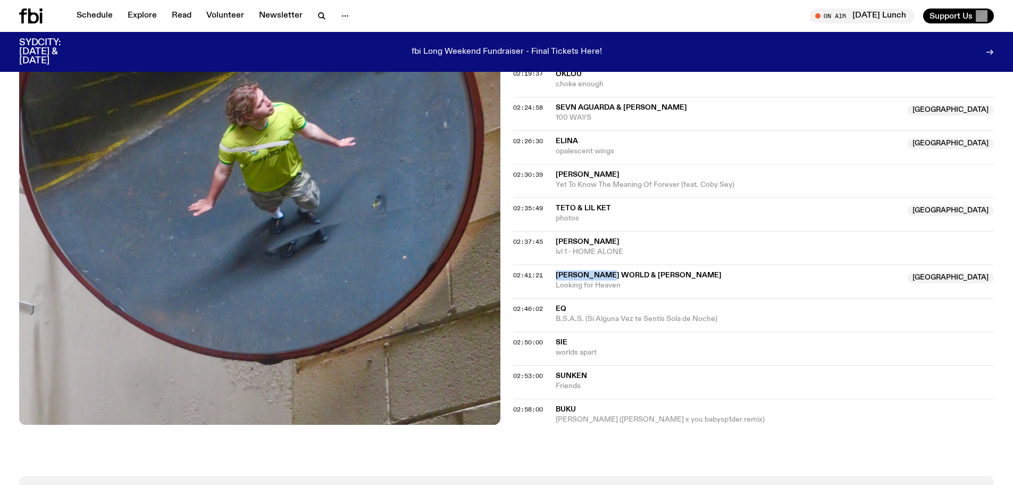
drag, startPoint x: 609, startPoint y: 273, endPoint x: 554, endPoint y: 273, distance: 55.3
click at [554, 273] on div "02:41:21 [PERSON_NAME] World & [PERSON_NAME] [GEOGRAPHIC_DATA] Looking for Heav…" at bounding box center [753, 281] width 481 height 34
copy div "[PERSON_NAME] World"
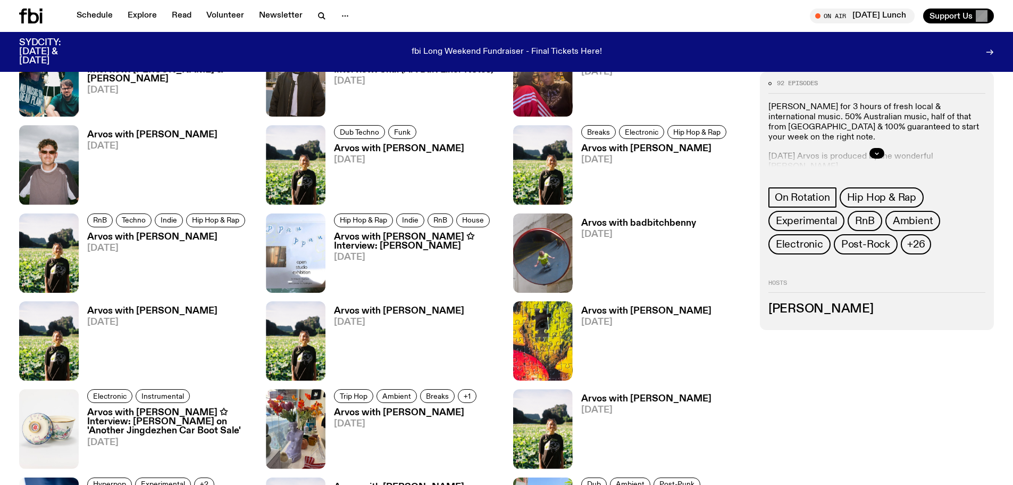
scroll to position [1429, 0]
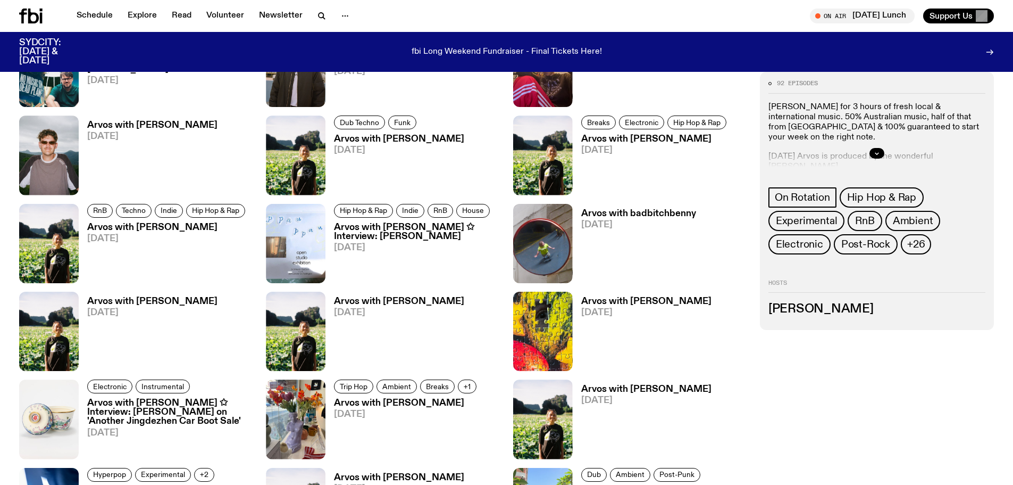
click at [597, 301] on h3 "Arvos with [PERSON_NAME]" at bounding box center [646, 301] width 130 height 9
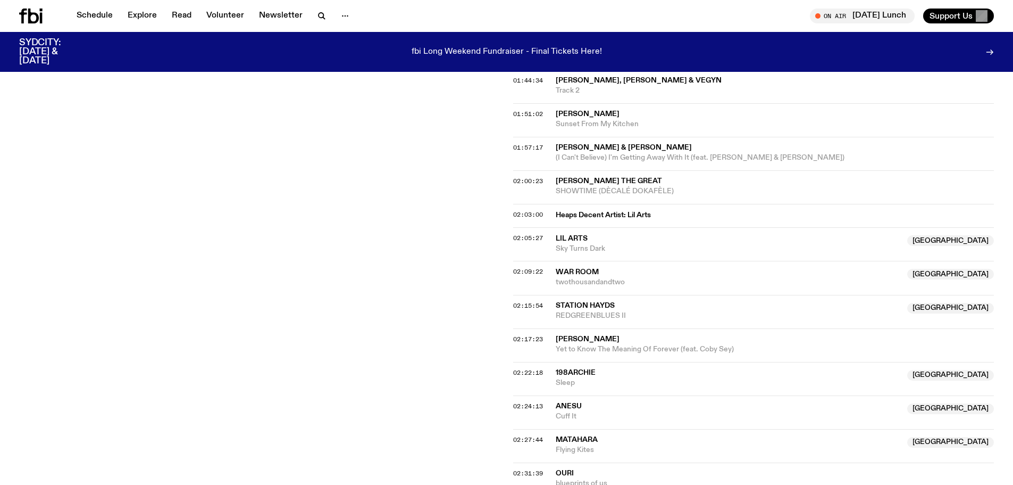
scroll to position [1218, 0]
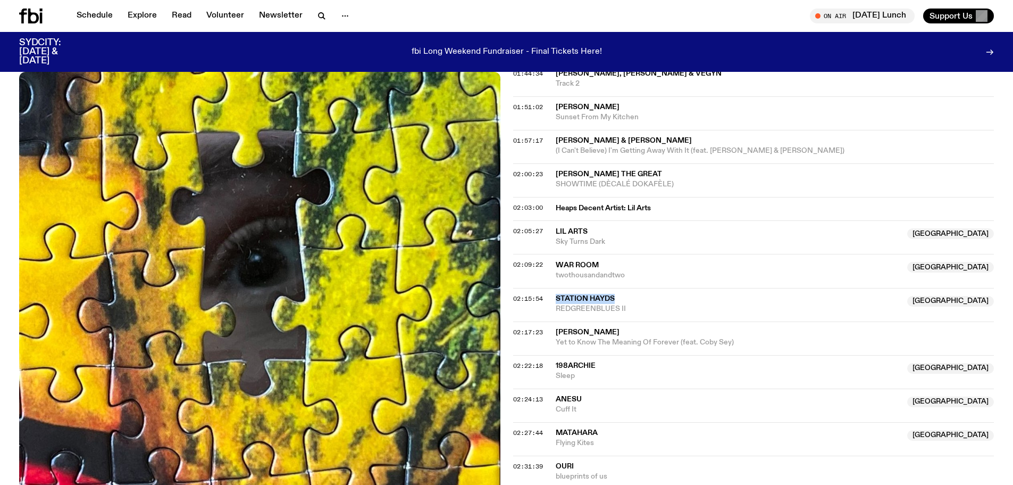
drag, startPoint x: 618, startPoint y: 297, endPoint x: 555, endPoint y: 299, distance: 62.8
click at [555, 299] on div "02:15:54 Station Hayds [GEOGRAPHIC_DATA] REDGREENBLUES II [GEOGRAPHIC_DATA]" at bounding box center [753, 305] width 481 height 34
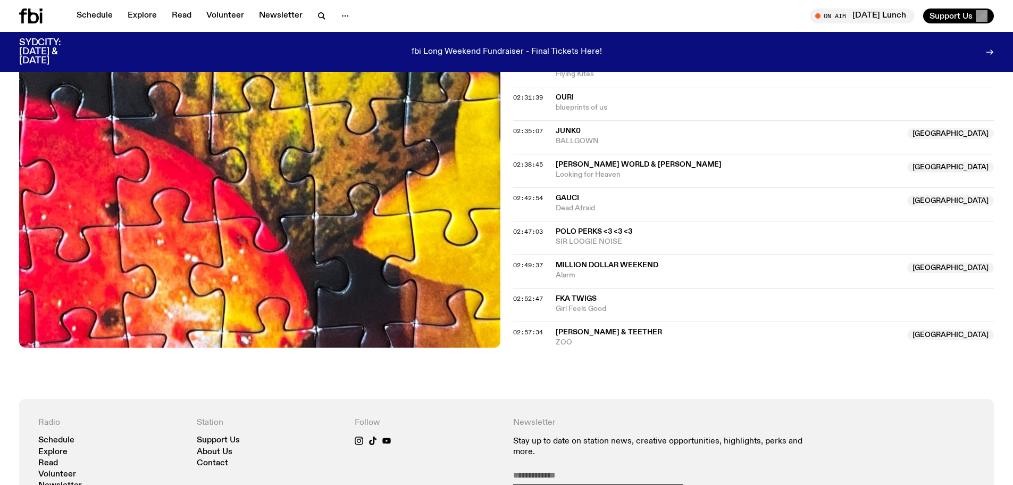
scroll to position [1590, 0]
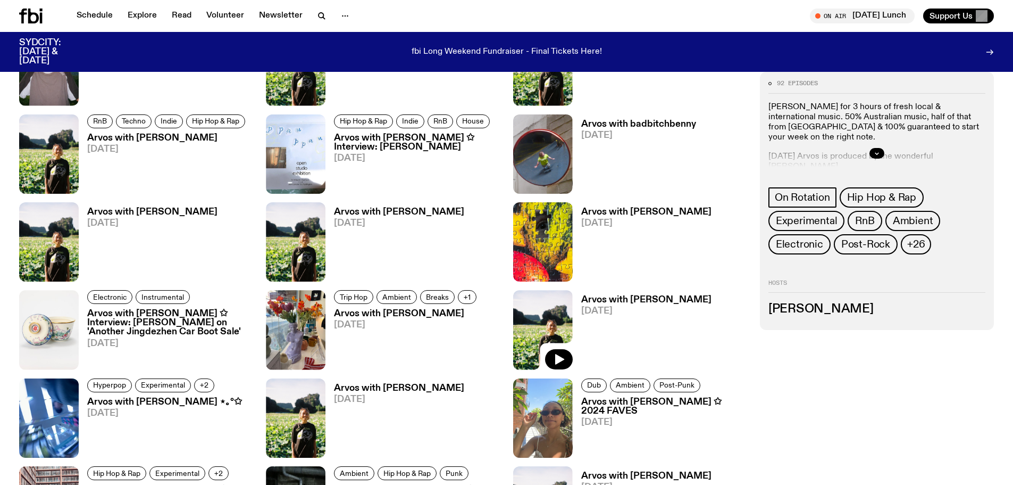
scroll to position [1589, 0]
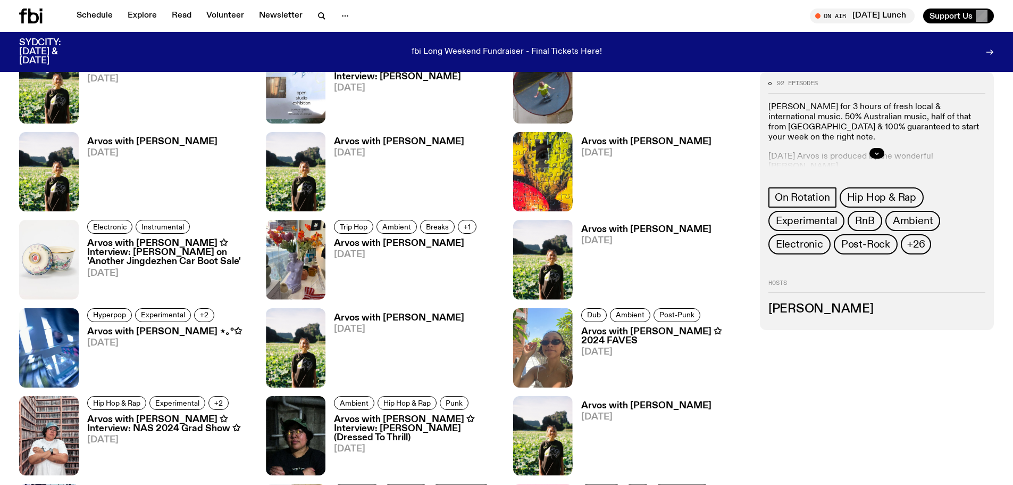
click at [590, 338] on h3 "Arvos with [PERSON_NAME] ✩ 2024 FAVES" at bounding box center [664, 336] width 166 height 18
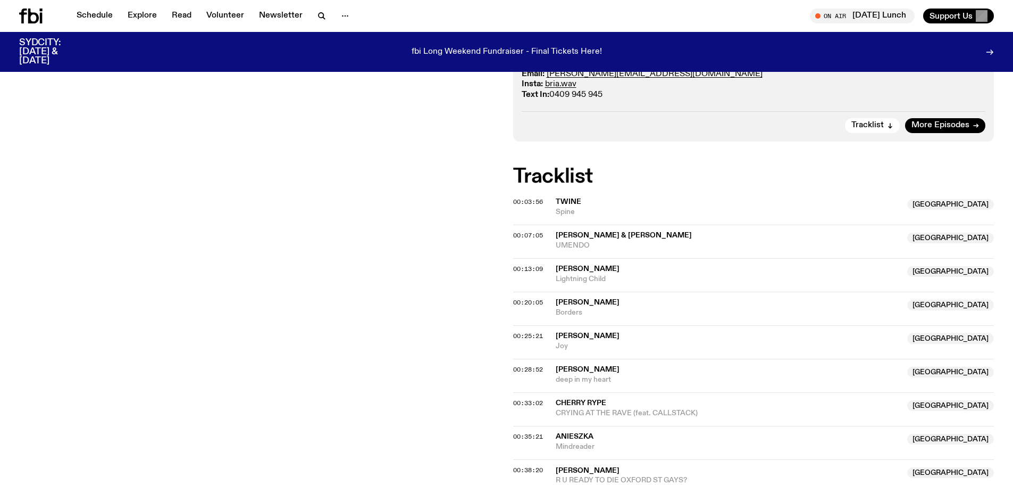
scroll to position [313, 0]
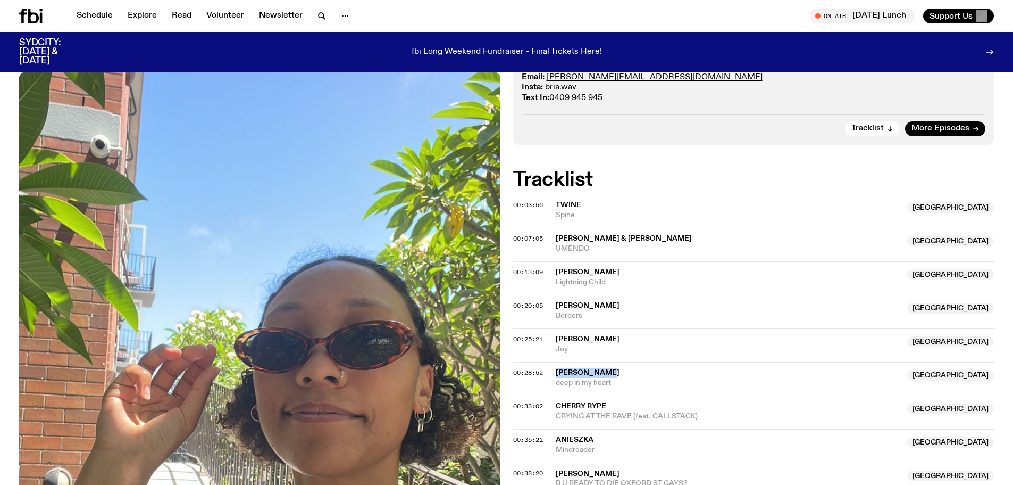
drag, startPoint x: 615, startPoint y: 324, endPoint x: 554, endPoint y: 324, distance: 61.7
click at [554, 362] on div "00:28:52 [PERSON_NAME] NSW deep in my heart [GEOGRAPHIC_DATA]" at bounding box center [753, 379] width 481 height 34
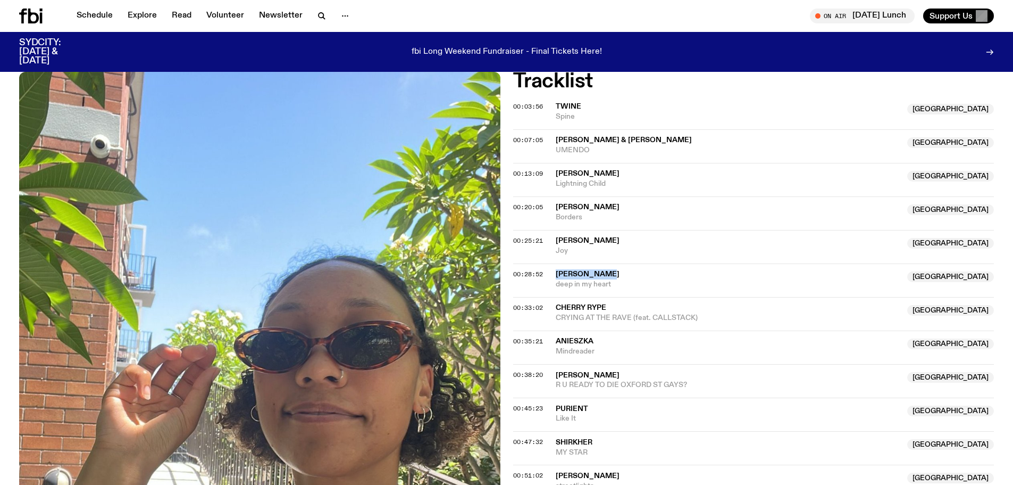
scroll to position [420, 0]
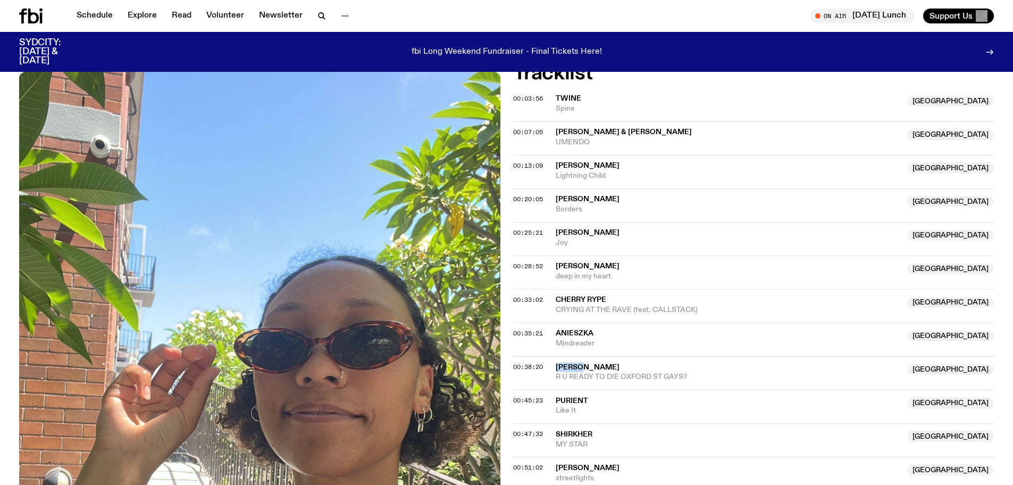
drag, startPoint x: 589, startPoint y: 318, endPoint x: 552, endPoint y: 318, distance: 37.2
click at [552, 356] on div "00:38:20 [PERSON_NAME] NSW R U READY TO DIE OXFORD ST GAYS? [GEOGRAPHIC_DATA]" at bounding box center [753, 373] width 481 height 34
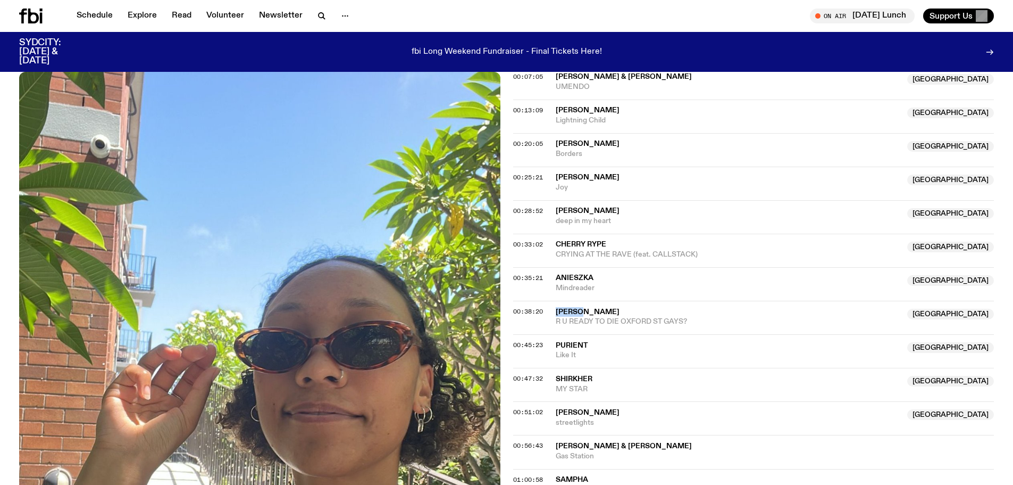
scroll to position [473, 0]
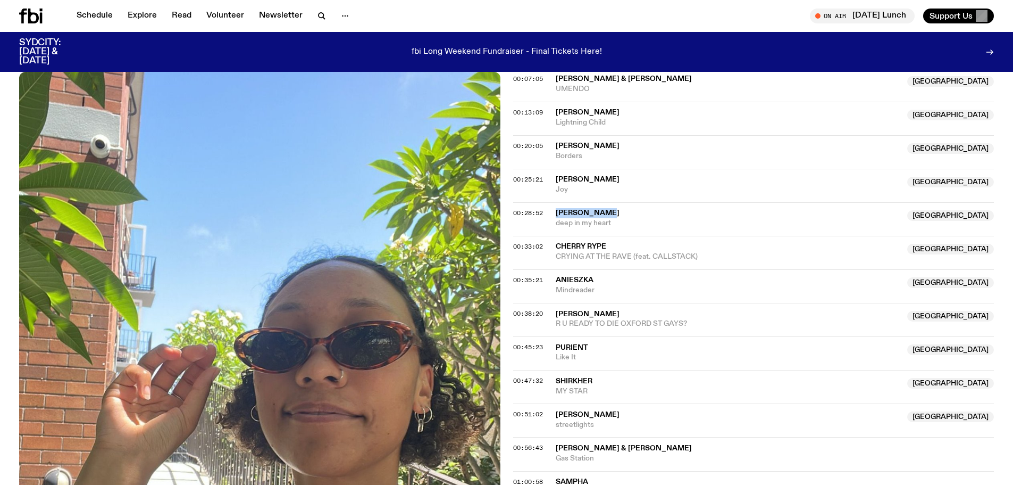
drag, startPoint x: 616, startPoint y: 164, endPoint x: 556, endPoint y: 164, distance: 60.6
click at [556, 208] on span "[PERSON_NAME]" at bounding box center [729, 213] width 346 height 10
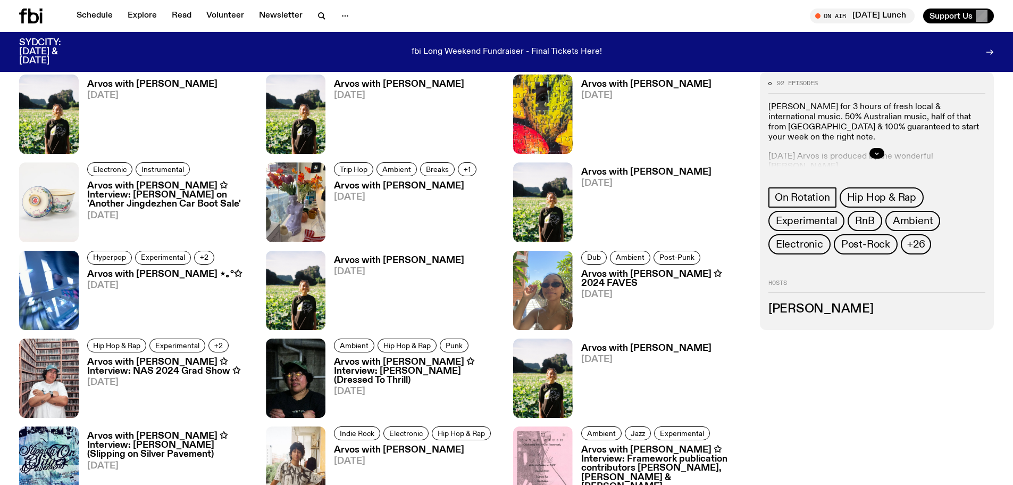
scroll to position [1748, 0]
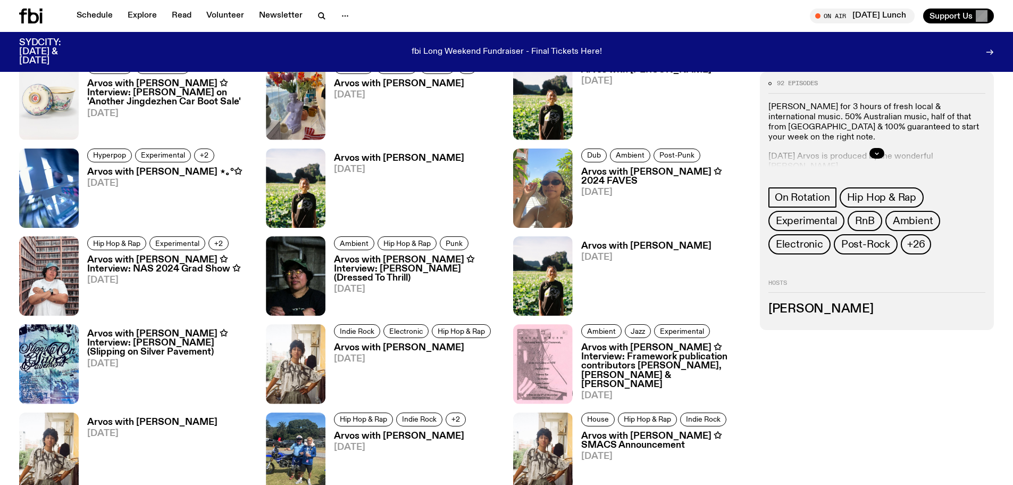
click at [370, 269] on h3 "Arvos with [PERSON_NAME] ✩ Interview: [PERSON_NAME] (Dressed To Thrill)" at bounding box center [417, 268] width 166 height 27
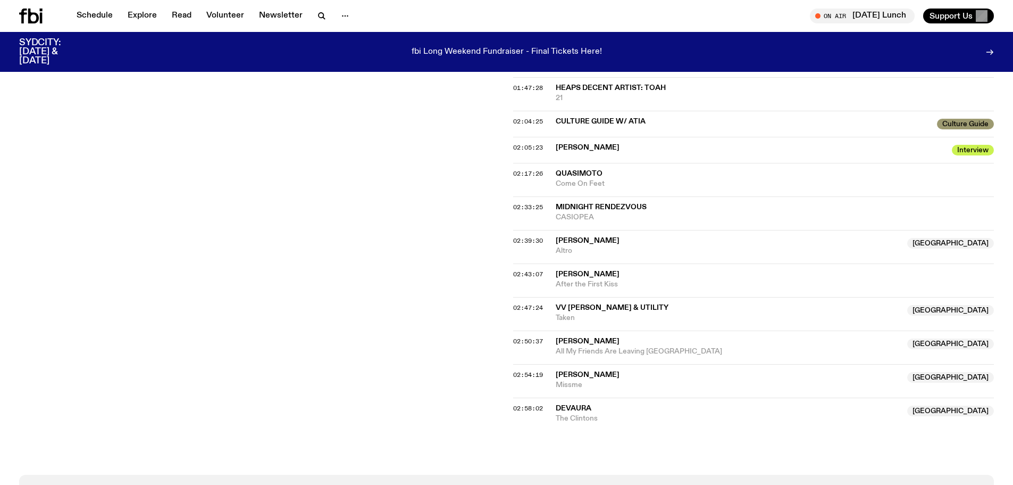
scroll to position [1324, 0]
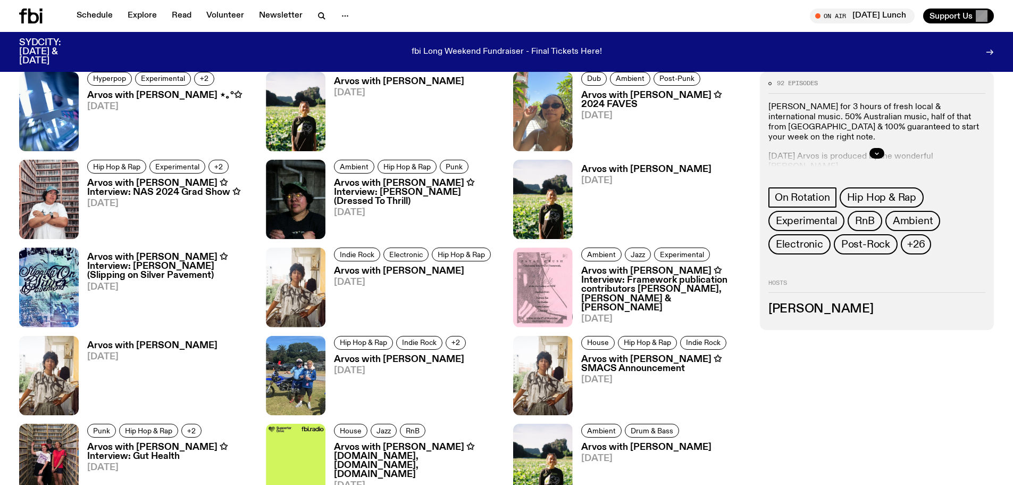
scroll to position [1961, 0]
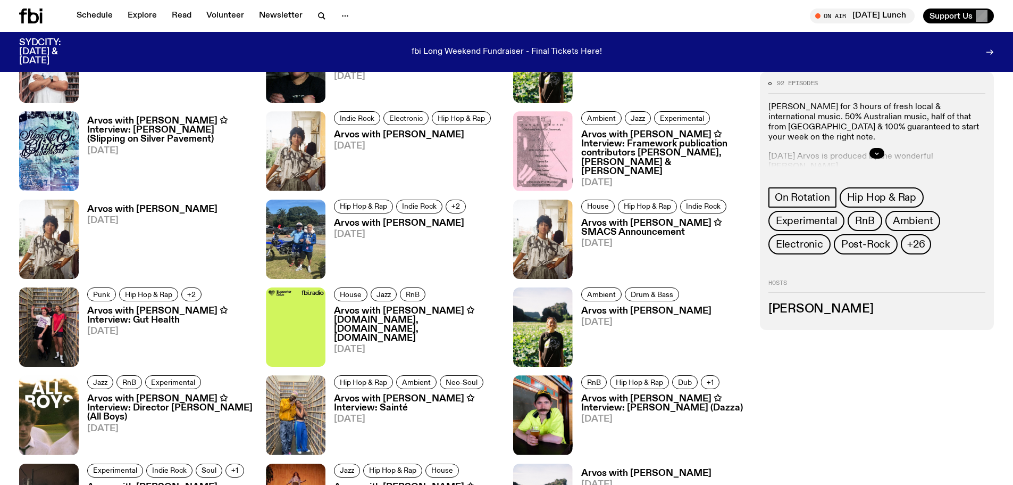
click at [382, 398] on h3 "Arvos with [PERSON_NAME] ✩ Interview: Sainté" at bounding box center [417, 403] width 166 height 18
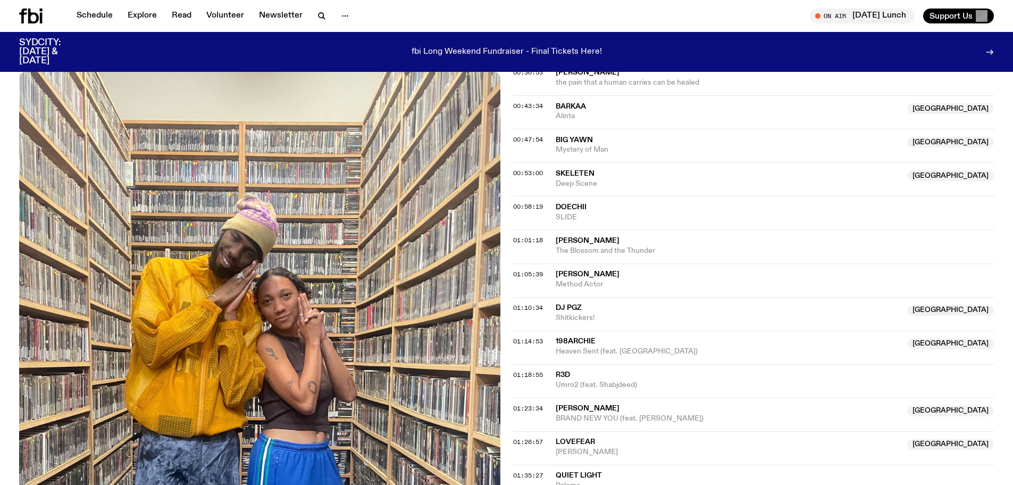
scroll to position [687, 0]
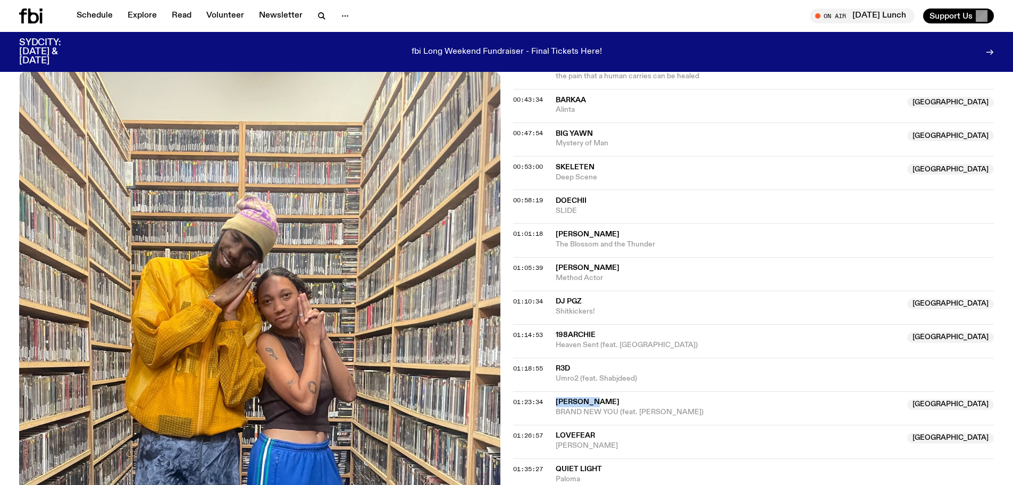
drag, startPoint x: 599, startPoint y: 352, endPoint x: 557, endPoint y: 353, distance: 42.0
click at [557, 397] on span "[PERSON_NAME]" at bounding box center [729, 402] width 346 height 10
drag, startPoint x: 558, startPoint y: 353, endPoint x: 768, endPoint y: 349, distance: 209.6
click at [768, 397] on span "[PERSON_NAME]" at bounding box center [729, 402] width 346 height 10
drag, startPoint x: 599, startPoint y: 351, endPoint x: 555, endPoint y: 352, distance: 44.2
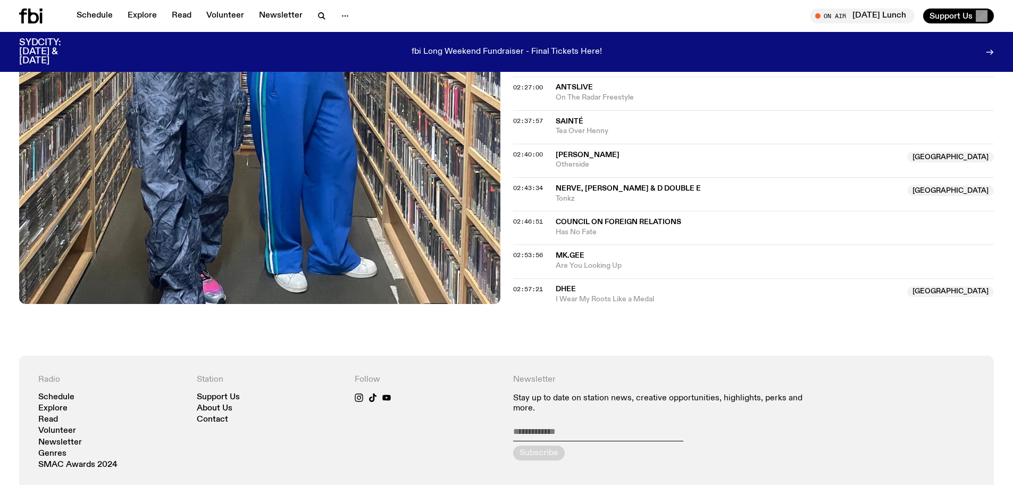
scroll to position [1431, 0]
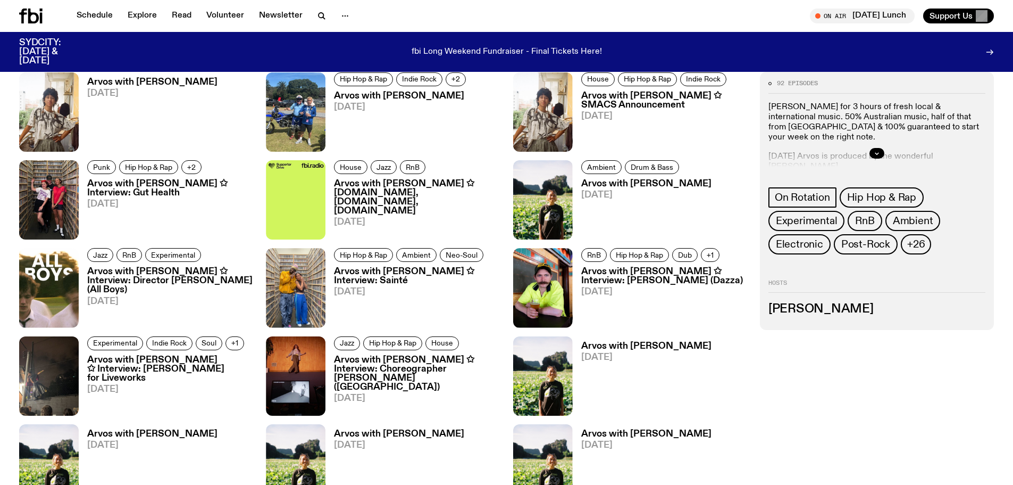
scroll to position [2227, 0]
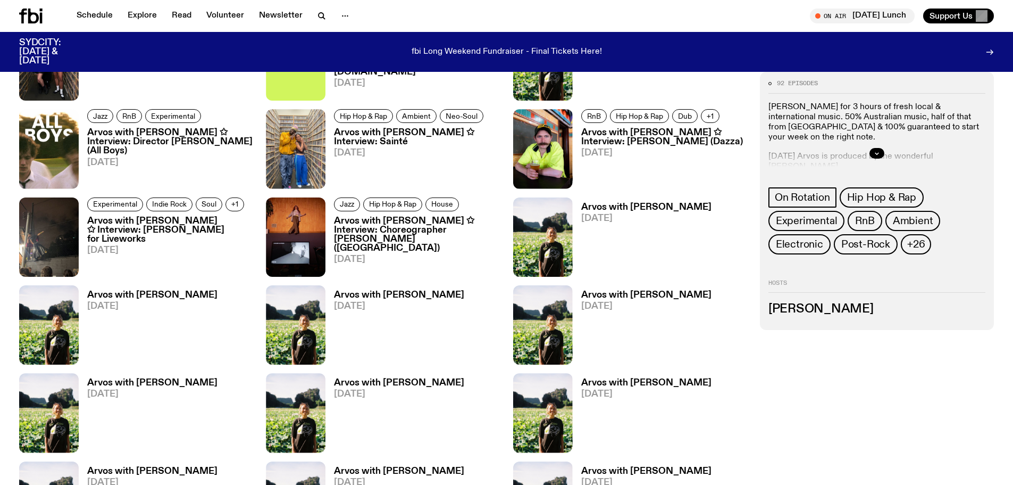
click at [362, 231] on h3 "Arvos with [PERSON_NAME] ✩ Interview: Choreographer [PERSON_NAME] ([GEOGRAPHIC_…" at bounding box center [417, 234] width 166 height 36
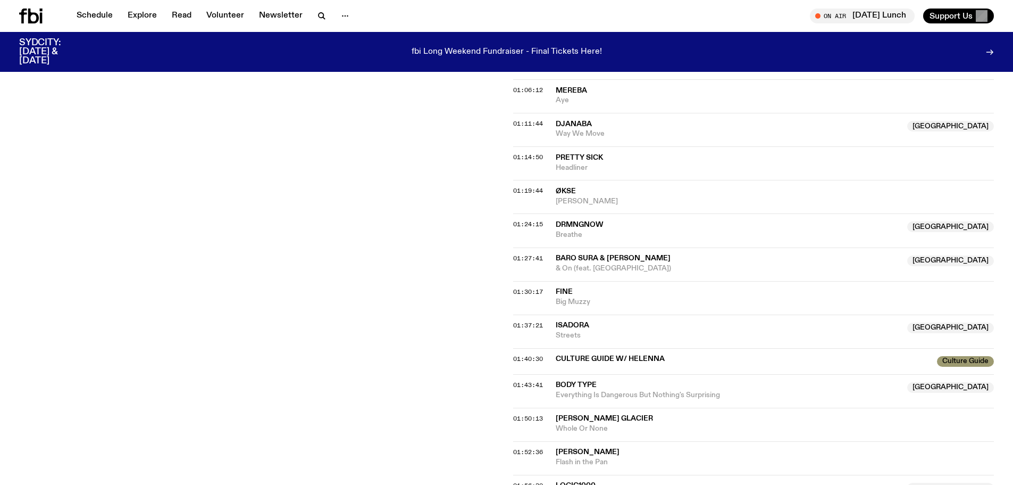
scroll to position [900, 0]
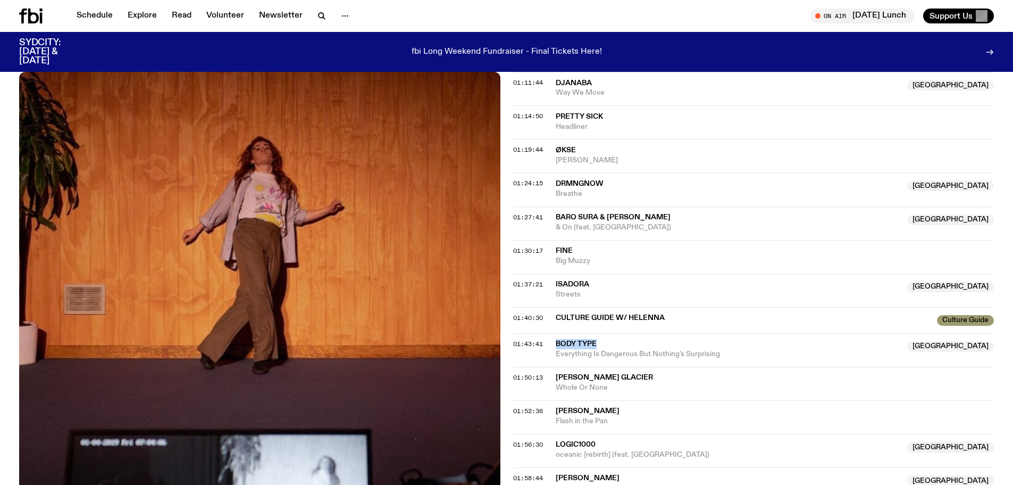
drag, startPoint x: 598, startPoint y: 296, endPoint x: 554, endPoint y: 296, distance: 43.6
click at [554, 333] on div "01:43:41 Body Type [GEOGRAPHIC_DATA] Everything Is Dangerous But Nothing's Surp…" at bounding box center [753, 350] width 481 height 34
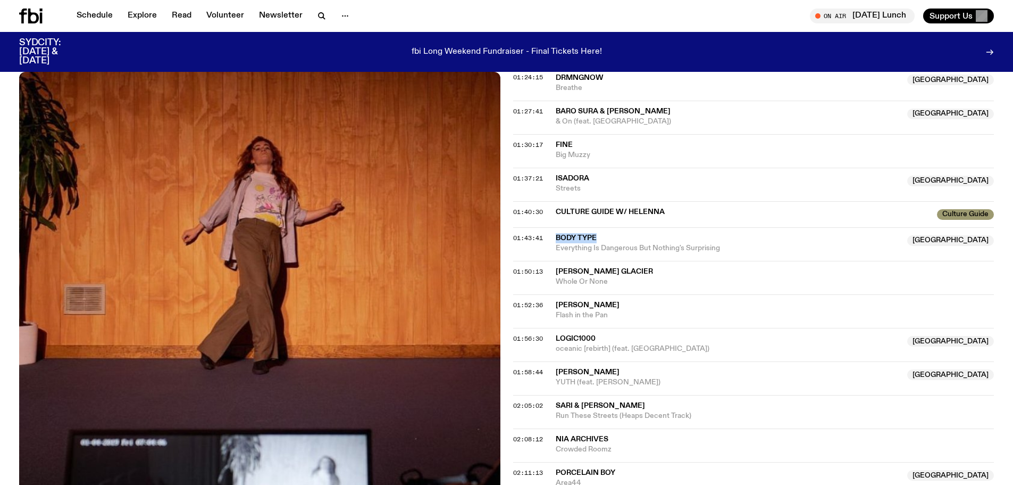
scroll to position [1060, 0]
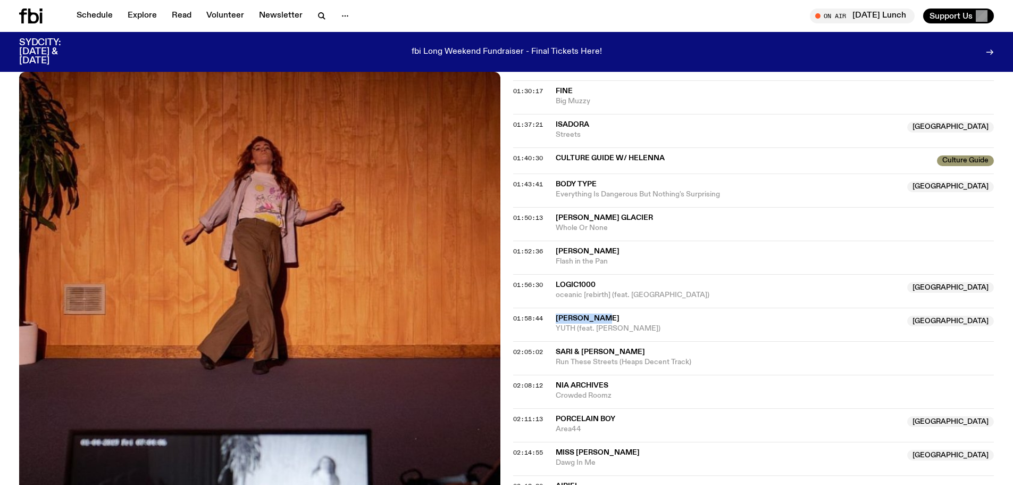
drag, startPoint x: 602, startPoint y: 269, endPoint x: 556, endPoint y: 269, distance: 45.7
click at [556, 314] on span "[PERSON_NAME]" at bounding box center [588, 317] width 64 height 7
drag, startPoint x: 558, startPoint y: 269, endPoint x: 609, endPoint y: 270, distance: 50.5
click at [609, 313] on span "[PERSON_NAME]" at bounding box center [729, 318] width 346 height 10
drag, startPoint x: 604, startPoint y: 270, endPoint x: 556, endPoint y: 268, distance: 48.5
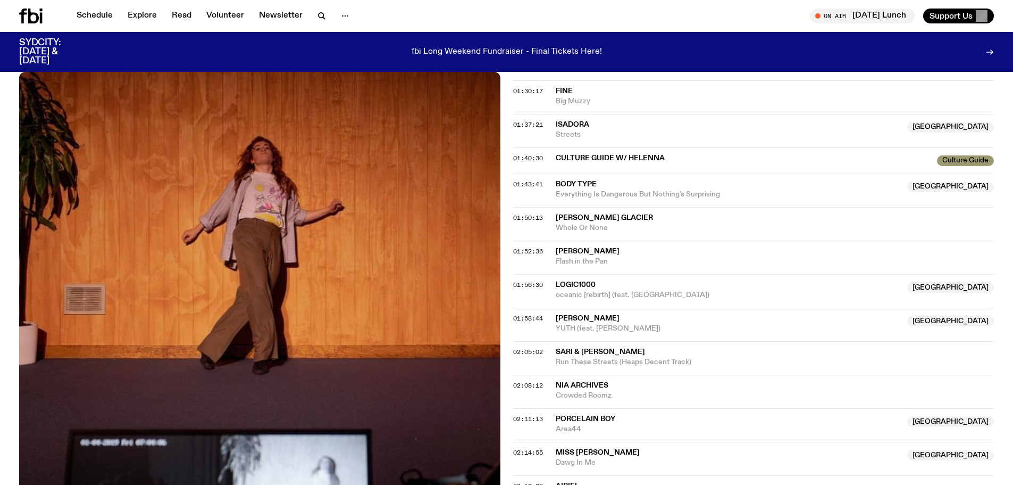
click at [554, 315] on div "01:58:44" at bounding box center [534, 318] width 43 height 6
drag, startPoint x: 553, startPoint y: 267, endPoint x: 596, endPoint y: 266, distance: 42.6
click at [596, 307] on div "01:58:44 [PERSON_NAME] NSW YUTH (feat. [GEOGRAPHIC_DATA][PERSON_NAME]) [GEOGRAP…" at bounding box center [753, 324] width 481 height 34
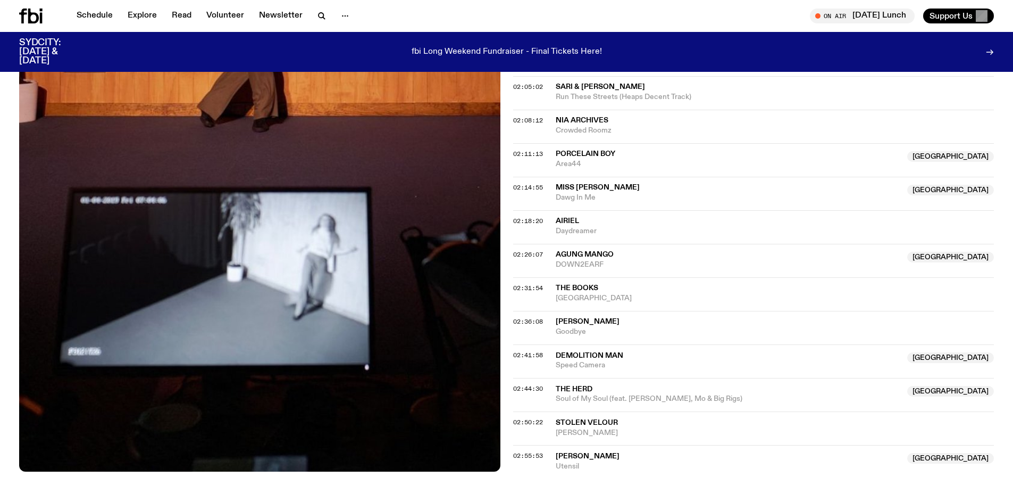
scroll to position [1326, 0]
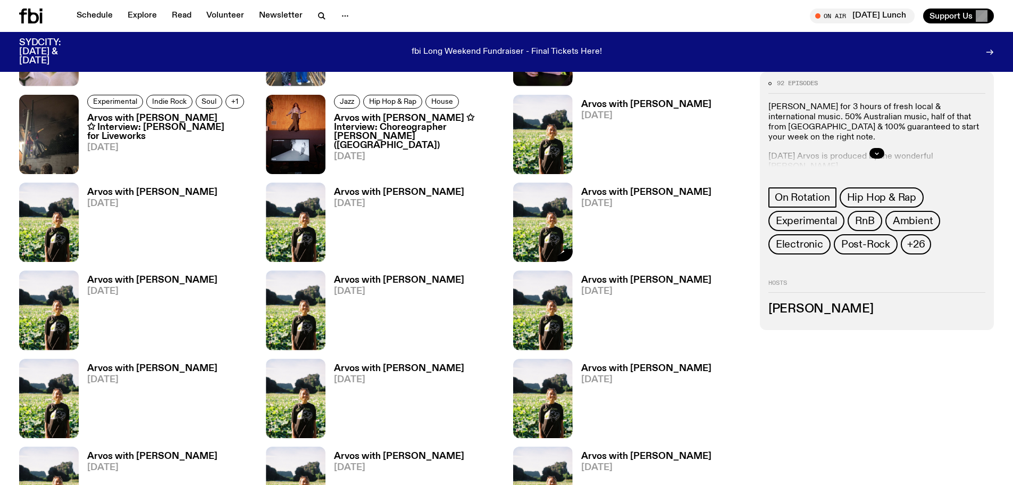
scroll to position [2493, 0]
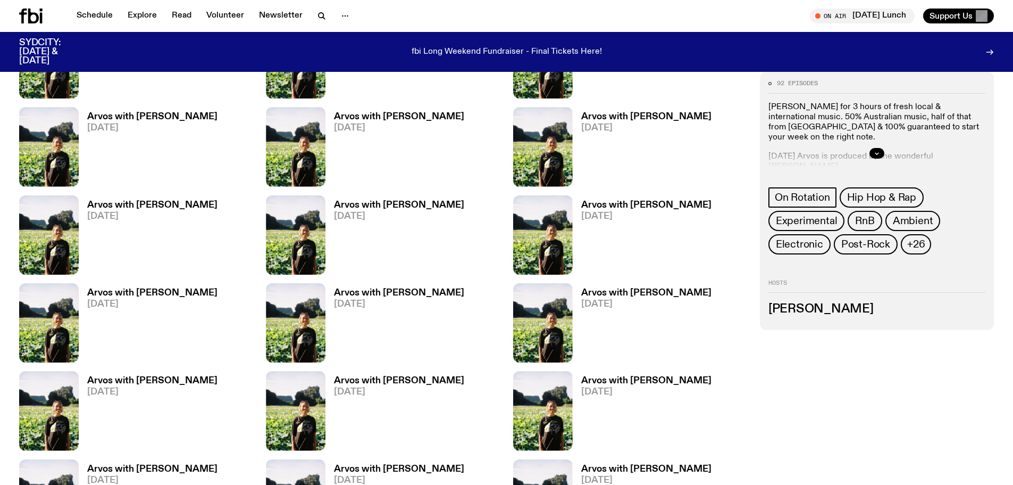
click at [612, 382] on h3 "Arvos with [PERSON_NAME]" at bounding box center [646, 380] width 130 height 9
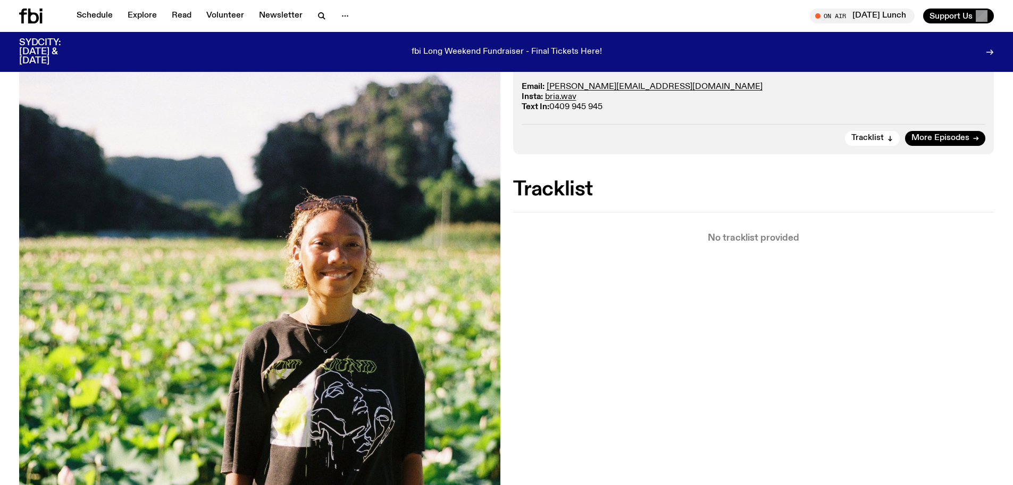
scroll to position [260, 0]
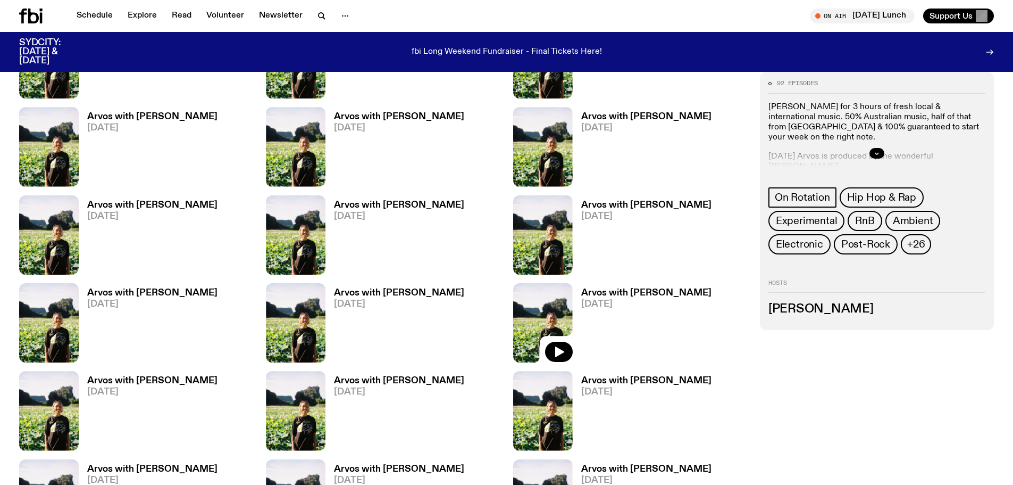
scroll to position [2919, 0]
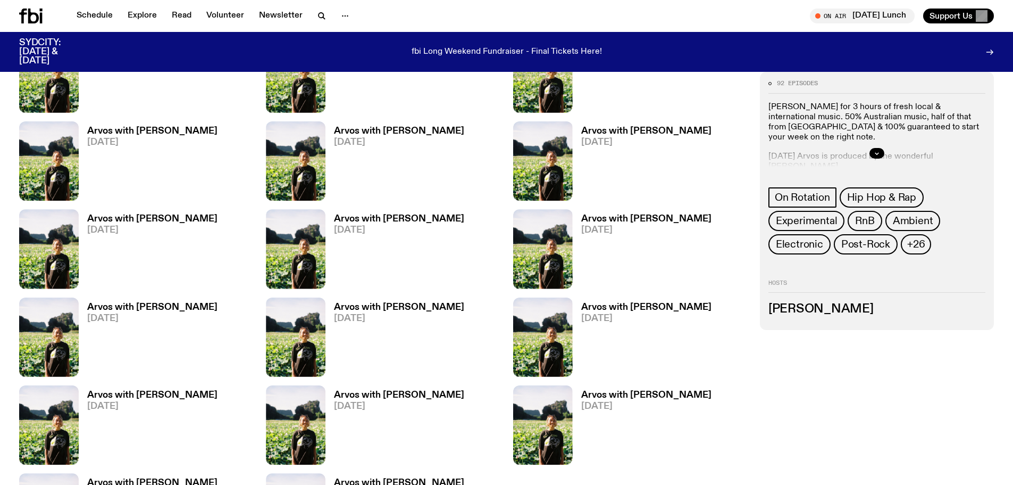
click at [608, 391] on h3 "Arvos with [PERSON_NAME]" at bounding box center [646, 394] width 130 height 9
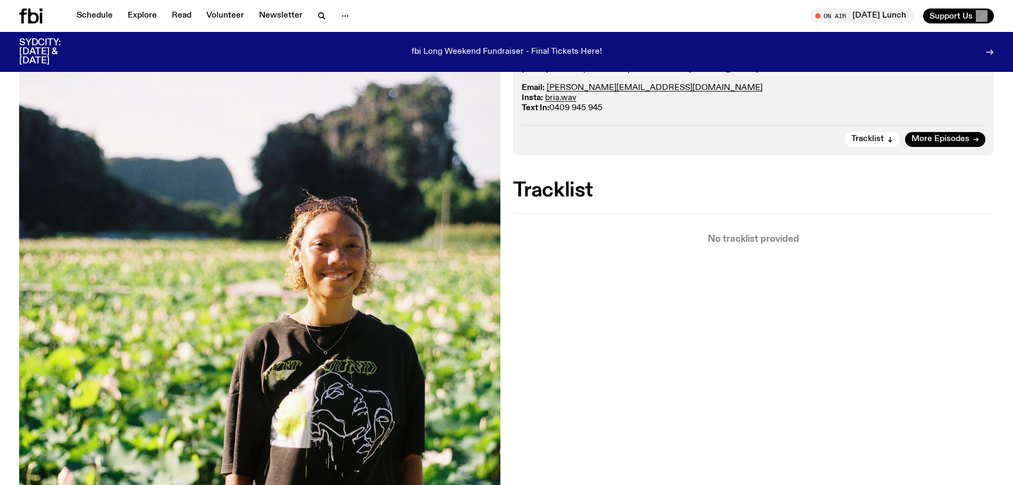
scroll to position [259, 0]
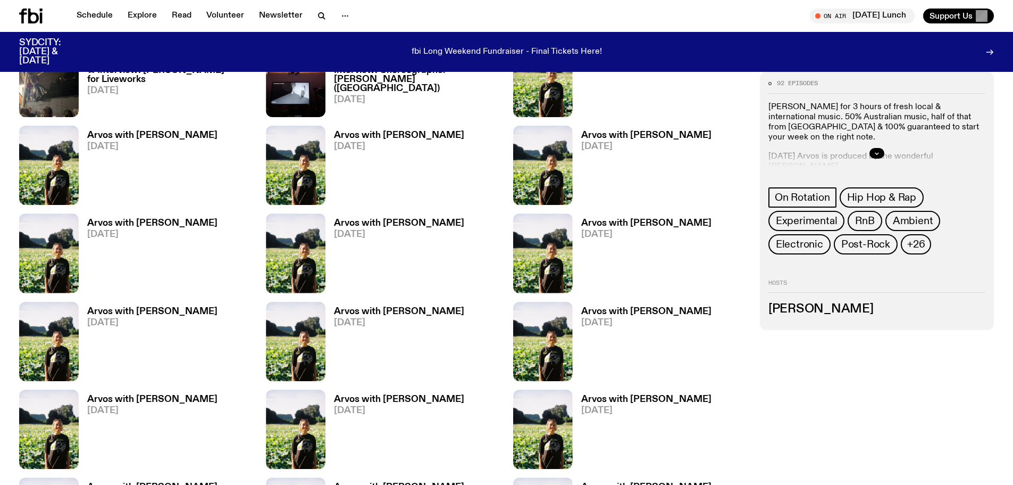
scroll to position [2174, 0]
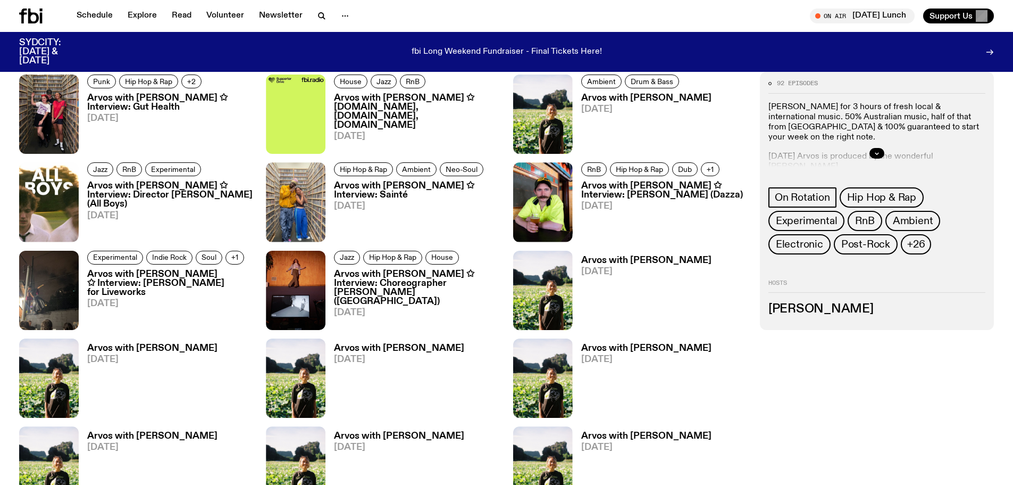
click at [129, 273] on h3 "Arvos with [PERSON_NAME] ✩ Interview: [PERSON_NAME] for Liveworks" at bounding box center [170, 283] width 166 height 27
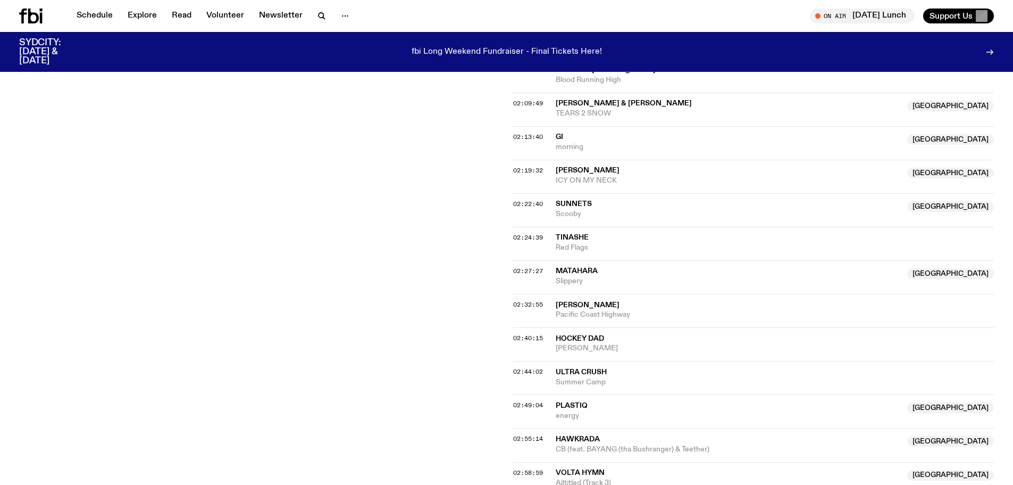
scroll to position [1378, 0]
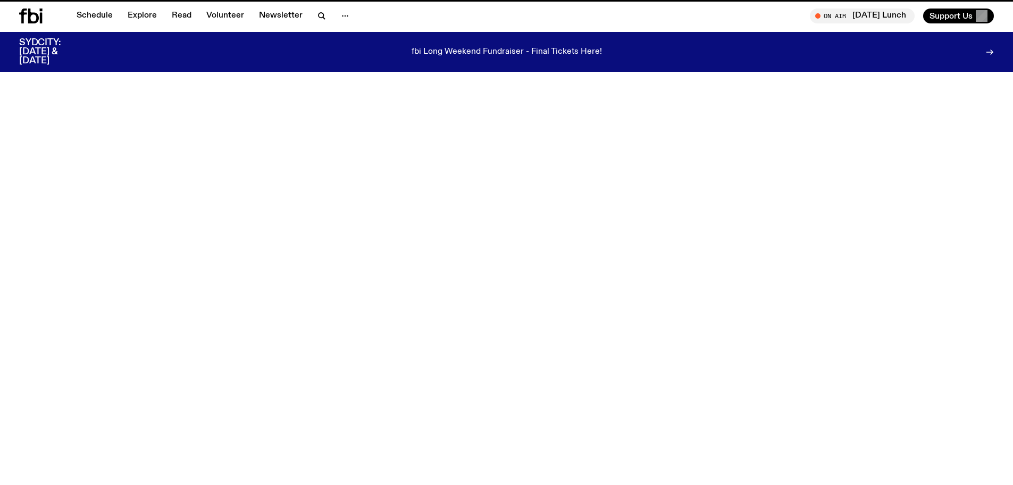
scroll to position [2174, 0]
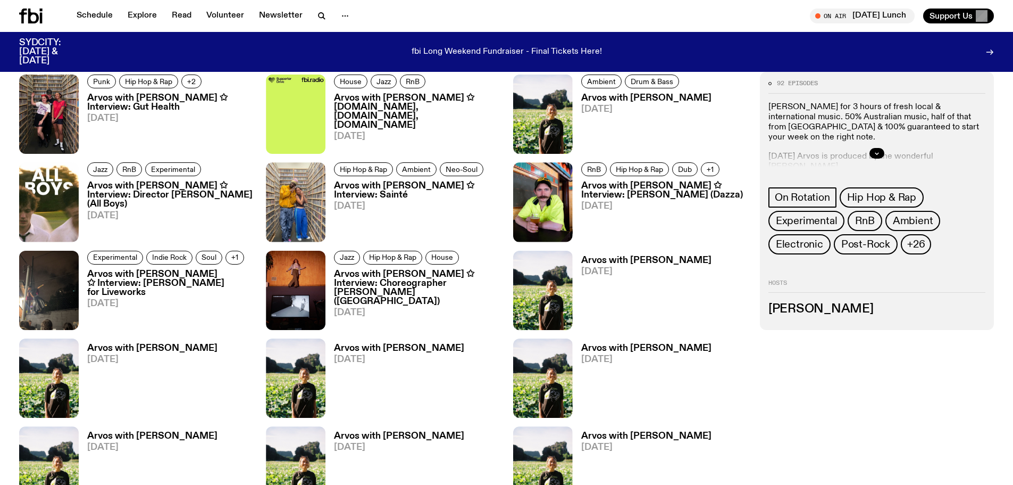
click at [607, 192] on h3 "Arvos with [PERSON_NAME] ✩ Interview: [PERSON_NAME] (Dazza)" at bounding box center [664, 190] width 166 height 18
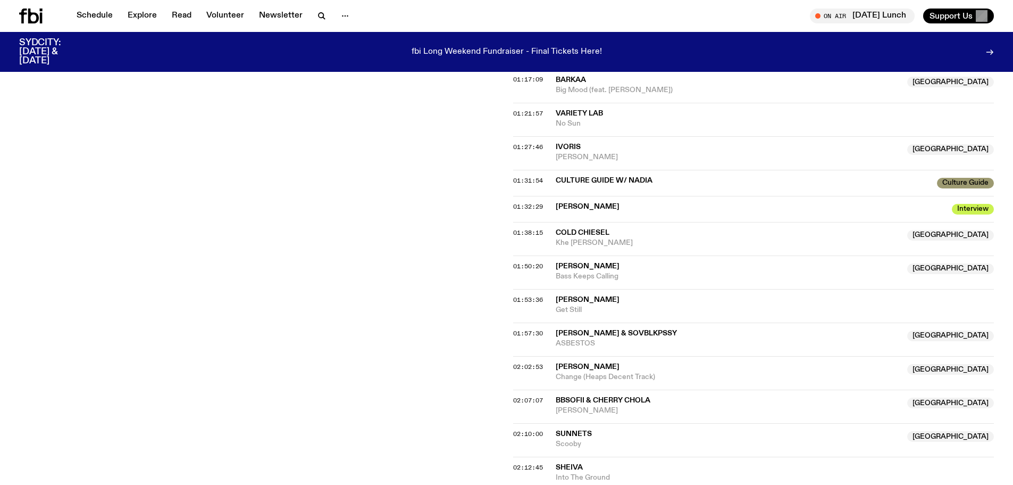
scroll to position [1060, 0]
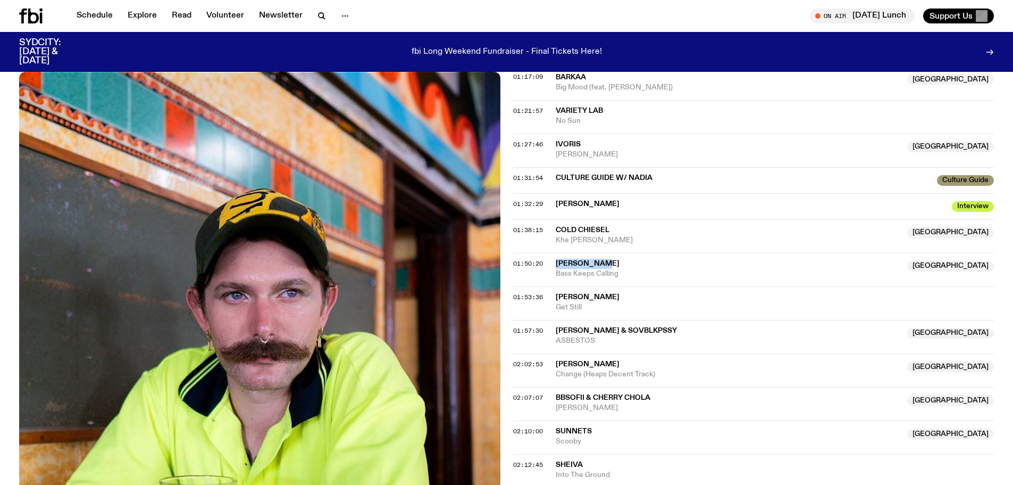
drag, startPoint x: 610, startPoint y: 259, endPoint x: 552, endPoint y: 262, distance: 57.5
click at [552, 262] on div "01:50:20 [PERSON_NAME] NSW Bass Keeps Calling [GEOGRAPHIC_DATA]" at bounding box center [753, 270] width 481 height 34
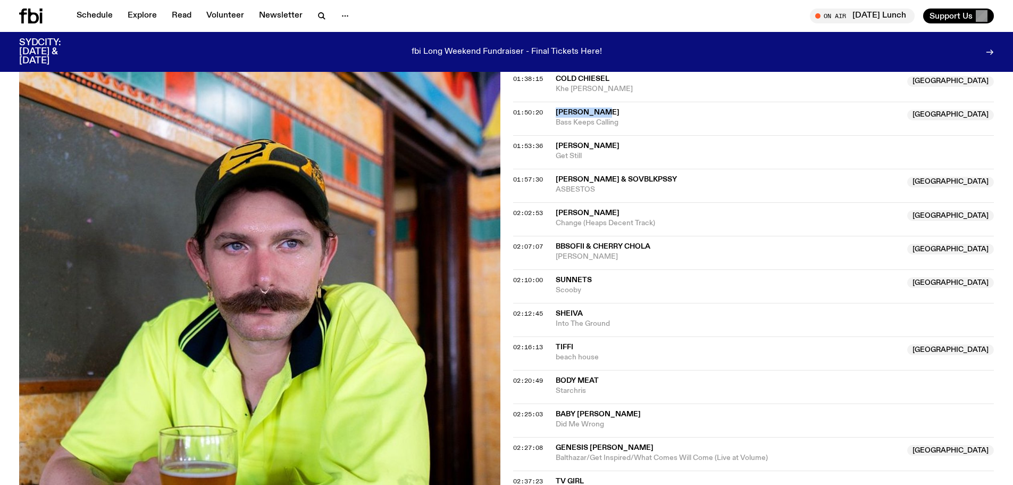
scroll to position [1220, 0]
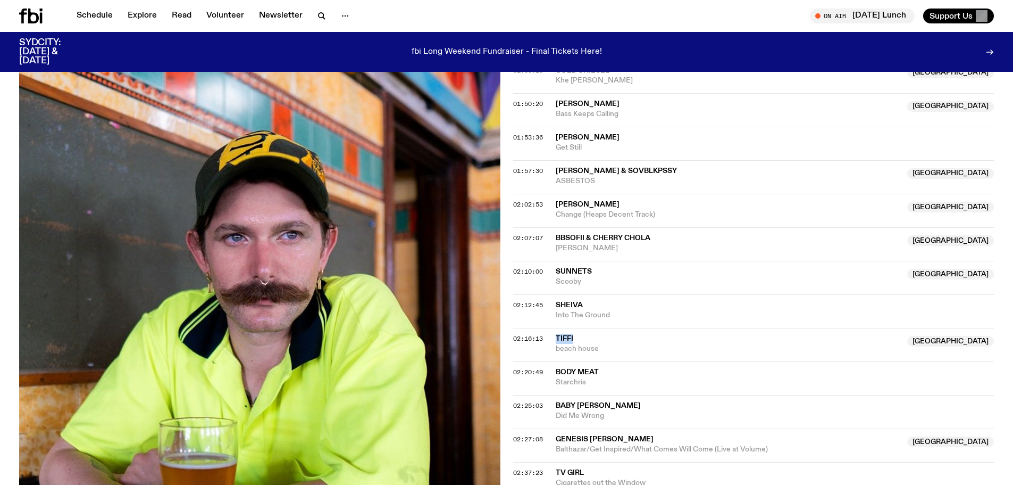
drag, startPoint x: 573, startPoint y: 339, endPoint x: 556, endPoint y: 339, distance: 17.6
click at [556, 339] on span "tiffi" at bounding box center [729, 338] width 346 height 10
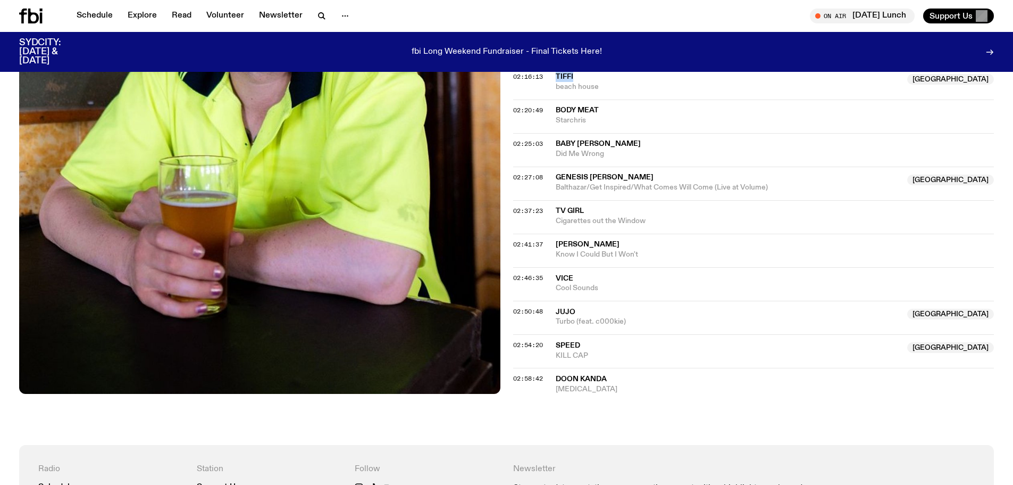
scroll to position [1486, 0]
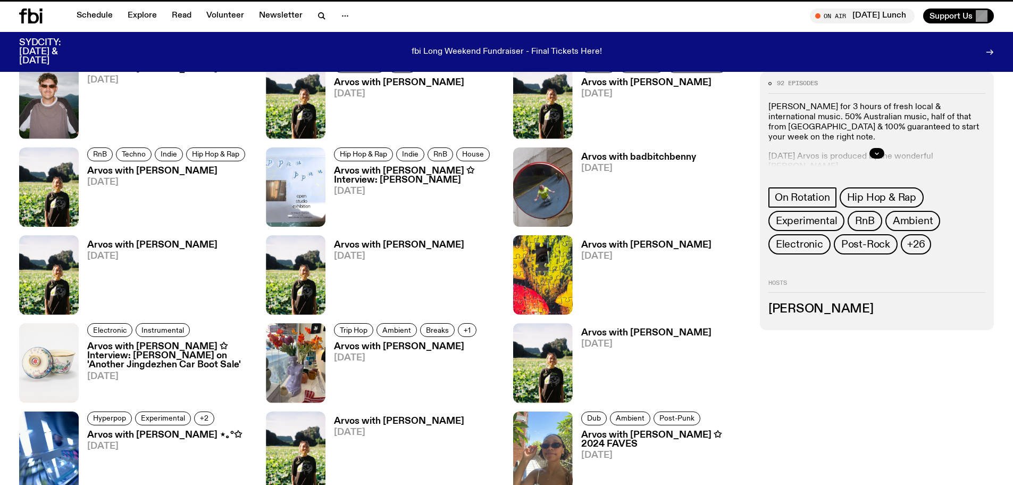
scroll to position [2174, 0]
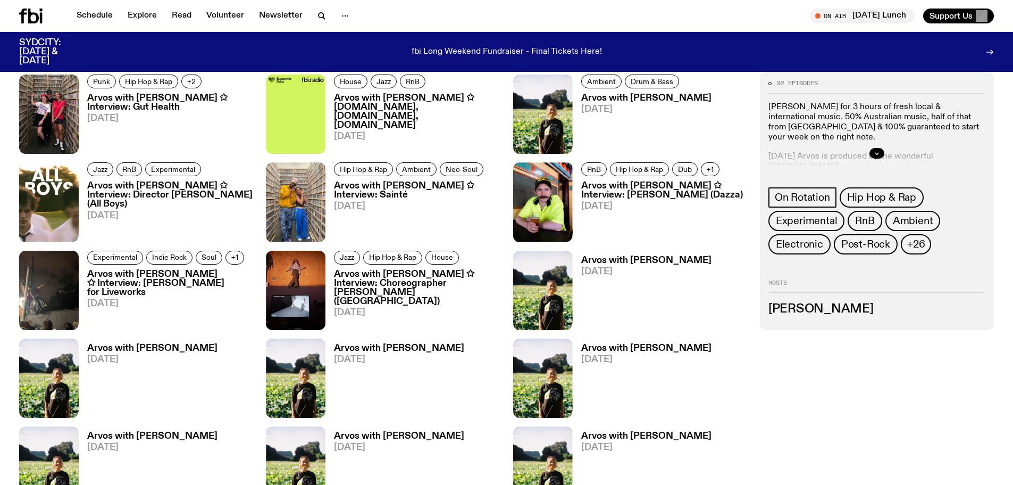
click at [168, 194] on h3 "Arvos with [PERSON_NAME] ✩ Interview: Director [PERSON_NAME] (All Boys)" at bounding box center [170, 194] width 166 height 27
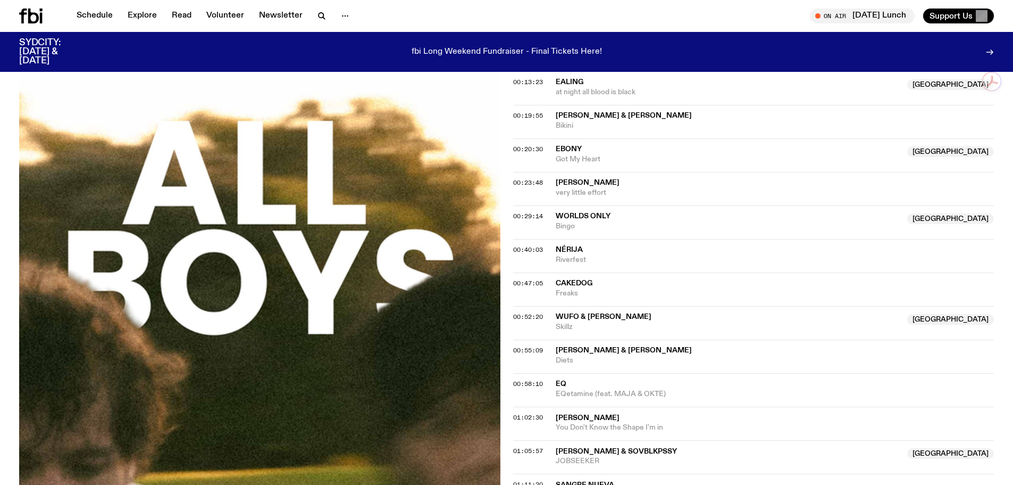
scroll to position [633, 0]
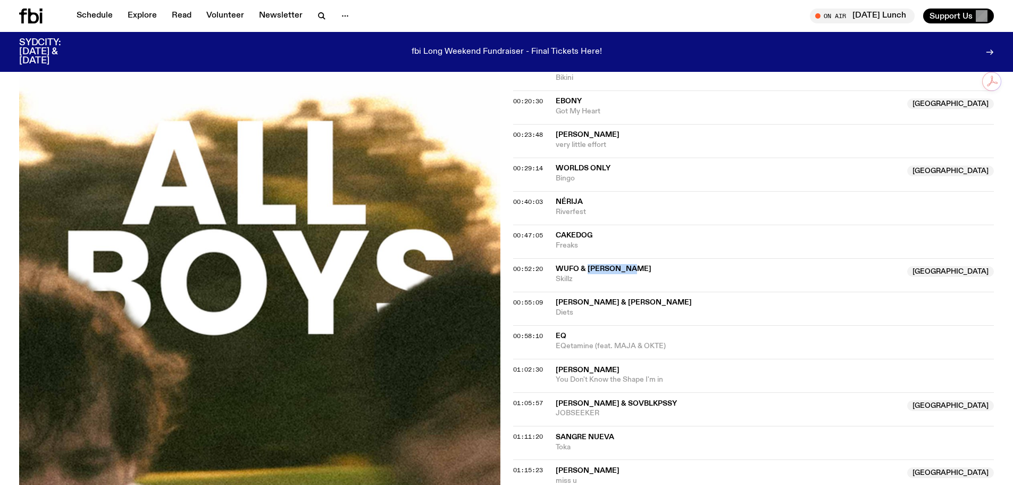
drag, startPoint x: 632, startPoint y: 268, endPoint x: 587, endPoint y: 267, distance: 45.7
click at [587, 267] on span "WUFO & [PERSON_NAME]" at bounding box center [729, 269] width 346 height 10
drag, startPoint x: 592, startPoint y: 266, endPoint x: 649, endPoint y: 273, distance: 57.8
click at [649, 273] on span "WUFO & [PERSON_NAME]" at bounding box center [729, 269] width 346 height 10
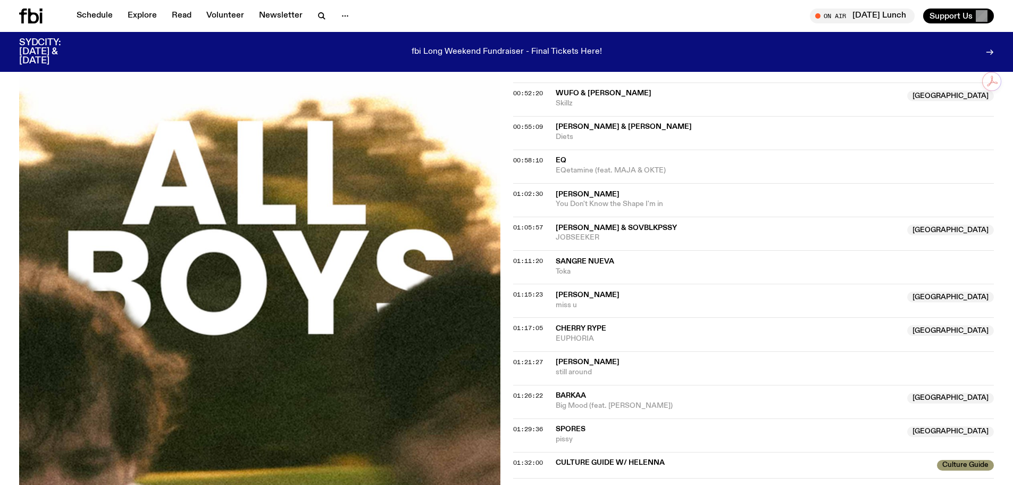
scroll to position [846, 0]
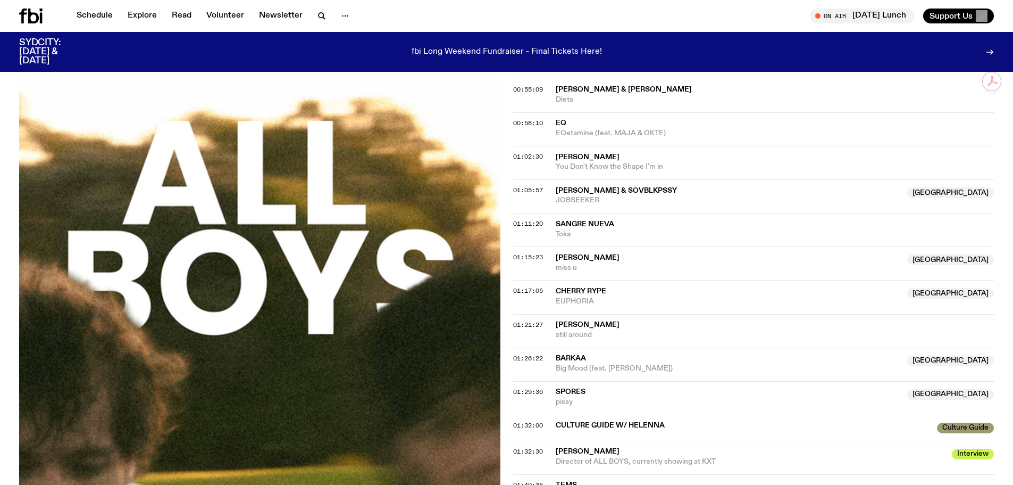
drag, startPoint x: 632, startPoint y: 256, endPoint x: 556, endPoint y: 255, distance: 76.1
click at [556, 255] on span "[PERSON_NAME]" at bounding box center [729, 258] width 346 height 10
drag, startPoint x: 560, startPoint y: 255, endPoint x: 638, endPoint y: 263, distance: 79.1
click at [638, 263] on span "miss u" at bounding box center [729, 268] width 346 height 10
drag, startPoint x: 634, startPoint y: 256, endPoint x: 561, endPoint y: 253, distance: 73.5
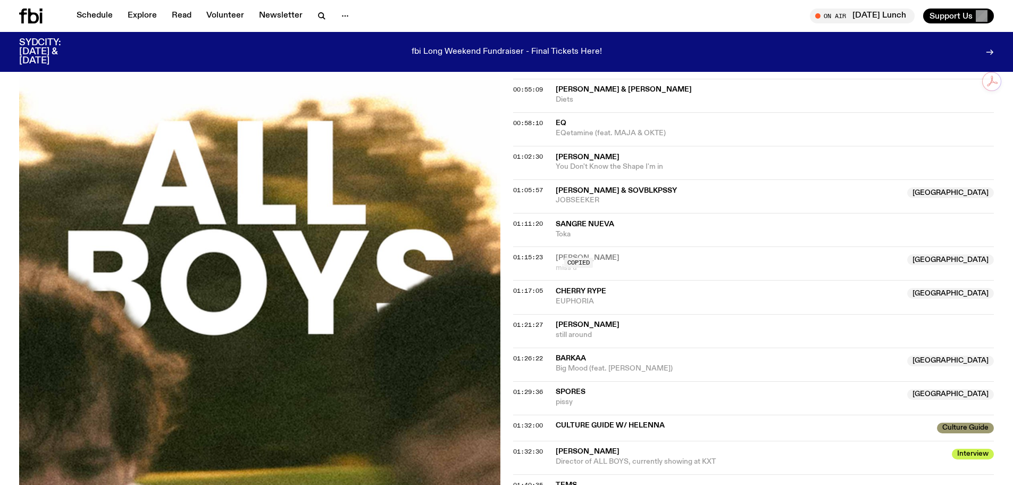
click at [561, 253] on div "Copied" at bounding box center [729, 263] width 346 height 20
drag, startPoint x: 552, startPoint y: 255, endPoint x: 630, endPoint y: 254, distance: 78.2
click at [630, 254] on div "01:15:23 [PERSON_NAME] [GEOGRAPHIC_DATA] miss u [GEOGRAPHIC_DATA]" at bounding box center [753, 263] width 481 height 34
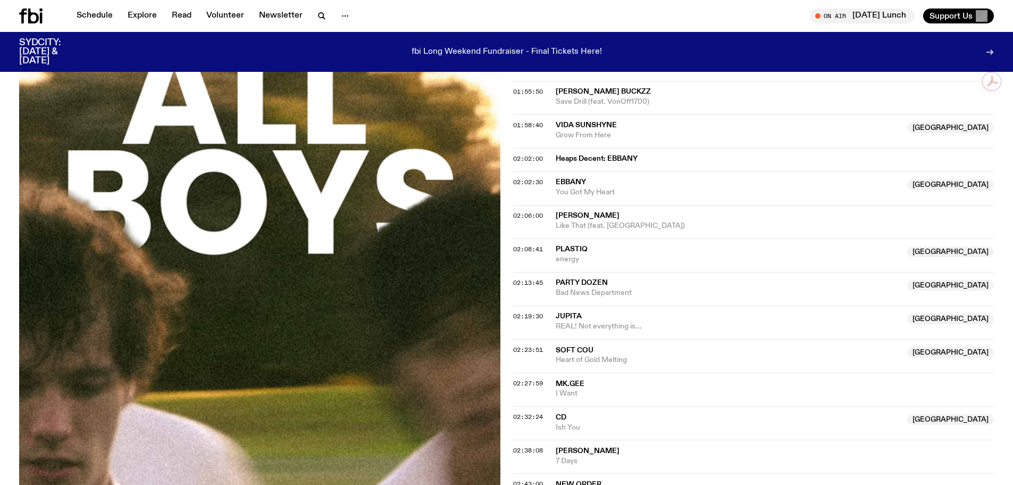
scroll to position [1325, 0]
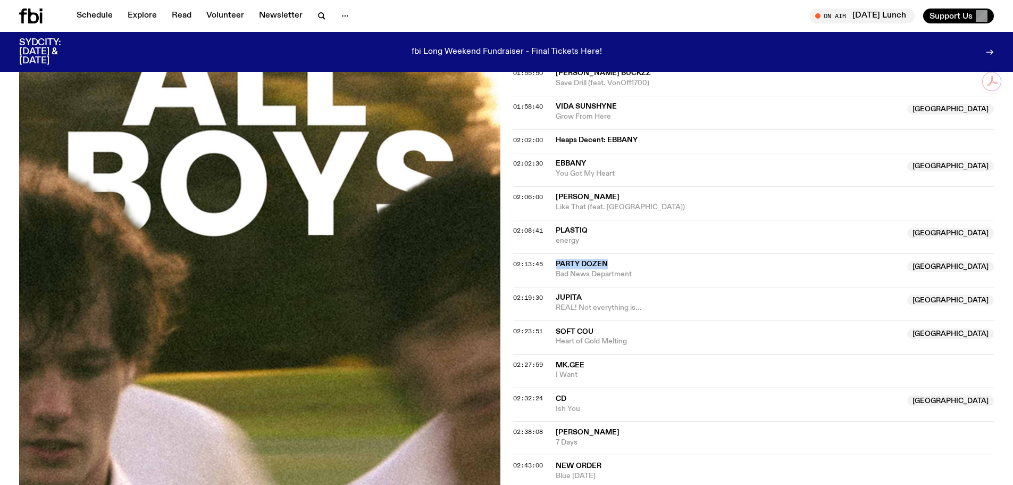
drag, startPoint x: 614, startPoint y: 263, endPoint x: 557, endPoint y: 263, distance: 56.9
click at [557, 263] on span "Party Dozen" at bounding box center [729, 264] width 346 height 10
drag, startPoint x: 561, startPoint y: 262, endPoint x: 554, endPoint y: 261, distance: 7.6
click at [554, 261] on div "02:13:45 Party Dozen [GEOGRAPHIC_DATA] Bad News Department [GEOGRAPHIC_DATA]" at bounding box center [753, 270] width 481 height 34
drag, startPoint x: 556, startPoint y: 261, endPoint x: 600, endPoint y: 261, distance: 43.6
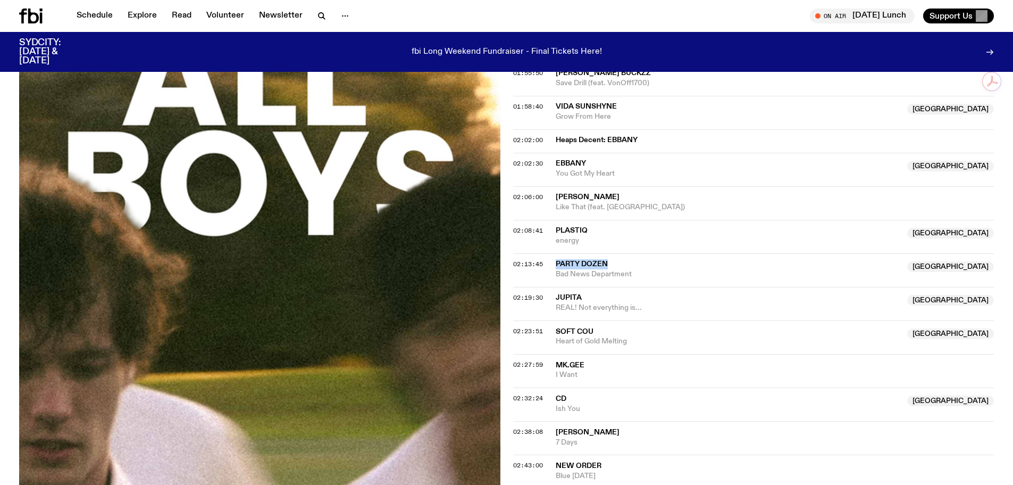
click at [600, 261] on div "02:13:45 Party Dozen [GEOGRAPHIC_DATA] Bad News Department [GEOGRAPHIC_DATA]" at bounding box center [753, 270] width 481 height 34
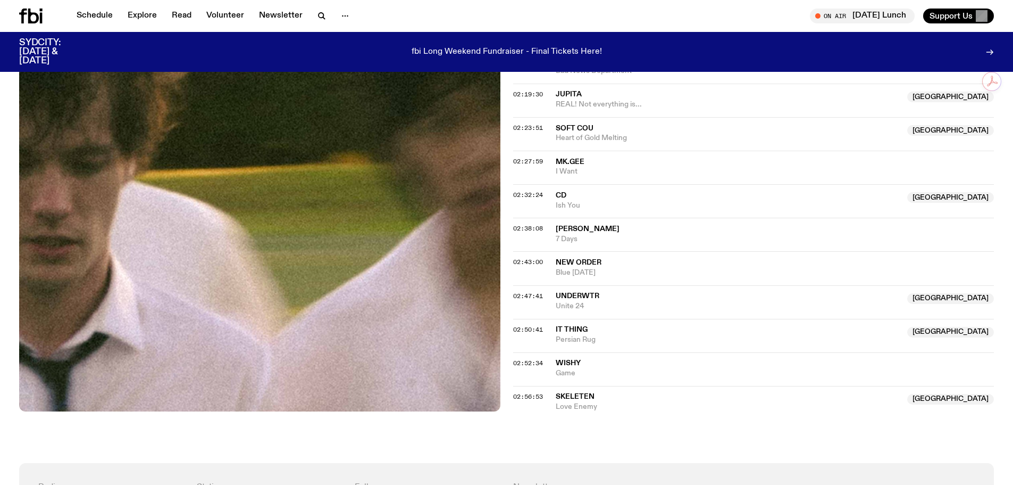
scroll to position [1538, 0]
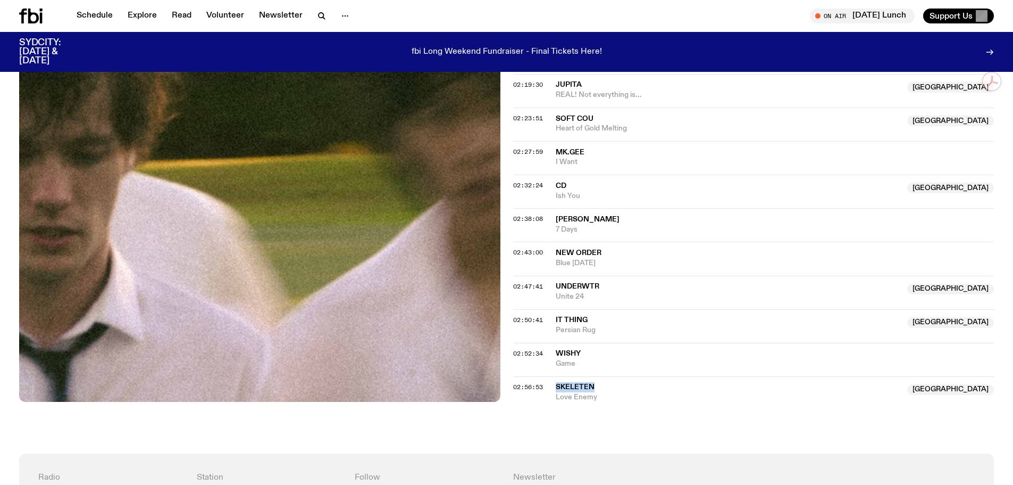
drag, startPoint x: 595, startPoint y: 385, endPoint x: 556, endPoint y: 385, distance: 38.8
click at [556, 385] on span "Skeleten" at bounding box center [729, 387] width 346 height 10
drag, startPoint x: 564, startPoint y: 385, endPoint x: 593, endPoint y: 385, distance: 29.3
click at [593, 385] on div "02:56:53 Skeleten NSW Love Enemy [GEOGRAPHIC_DATA]" at bounding box center [753, 389] width 481 height 26
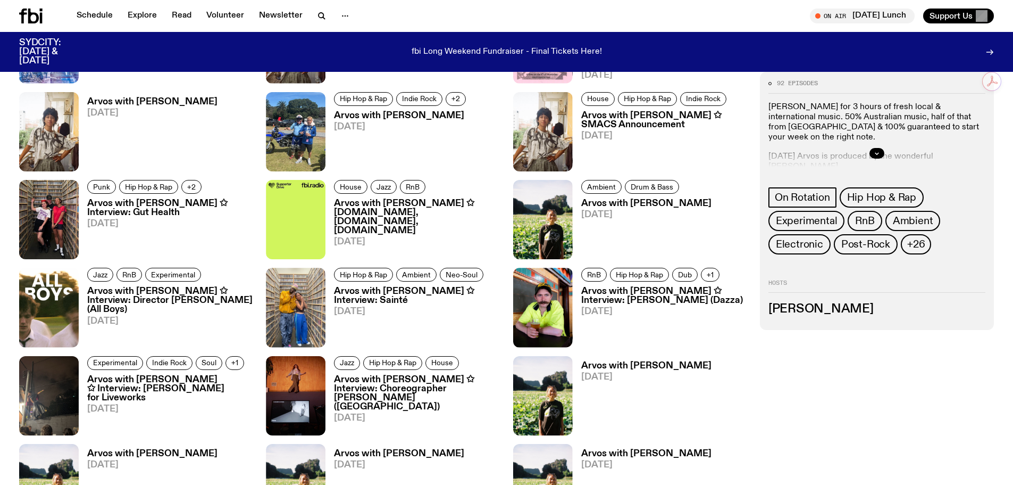
scroll to position [2067, 0]
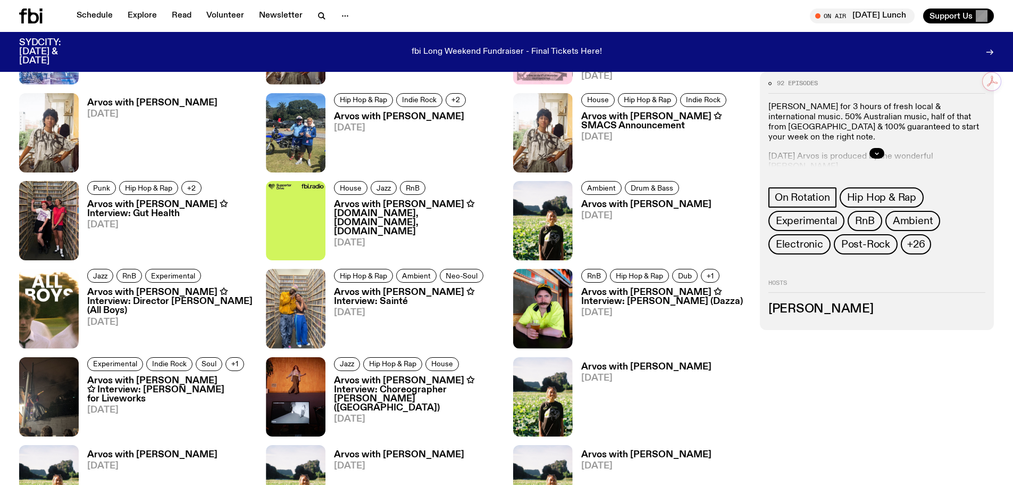
click at [396, 211] on h3 "Arvos with [PERSON_NAME] ✩ [DOMAIN_NAME], [DOMAIN_NAME], [DOMAIN_NAME]" at bounding box center [417, 218] width 166 height 36
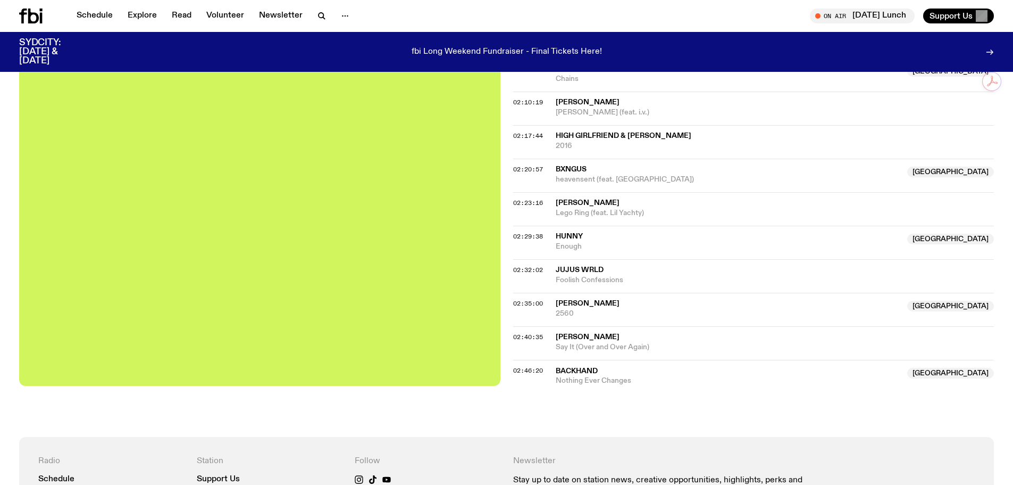
scroll to position [1324, 0]
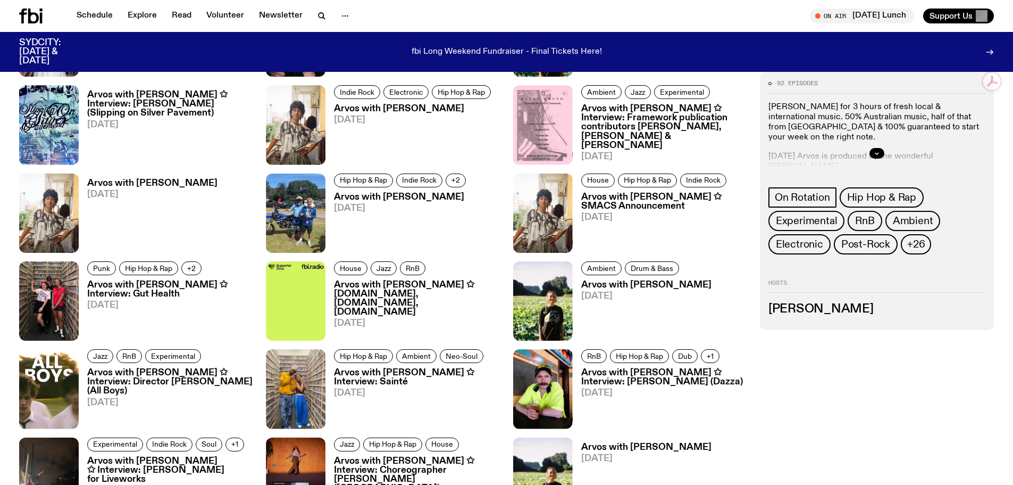
scroll to position [1961, 0]
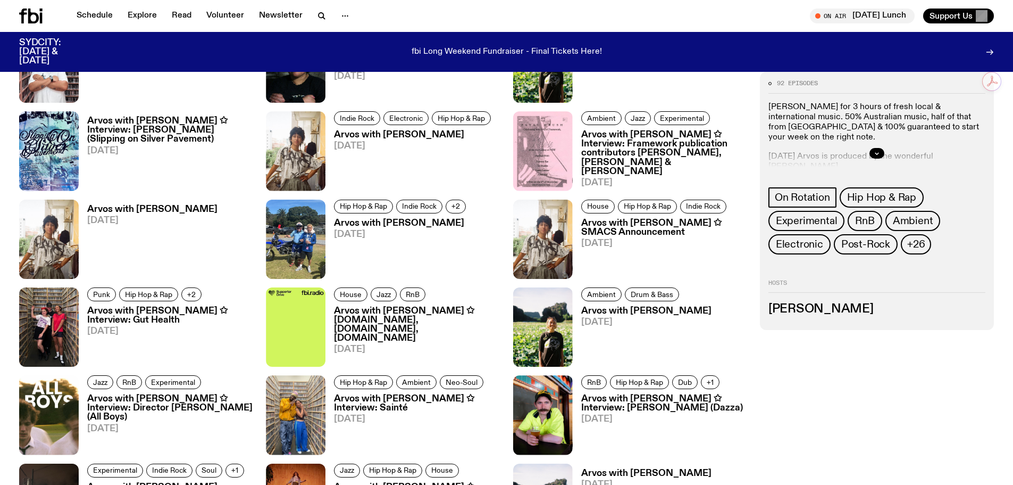
click at [149, 205] on h3 "Arvos with [PERSON_NAME]" at bounding box center [152, 209] width 130 height 9
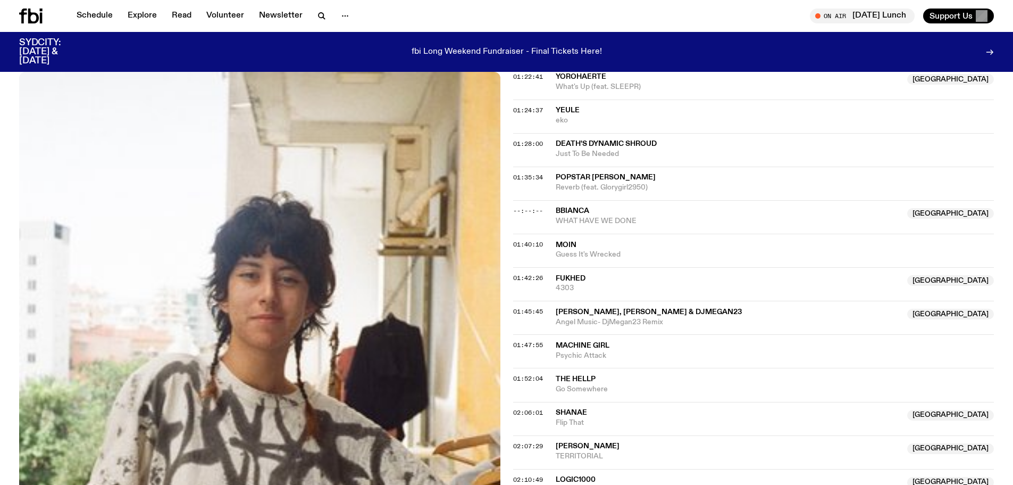
scroll to position [1058, 0]
